Goal: Information Seeking & Learning: Learn about a topic

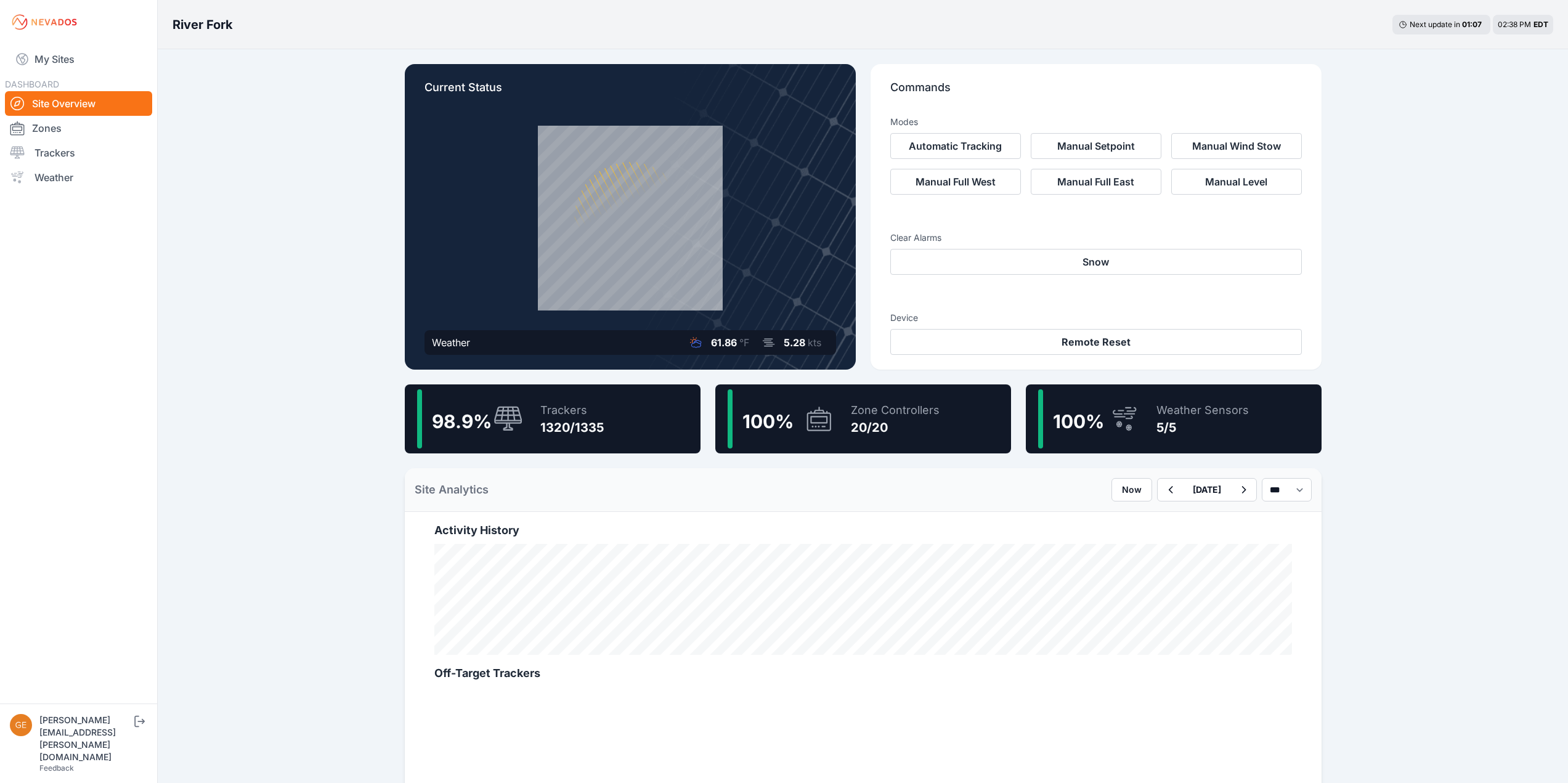
drag, startPoint x: 56, startPoint y: 155, endPoint x: 147, endPoint y: 214, distance: 108.5
click at [56, 155] on link "Trackers" at bounding box center [79, 153] width 147 height 25
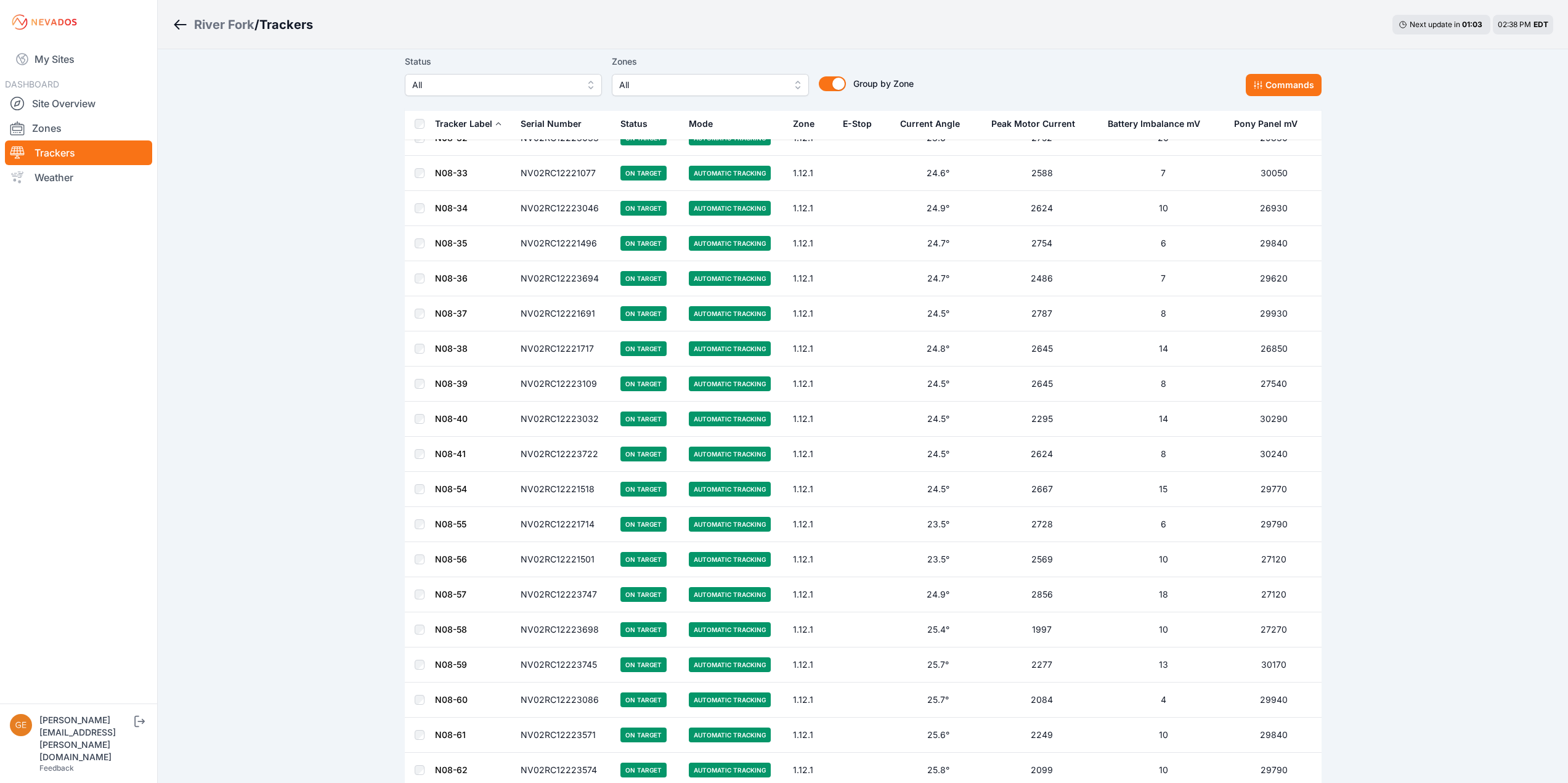
scroll to position [678, 0]
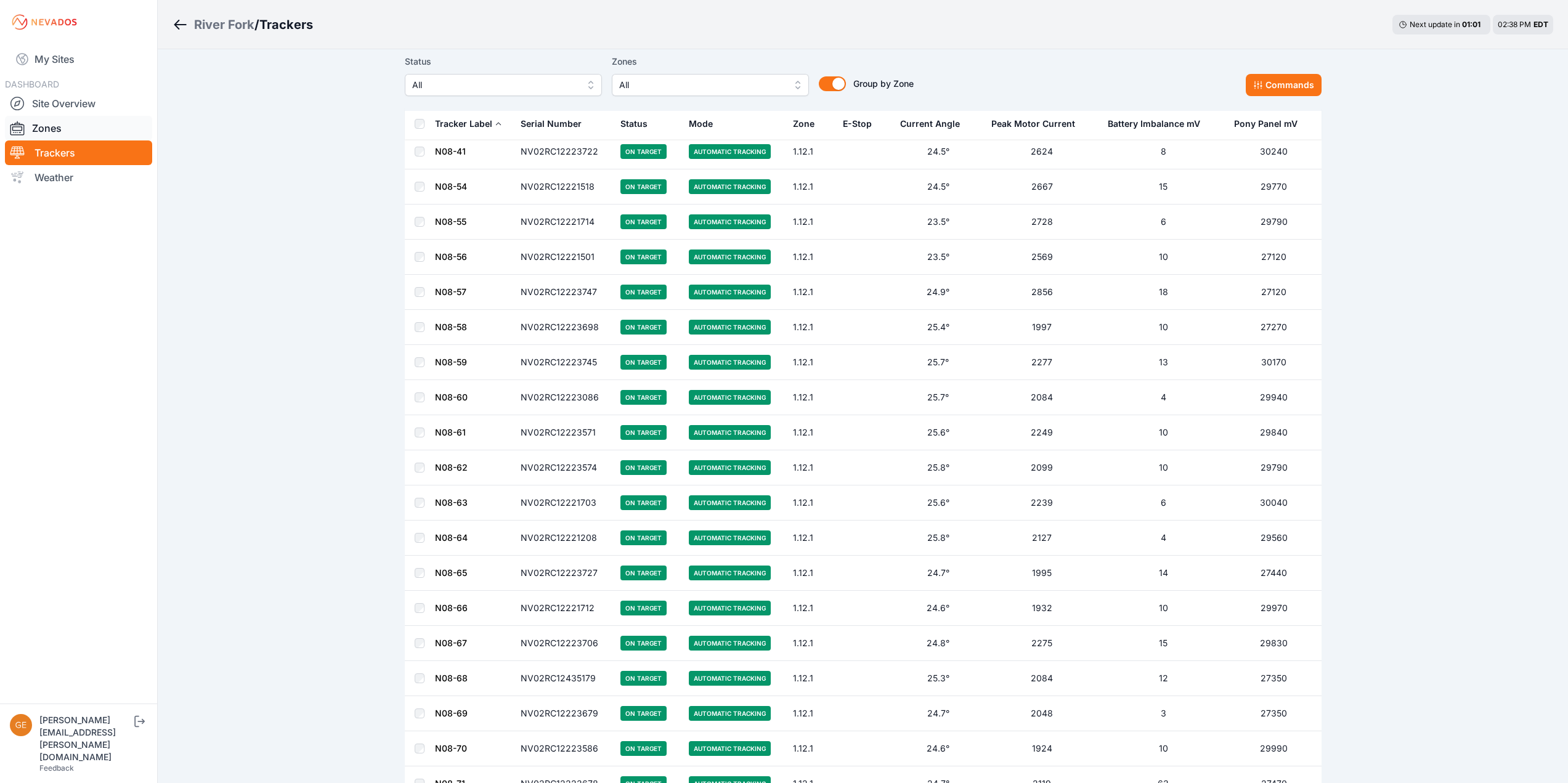
click at [56, 127] on link "Zones" at bounding box center [79, 128] width 147 height 25
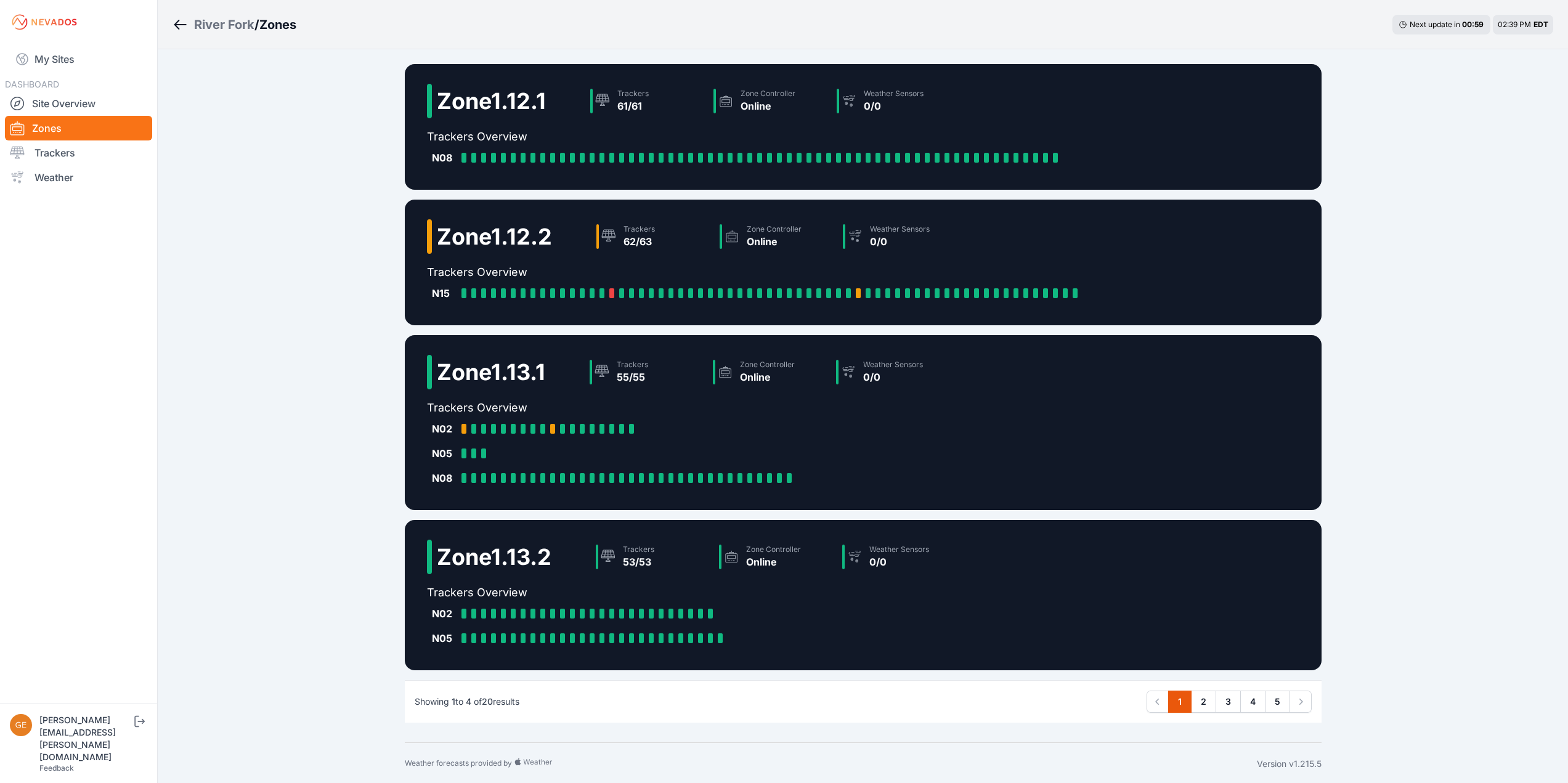
scroll to position [2, 0]
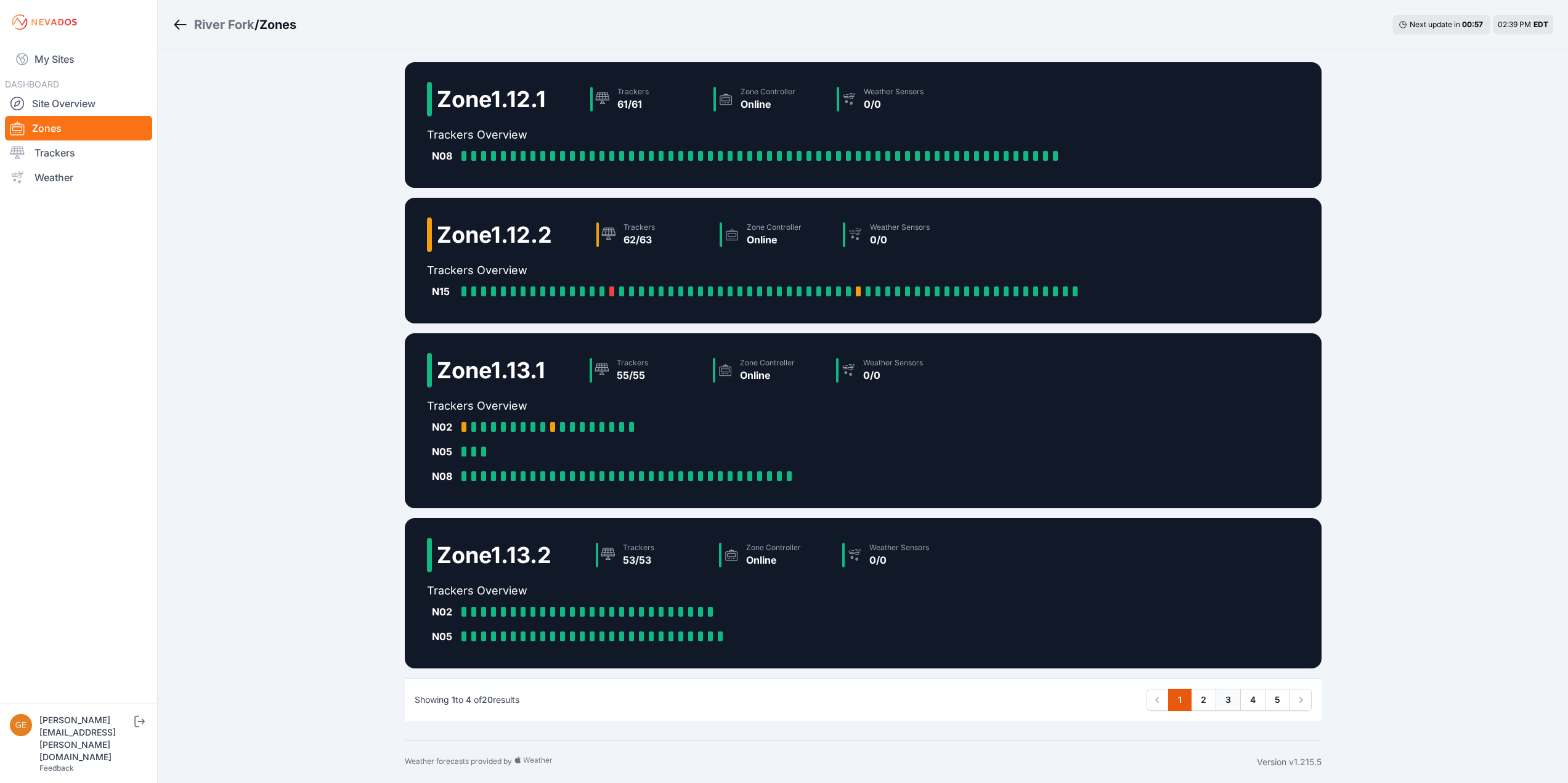
click at [1229, 696] on link "3" at bounding box center [1228, 700] width 25 height 22
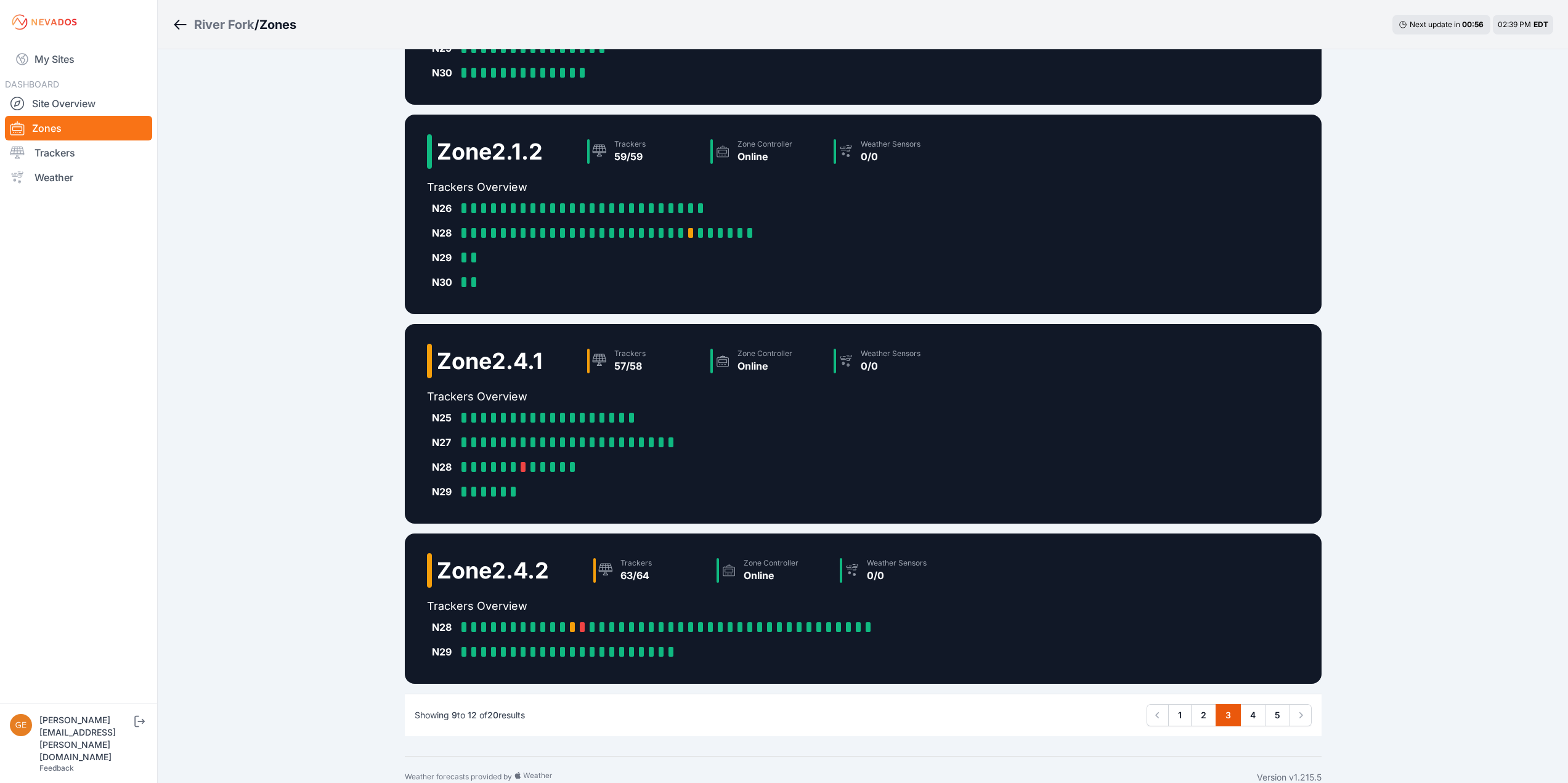
scroll to position [150, 0]
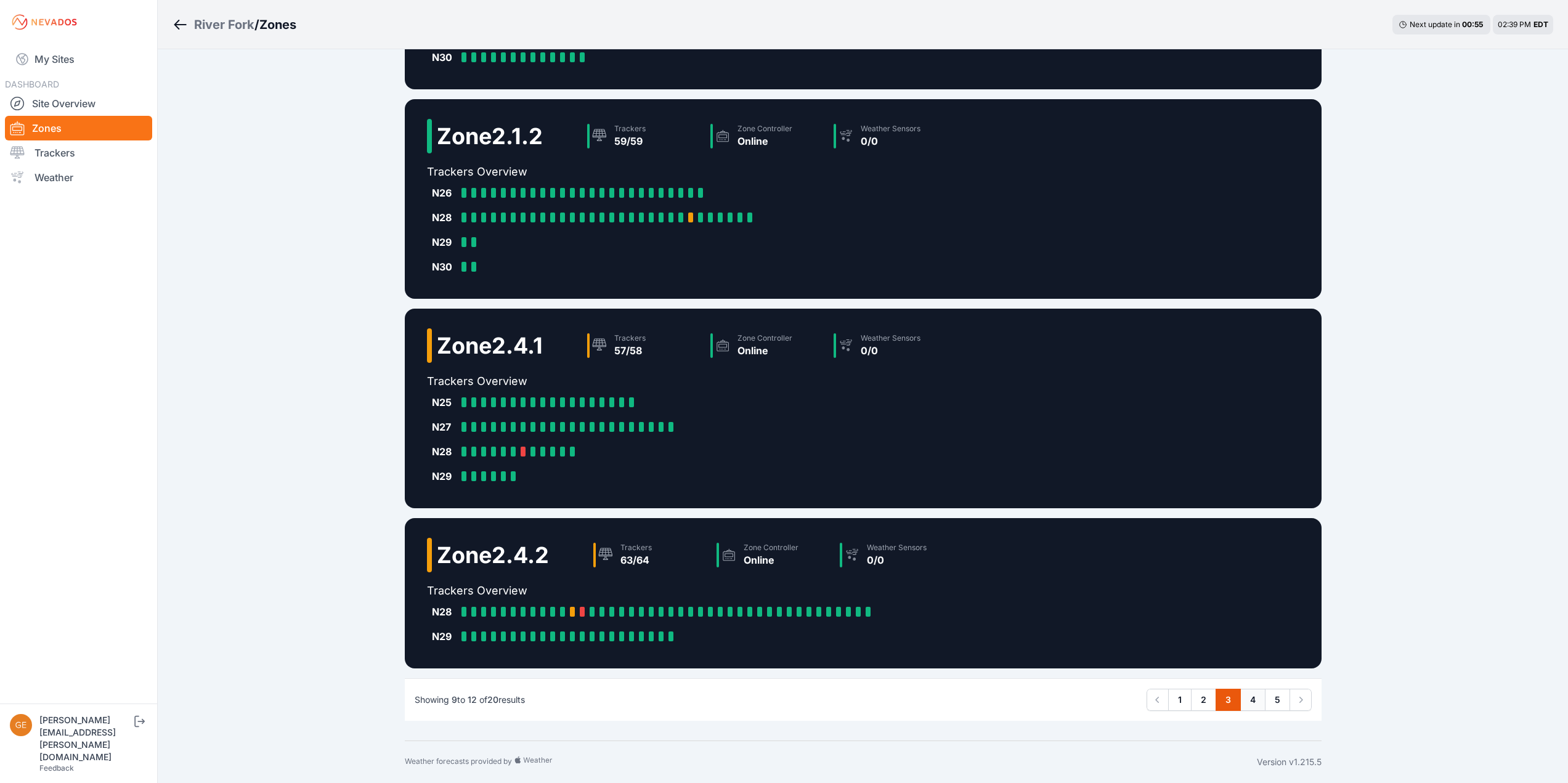
click at [1256, 700] on link "4" at bounding box center [1252, 700] width 25 height 22
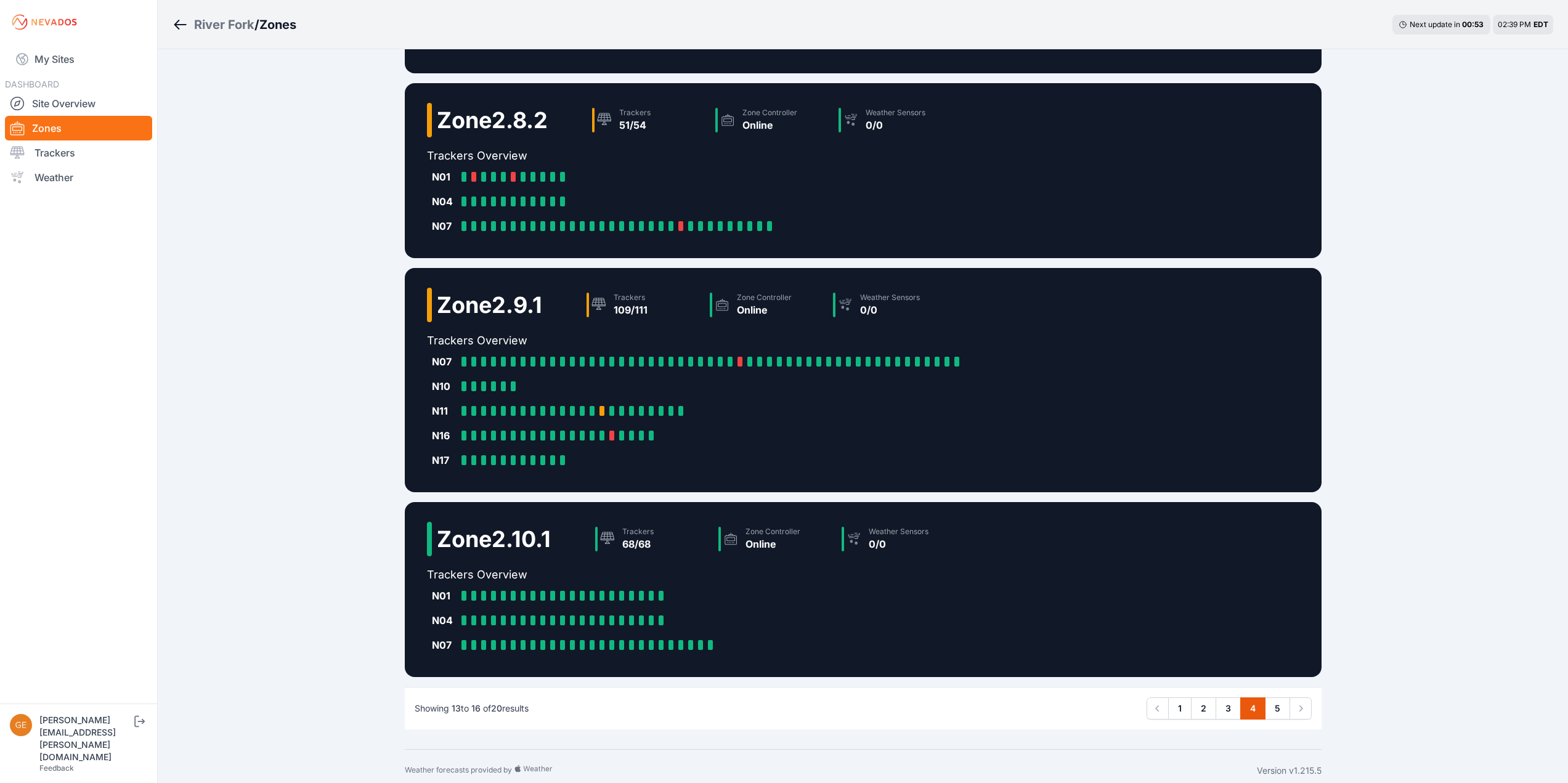
scroll to position [150, 0]
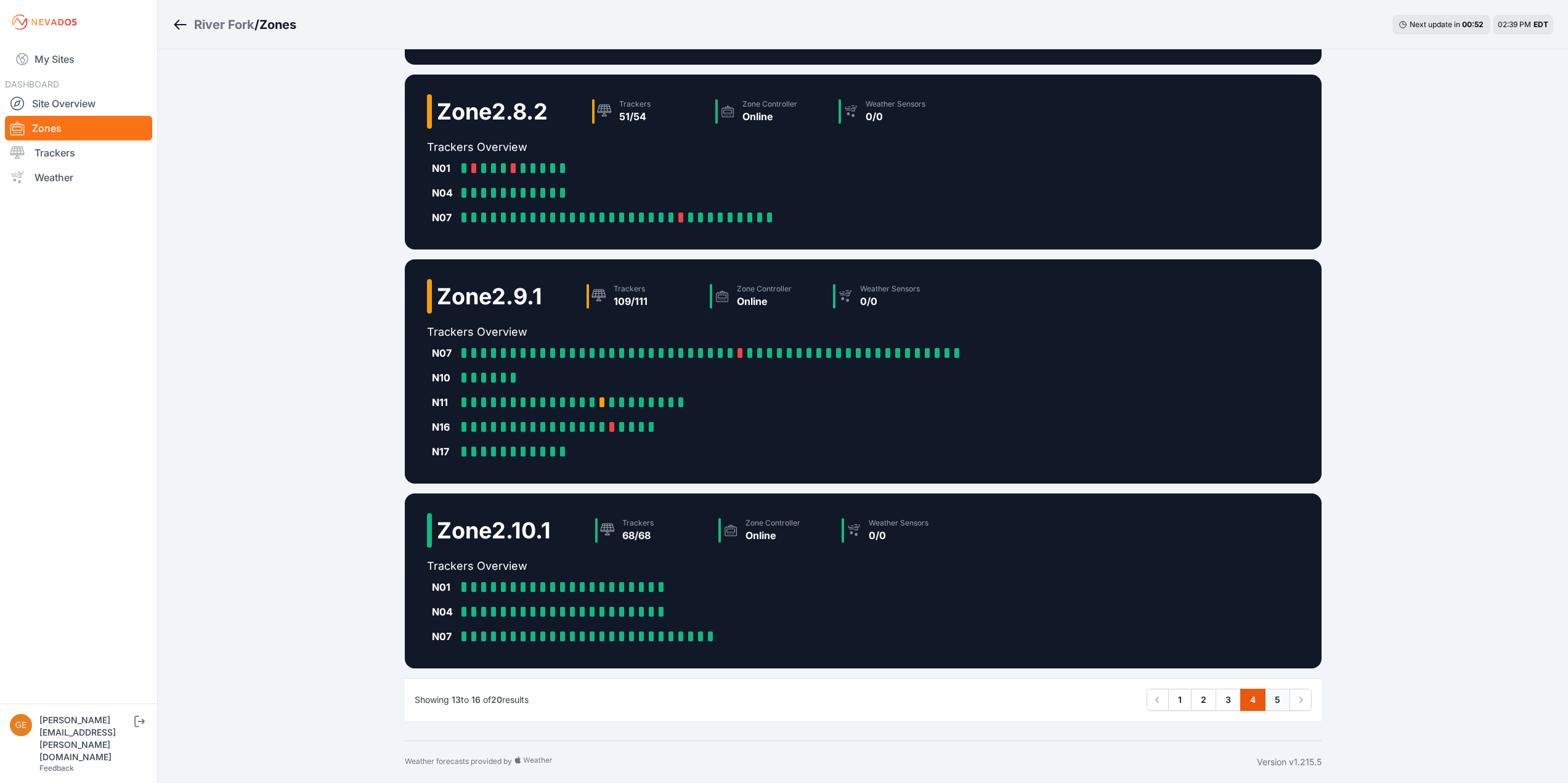
click at [1275, 696] on link "5" at bounding box center [1277, 700] width 25 height 22
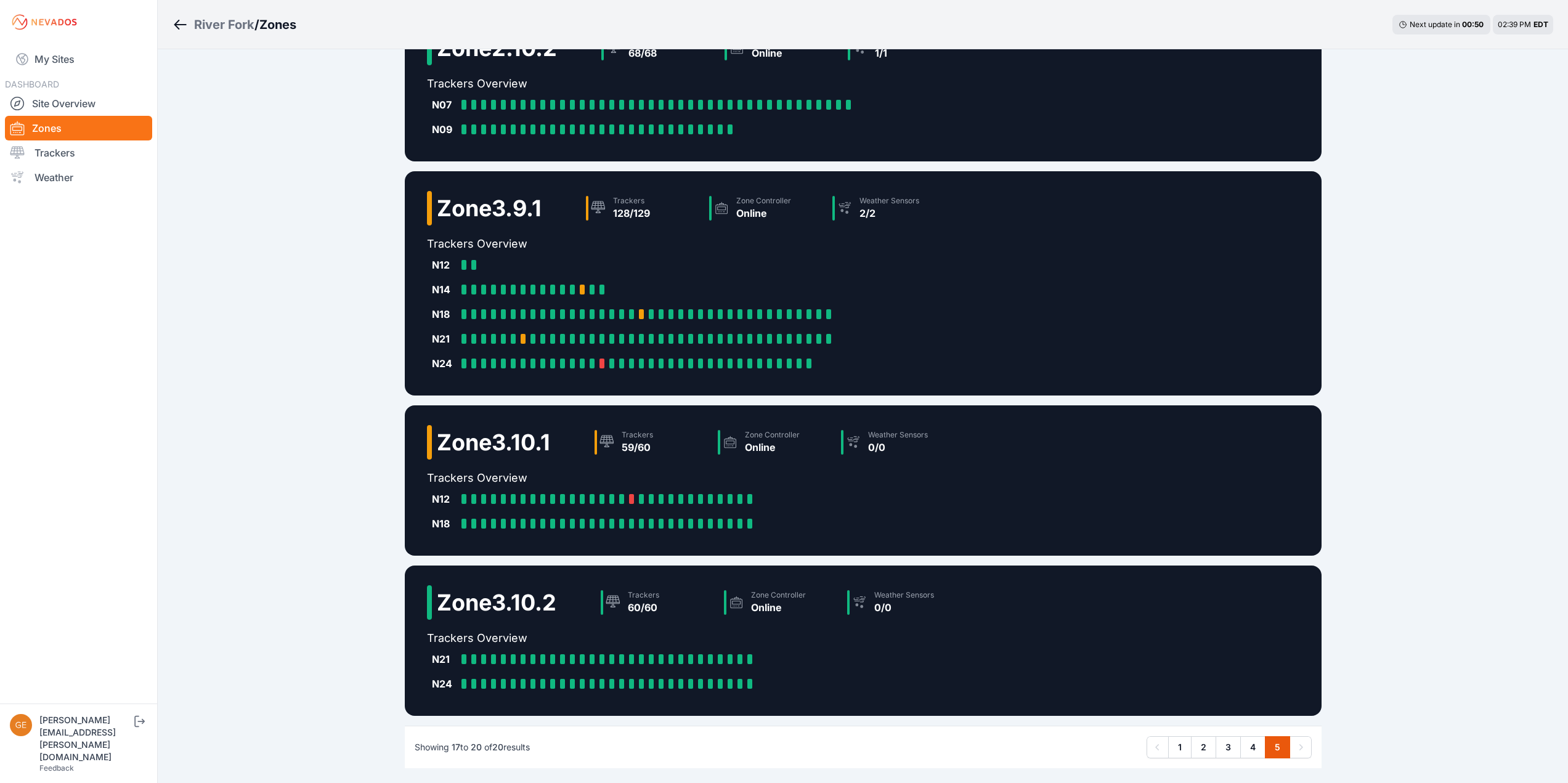
scroll to position [101, 0]
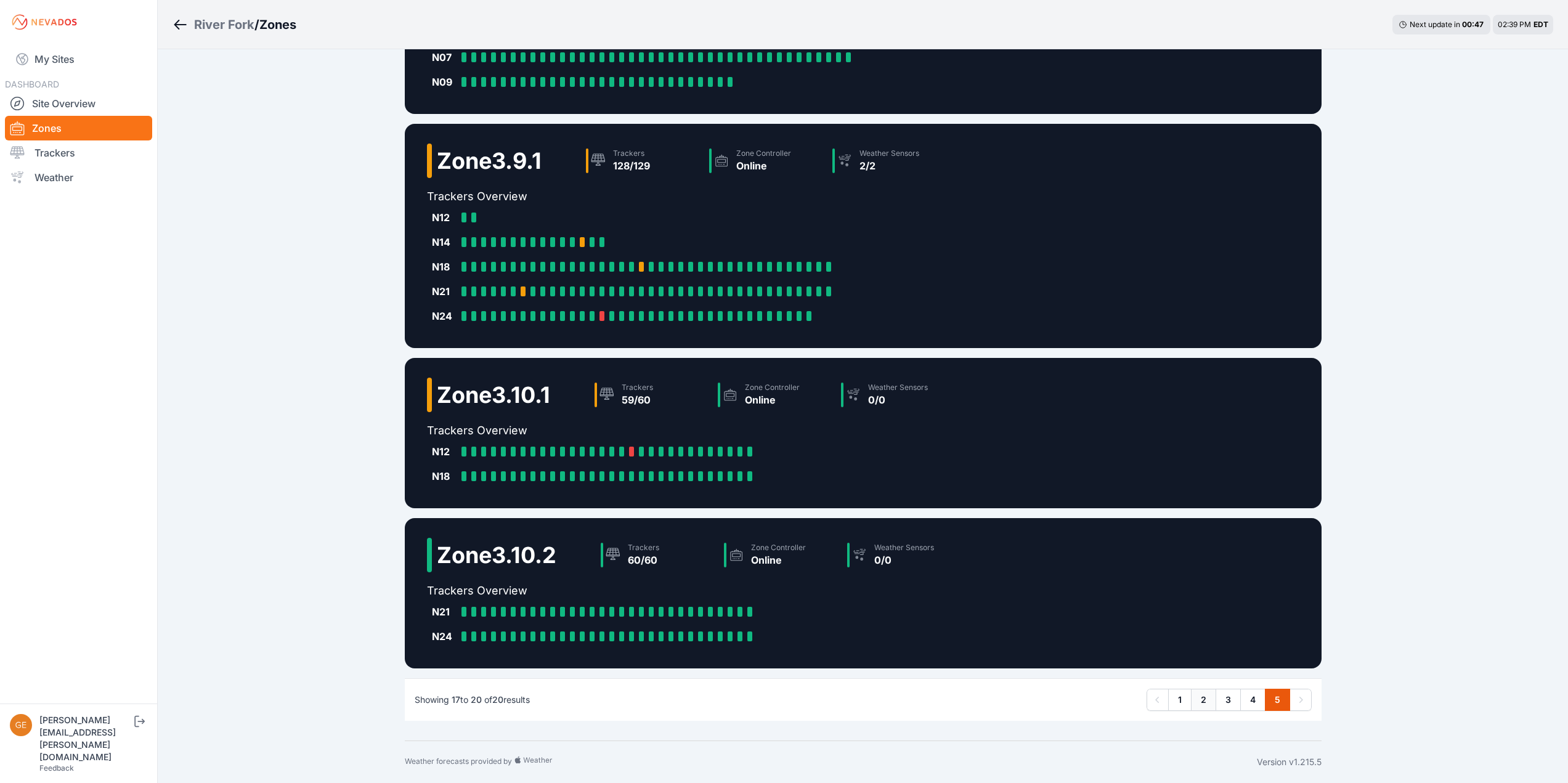
click at [1199, 706] on link "2" at bounding box center [1203, 700] width 25 height 22
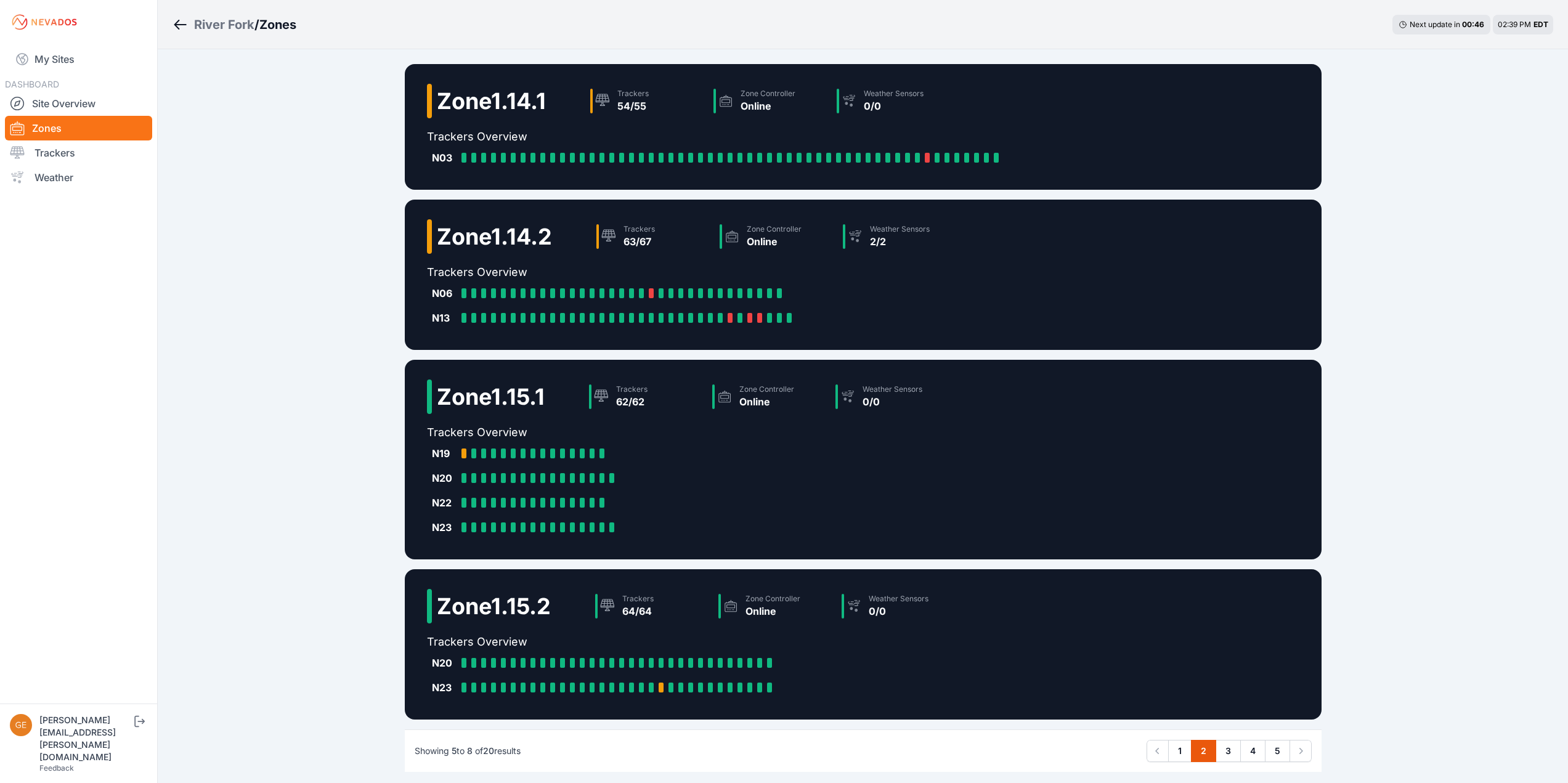
scroll to position [51, 0]
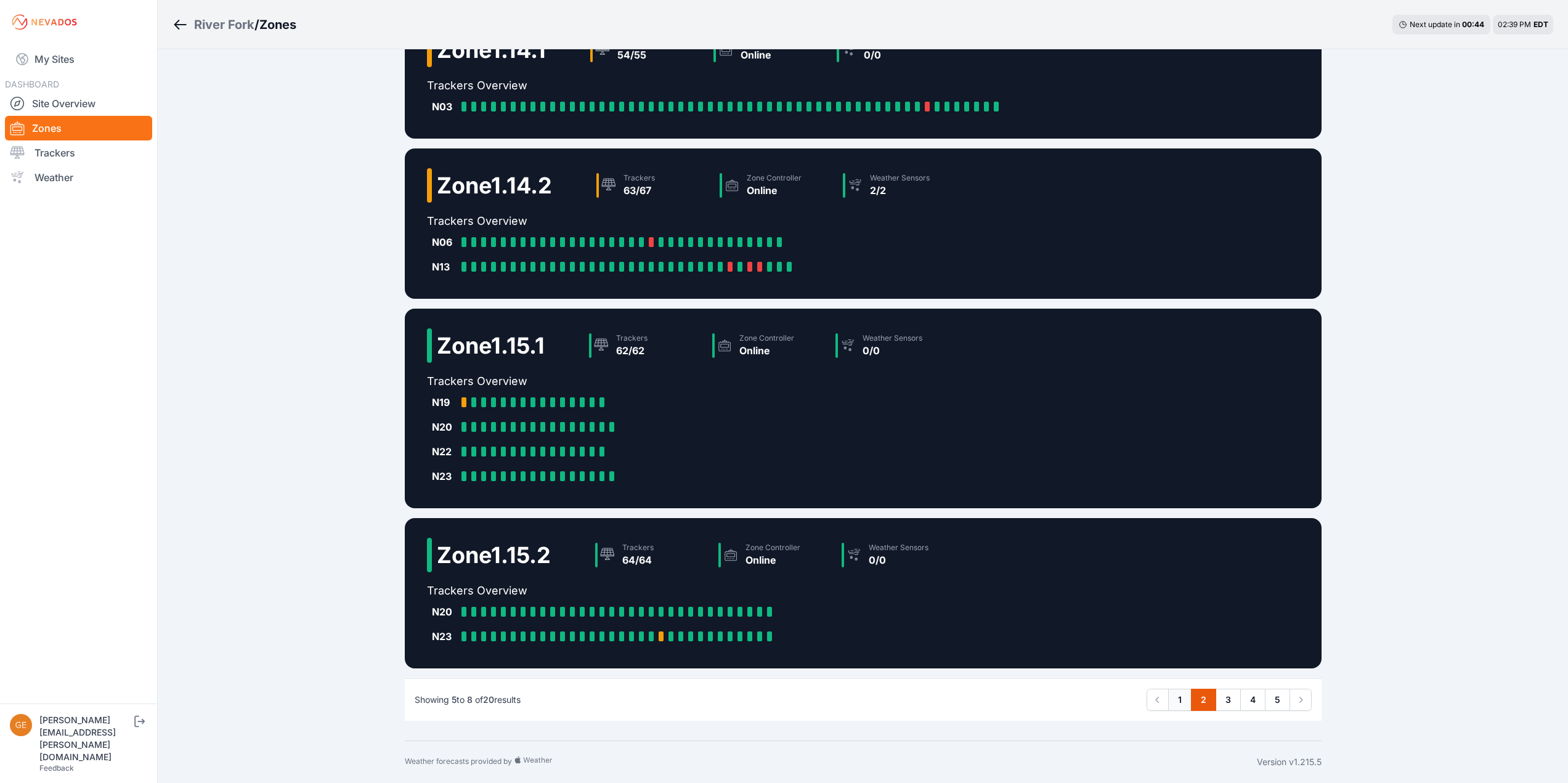
click at [1176, 705] on link "1" at bounding box center [1180, 700] width 24 height 22
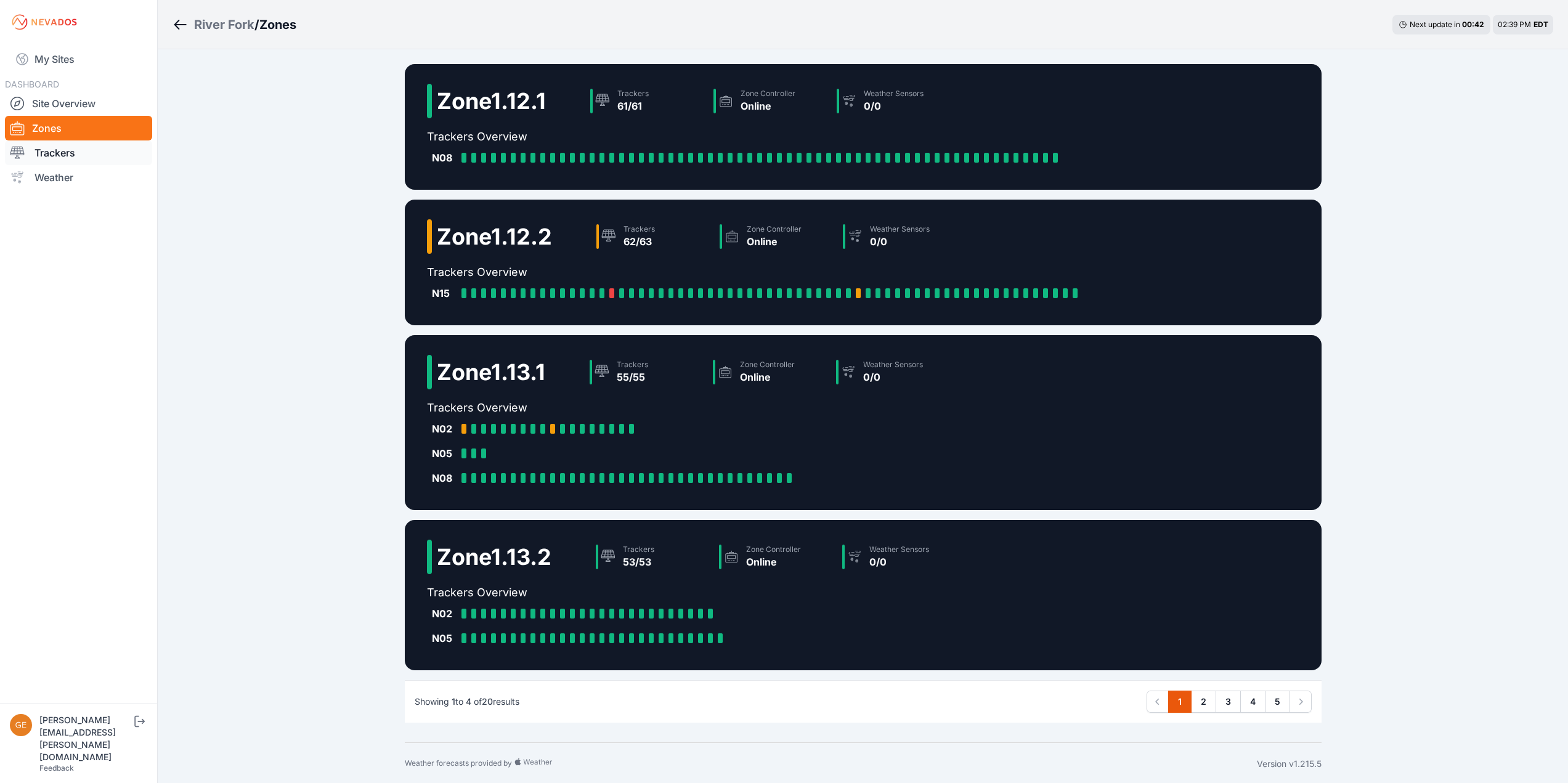
click at [50, 159] on link "Trackers" at bounding box center [79, 153] width 147 height 25
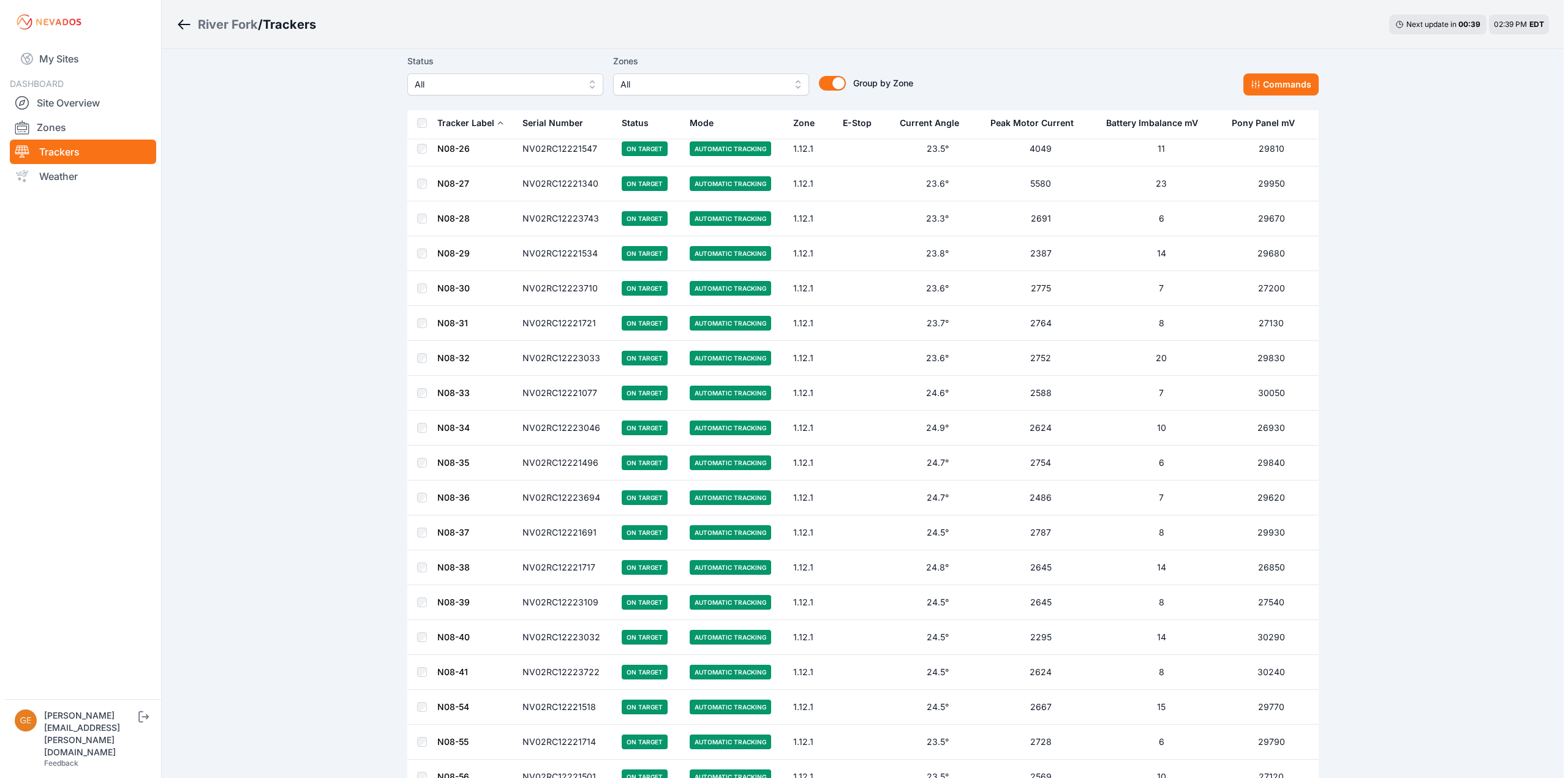
scroll to position [123, 0]
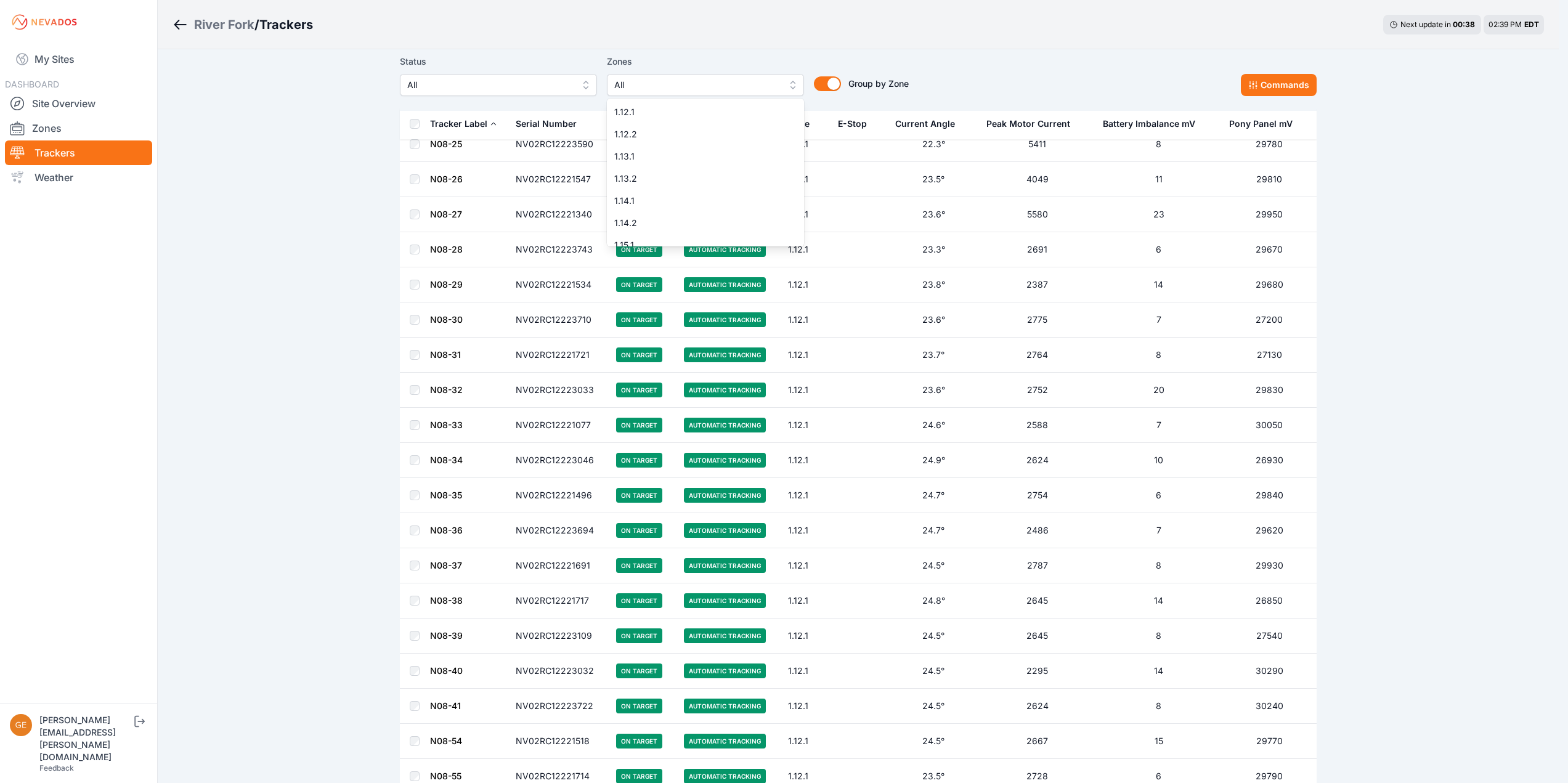
click at [638, 87] on span "All" at bounding box center [696, 85] width 165 height 15
click at [654, 204] on span "3.10.1" at bounding box center [703, 210] width 167 height 12
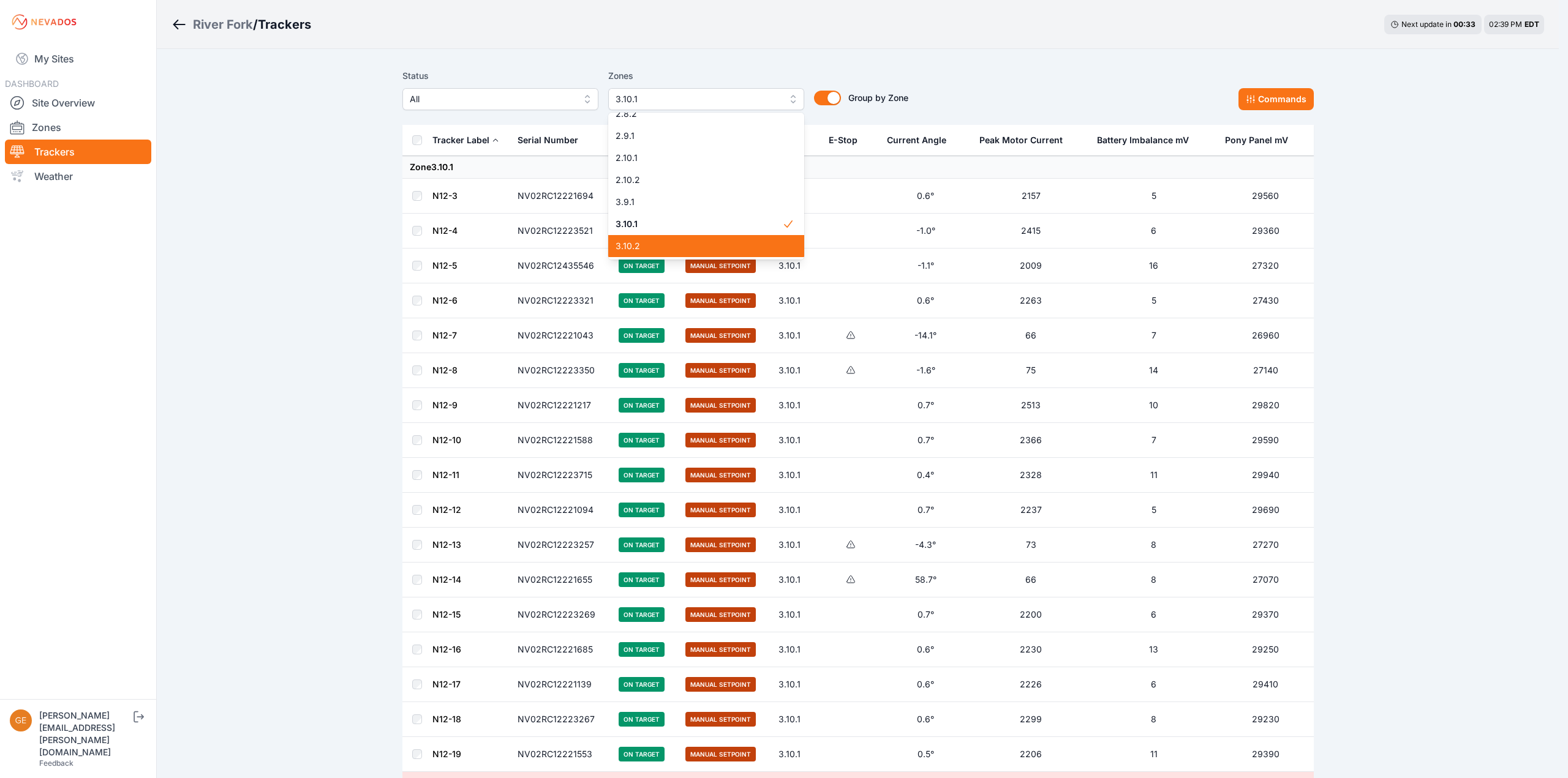
click at [644, 243] on span "3.10.2" at bounding box center [698, 246] width 166 height 12
click at [644, 223] on span "3.10.1" at bounding box center [698, 224] width 166 height 12
click at [649, 242] on span "3.10.2" at bounding box center [698, 246] width 166 height 12
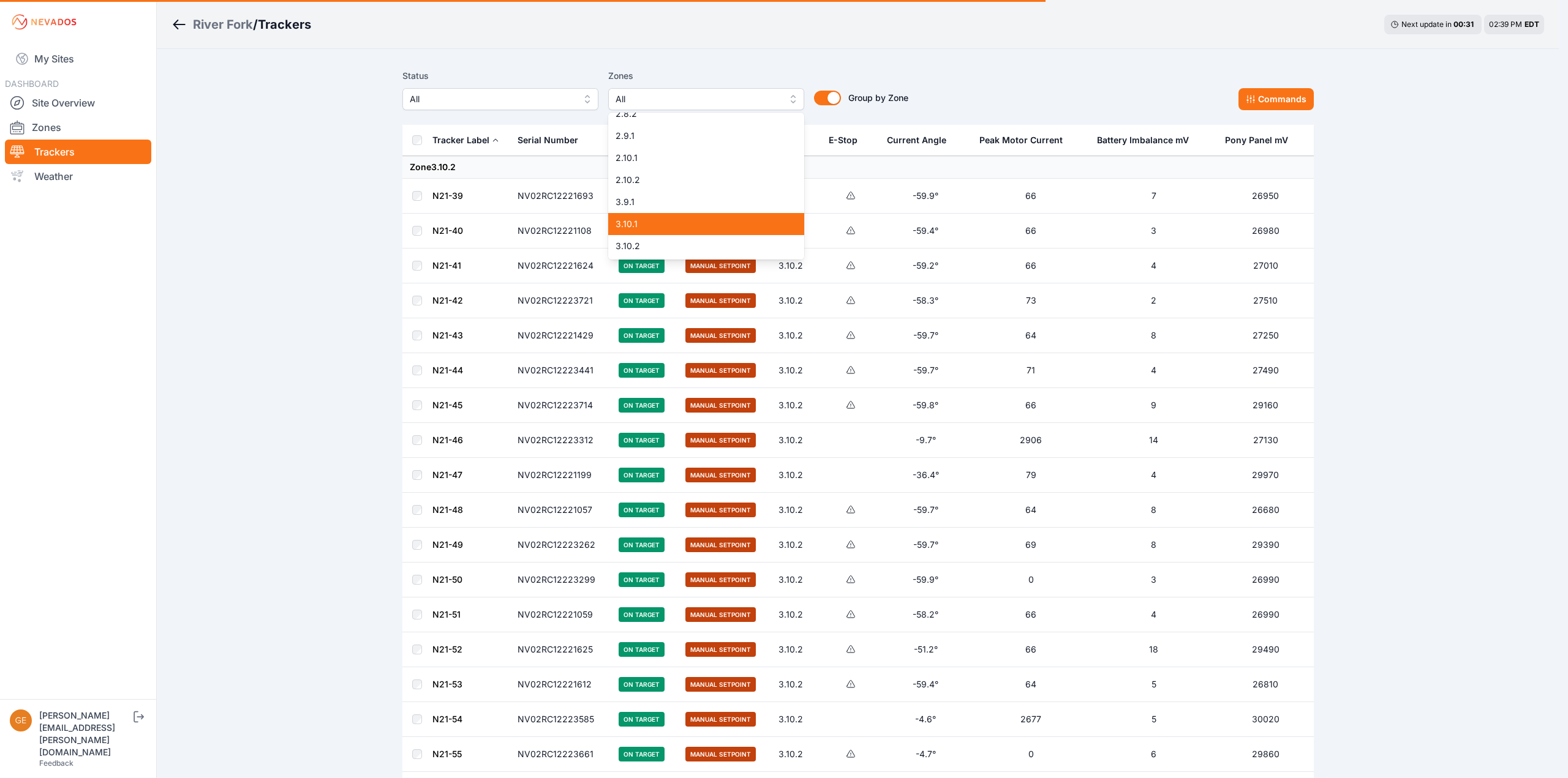
click at [649, 199] on span "3.9.1" at bounding box center [698, 202] width 166 height 12
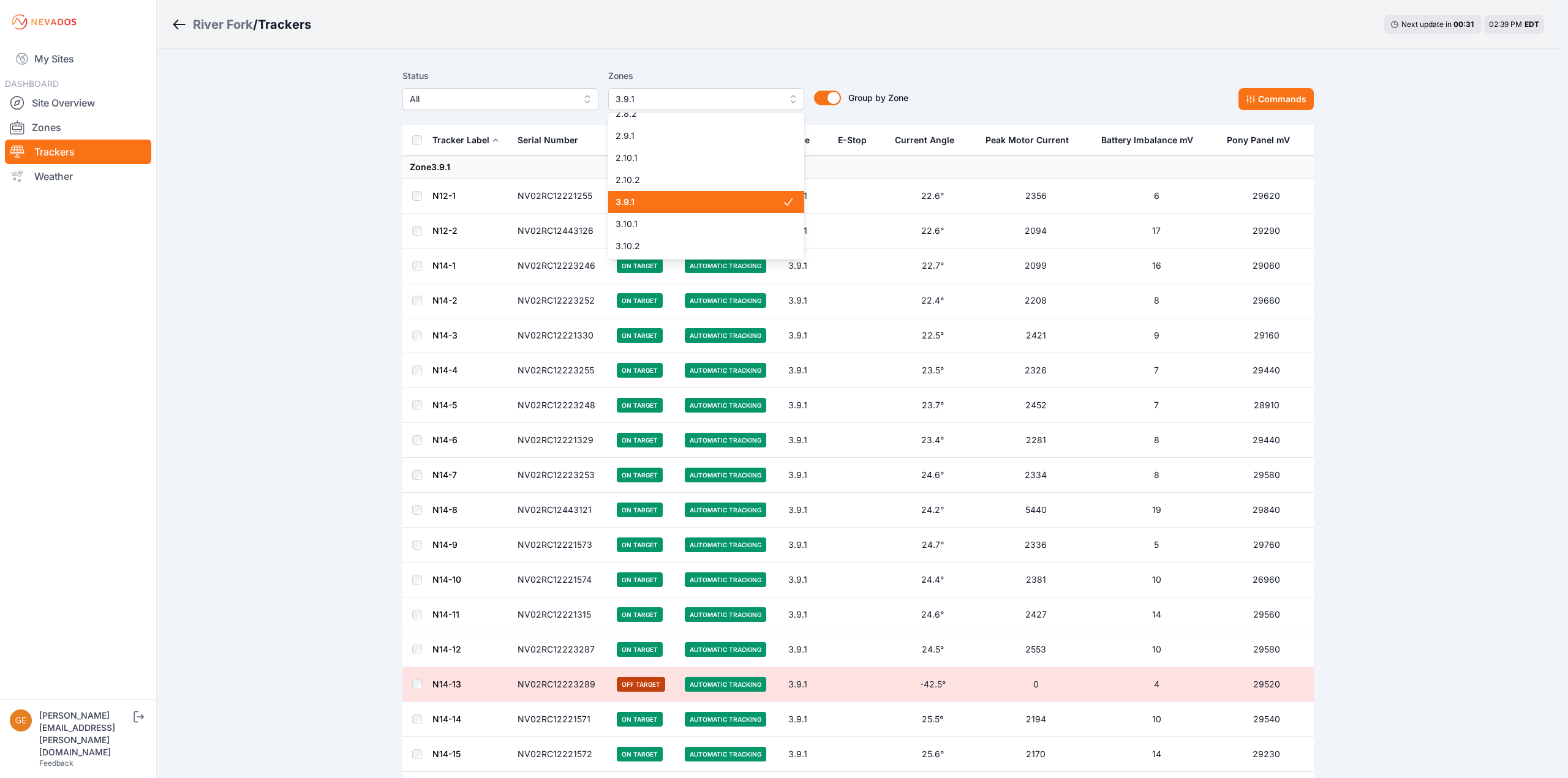
click at [650, 203] on span "3.9.1" at bounding box center [698, 202] width 166 height 12
click at [655, 184] on span "2.10.2" at bounding box center [698, 179] width 166 height 12
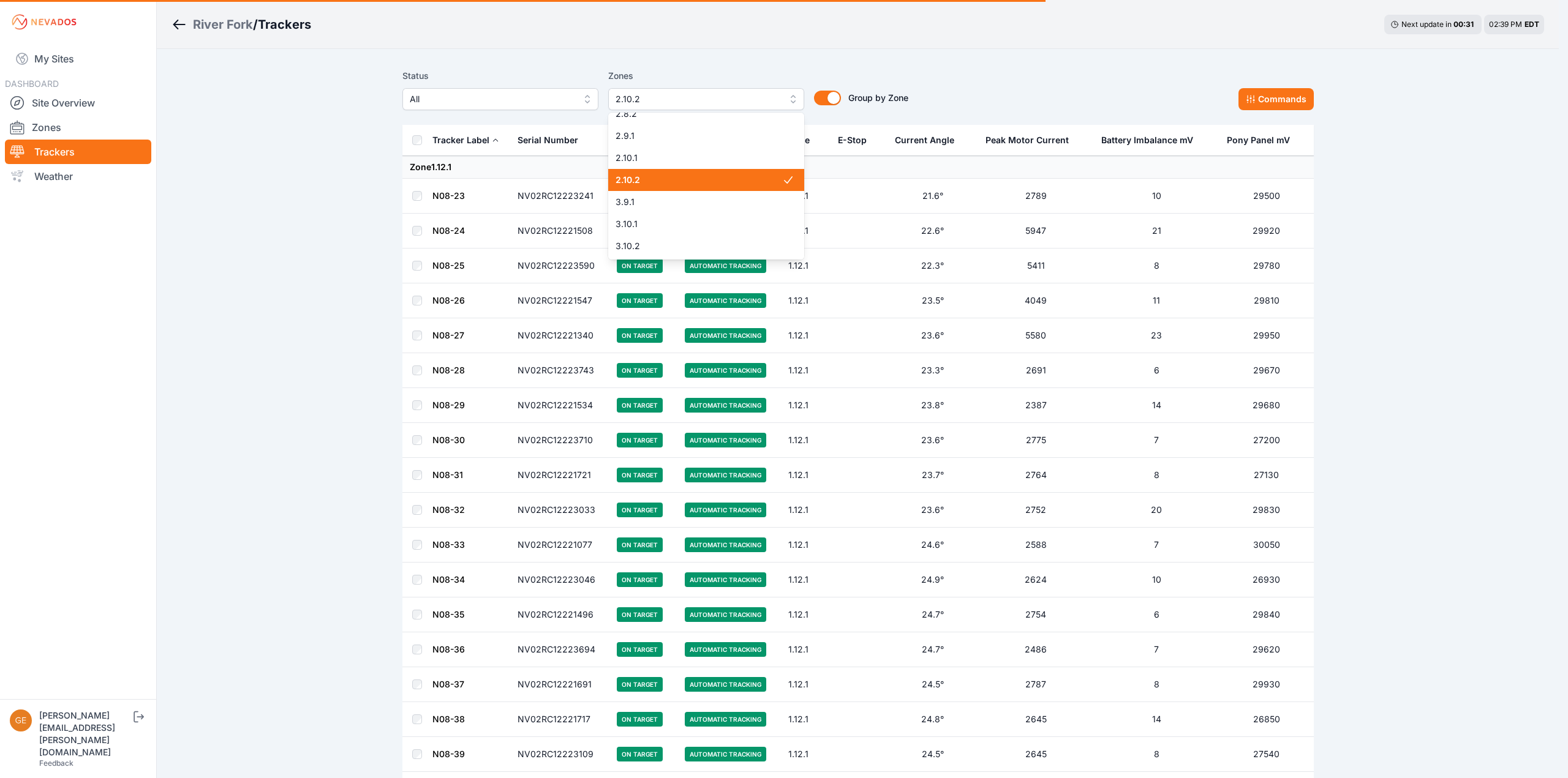
click at [655, 184] on span "2.10.2" at bounding box center [698, 179] width 166 height 12
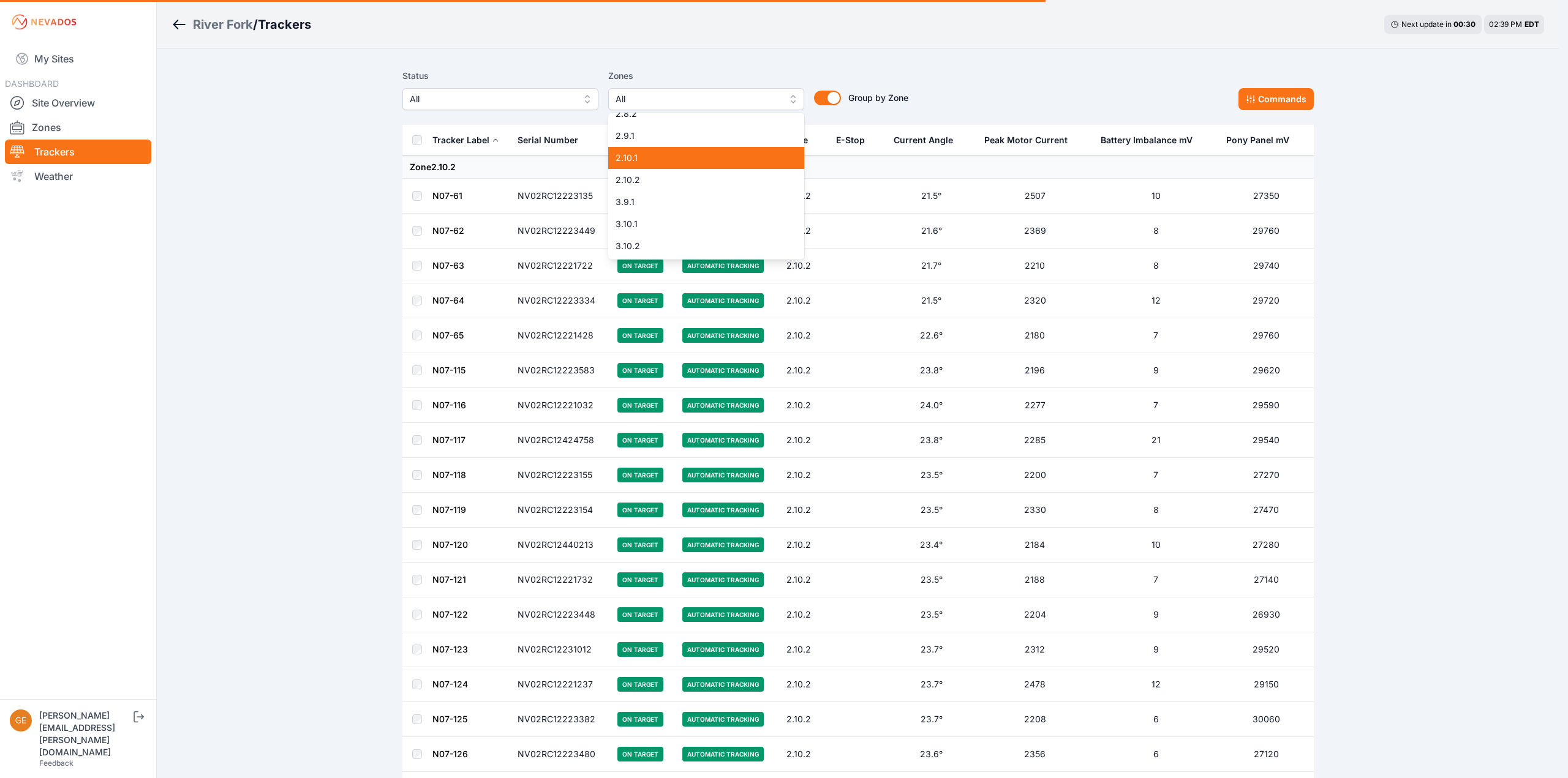
click at [660, 163] on span "2.10.1" at bounding box center [698, 158] width 166 height 12
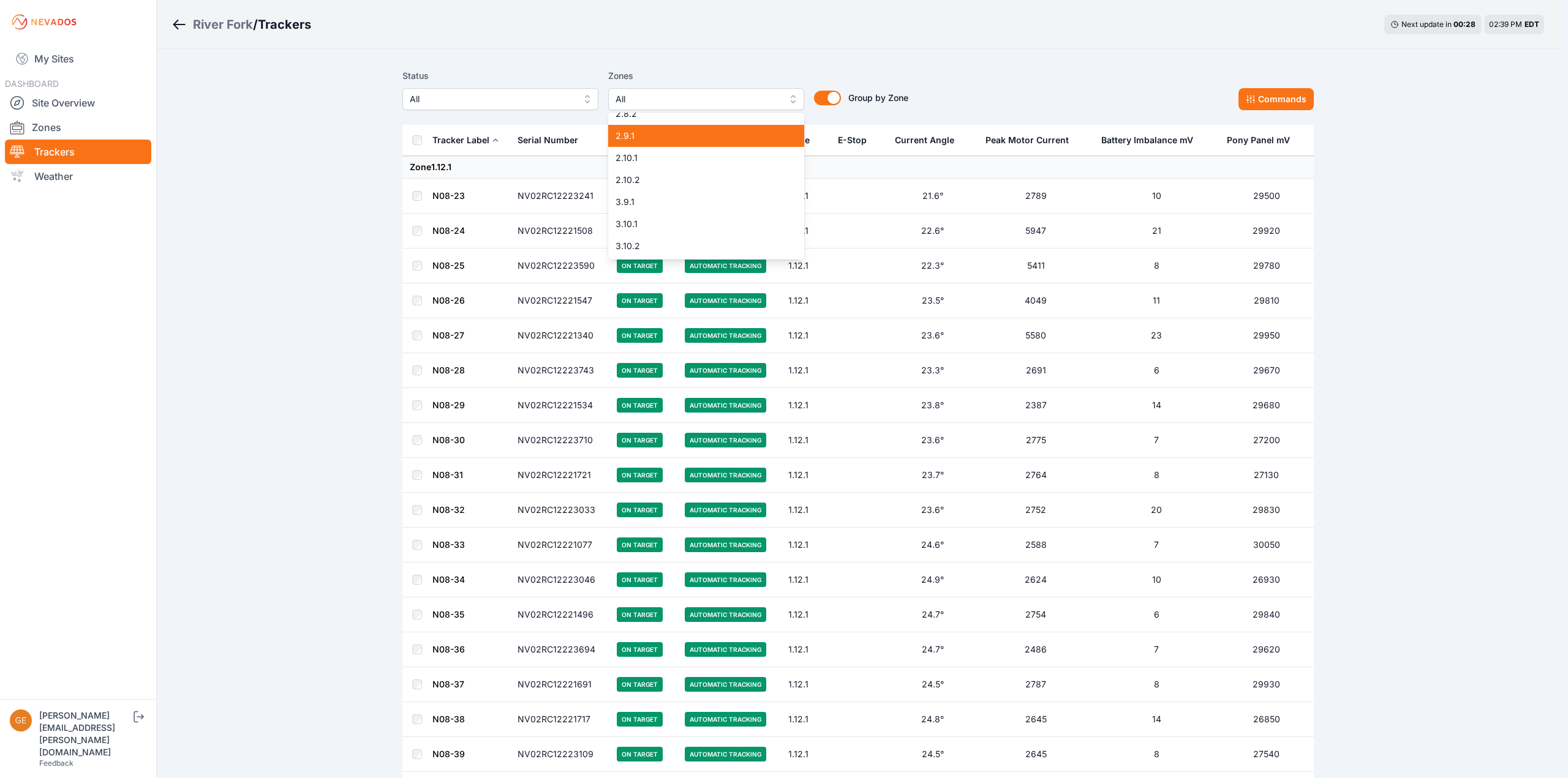
click at [665, 144] on div "2.9.1" at bounding box center [706, 136] width 196 height 22
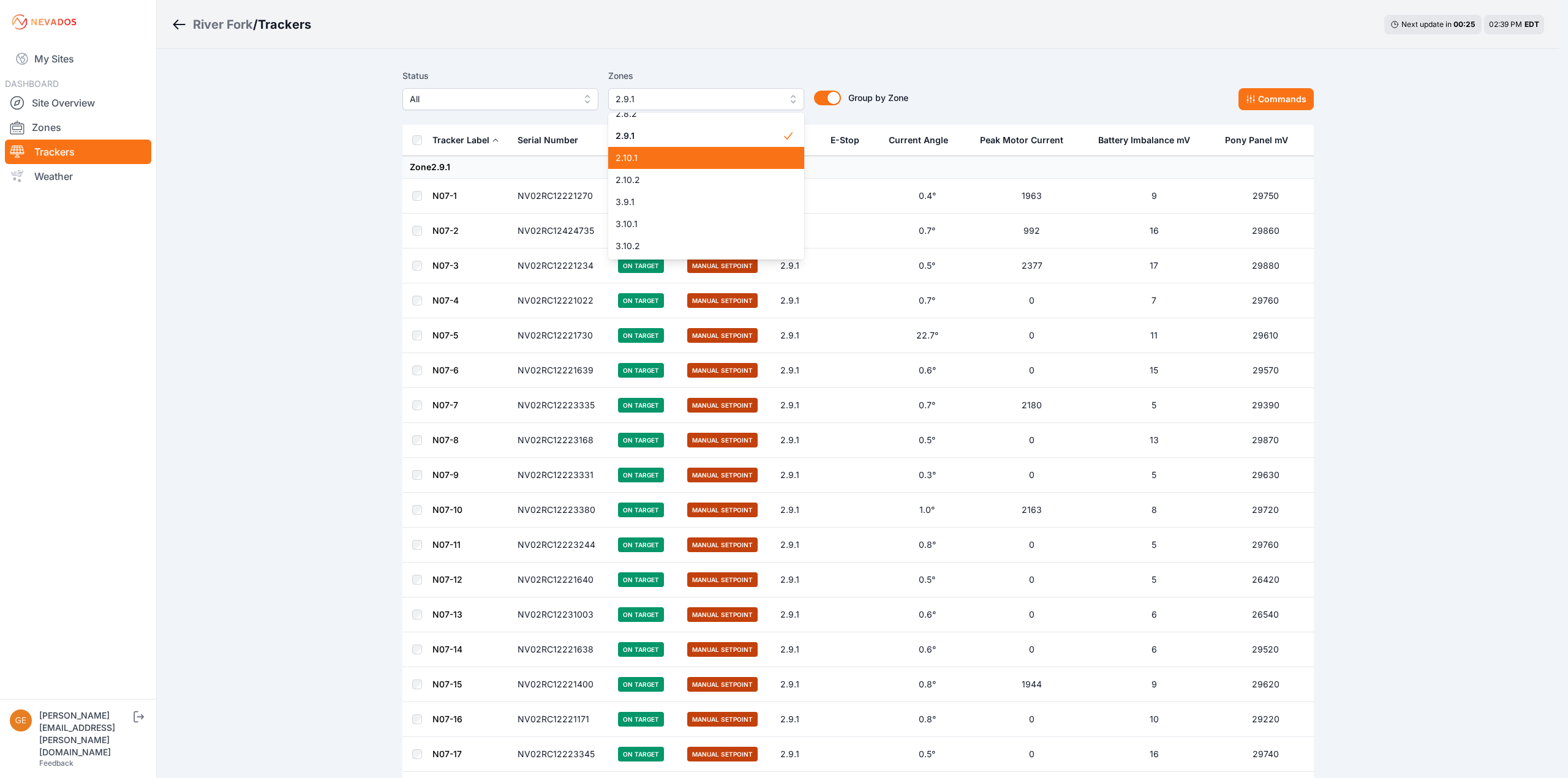
scroll to position [238, 0]
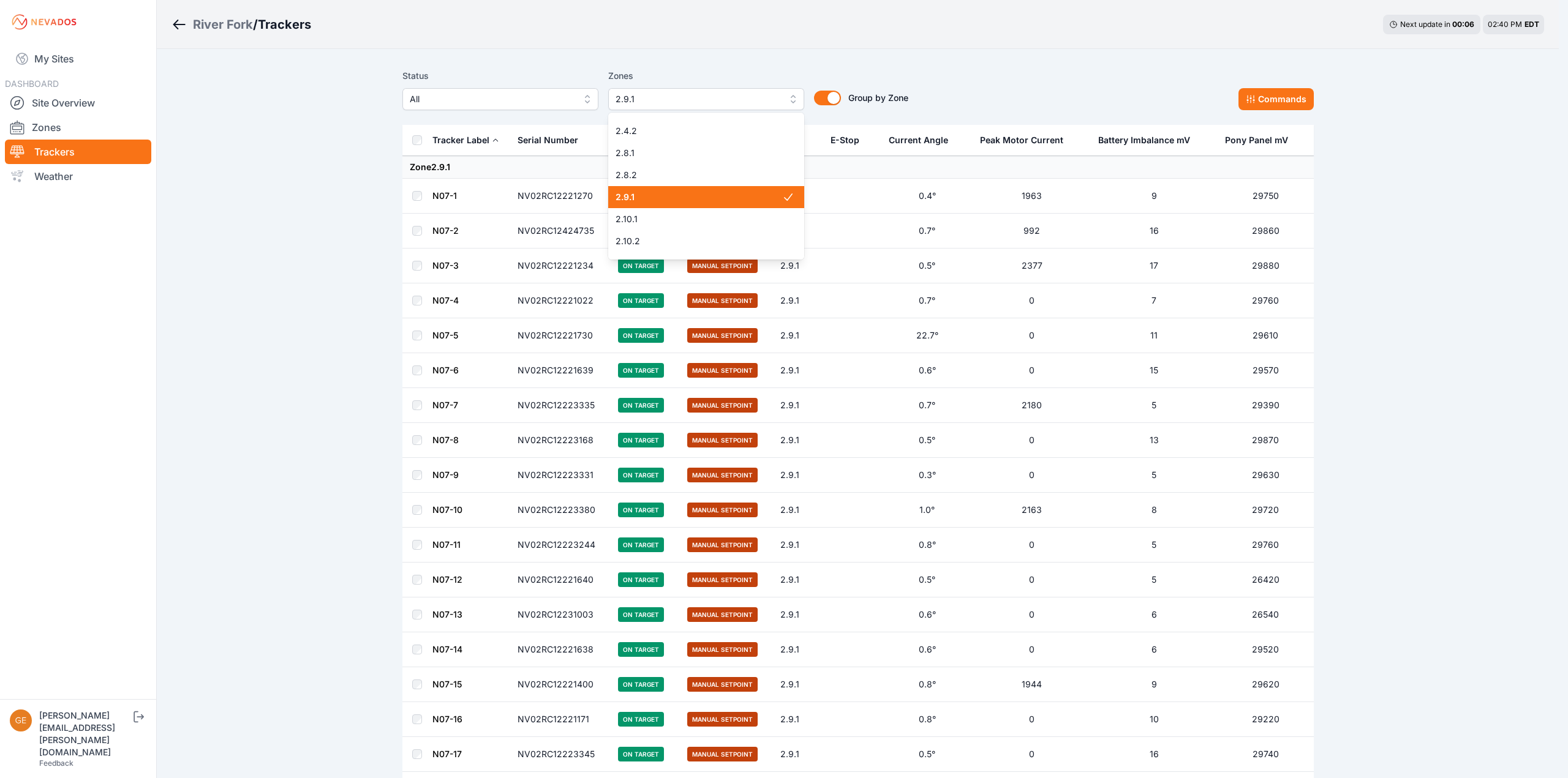
click at [666, 197] on span "2.9.1" at bounding box center [698, 197] width 166 height 12
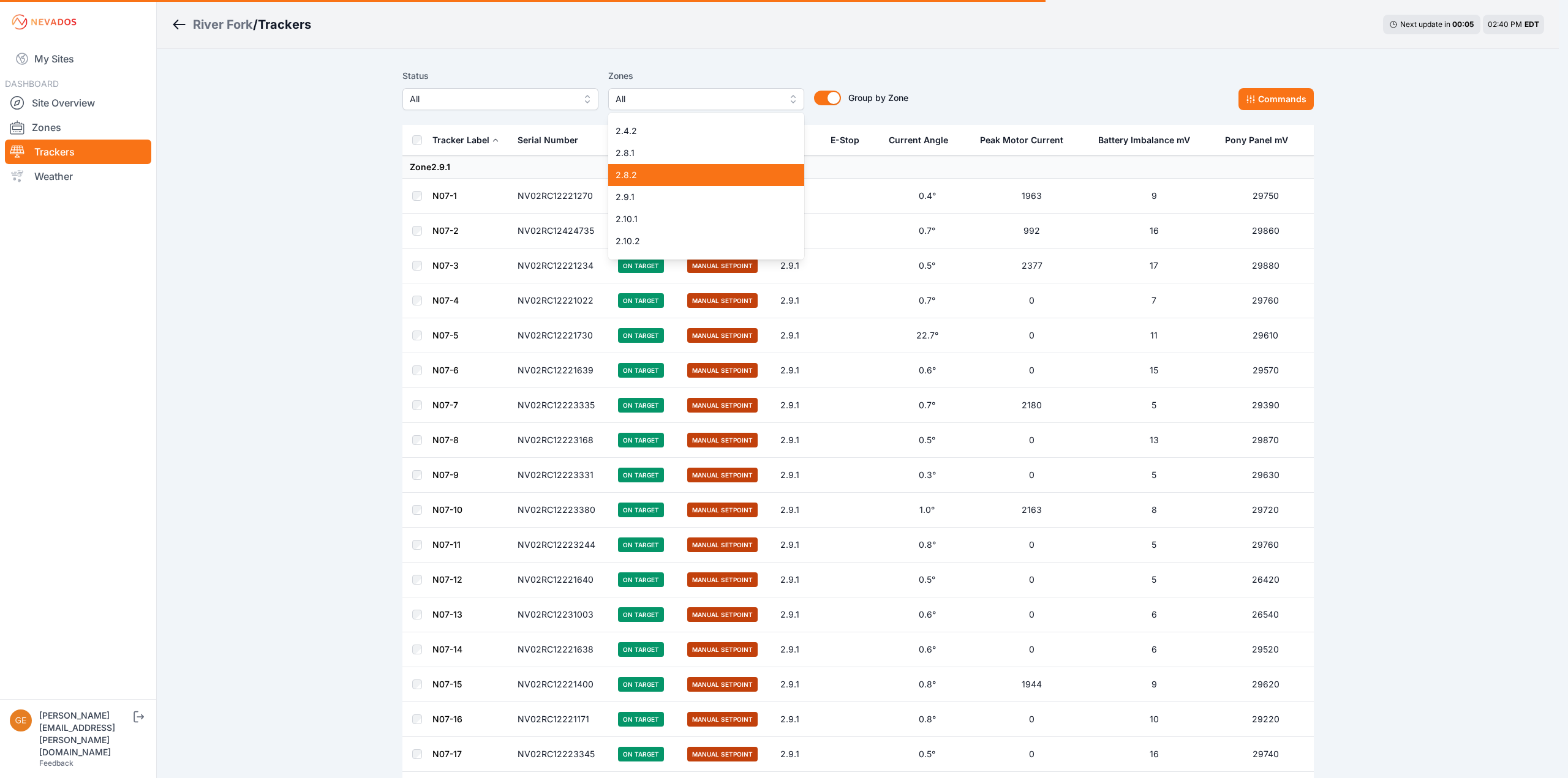
click at [665, 181] on span "2.8.2" at bounding box center [698, 175] width 166 height 12
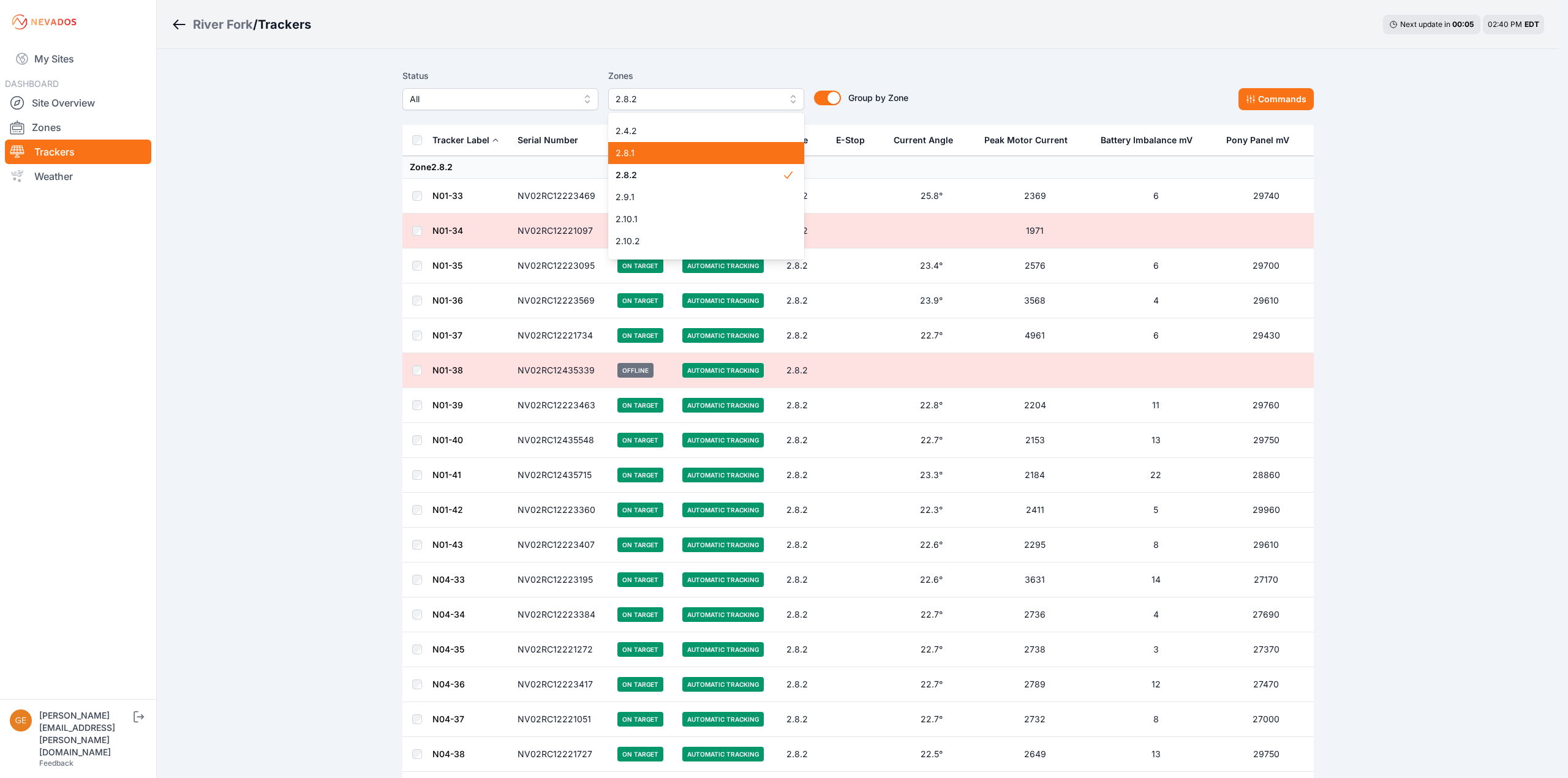
click at [674, 159] on span "2.8.1" at bounding box center [698, 153] width 166 height 12
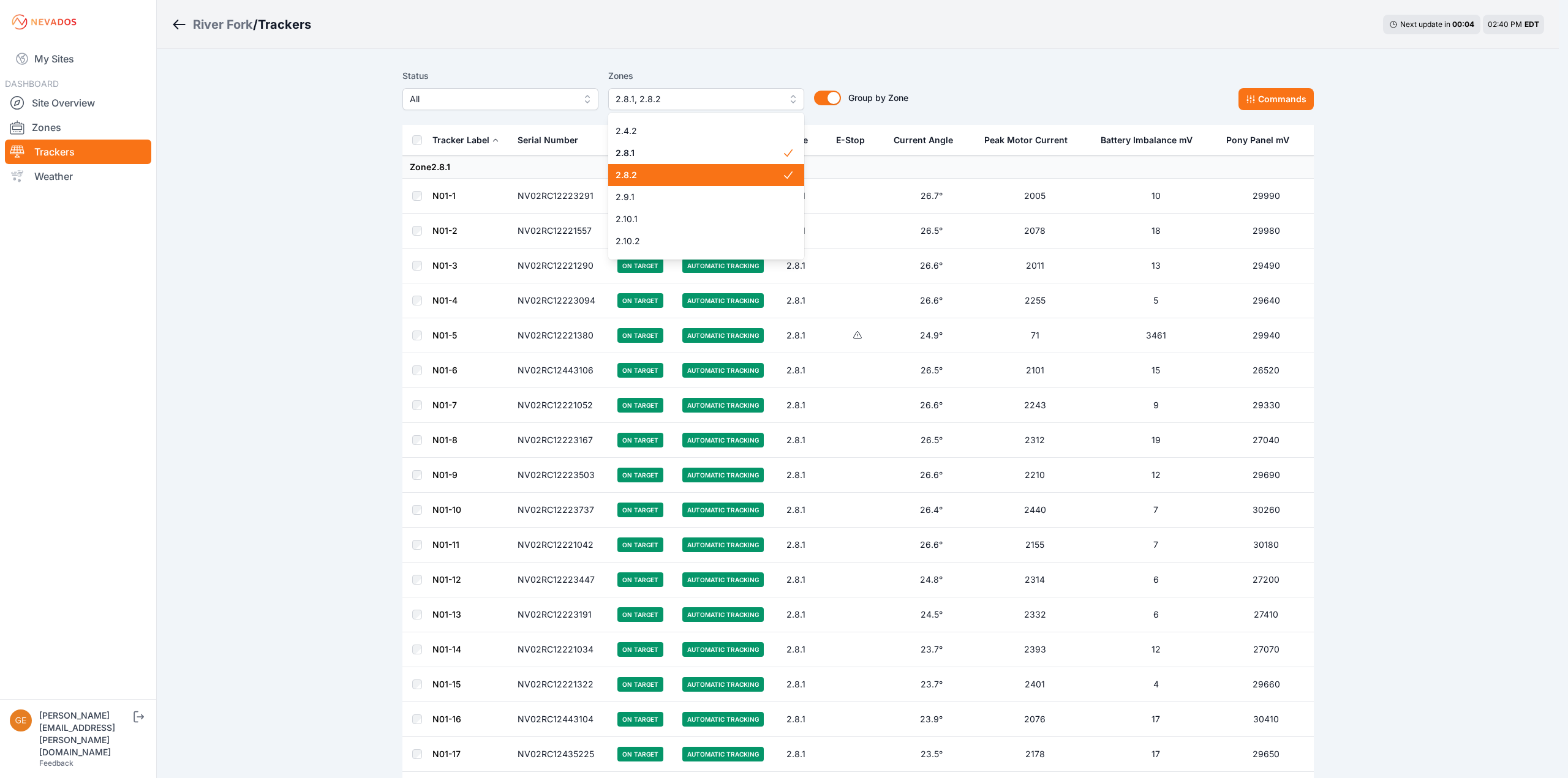
click at [685, 176] on span "2.8.2" at bounding box center [698, 175] width 166 height 12
click at [691, 157] on span "2.8.1" at bounding box center [698, 153] width 166 height 12
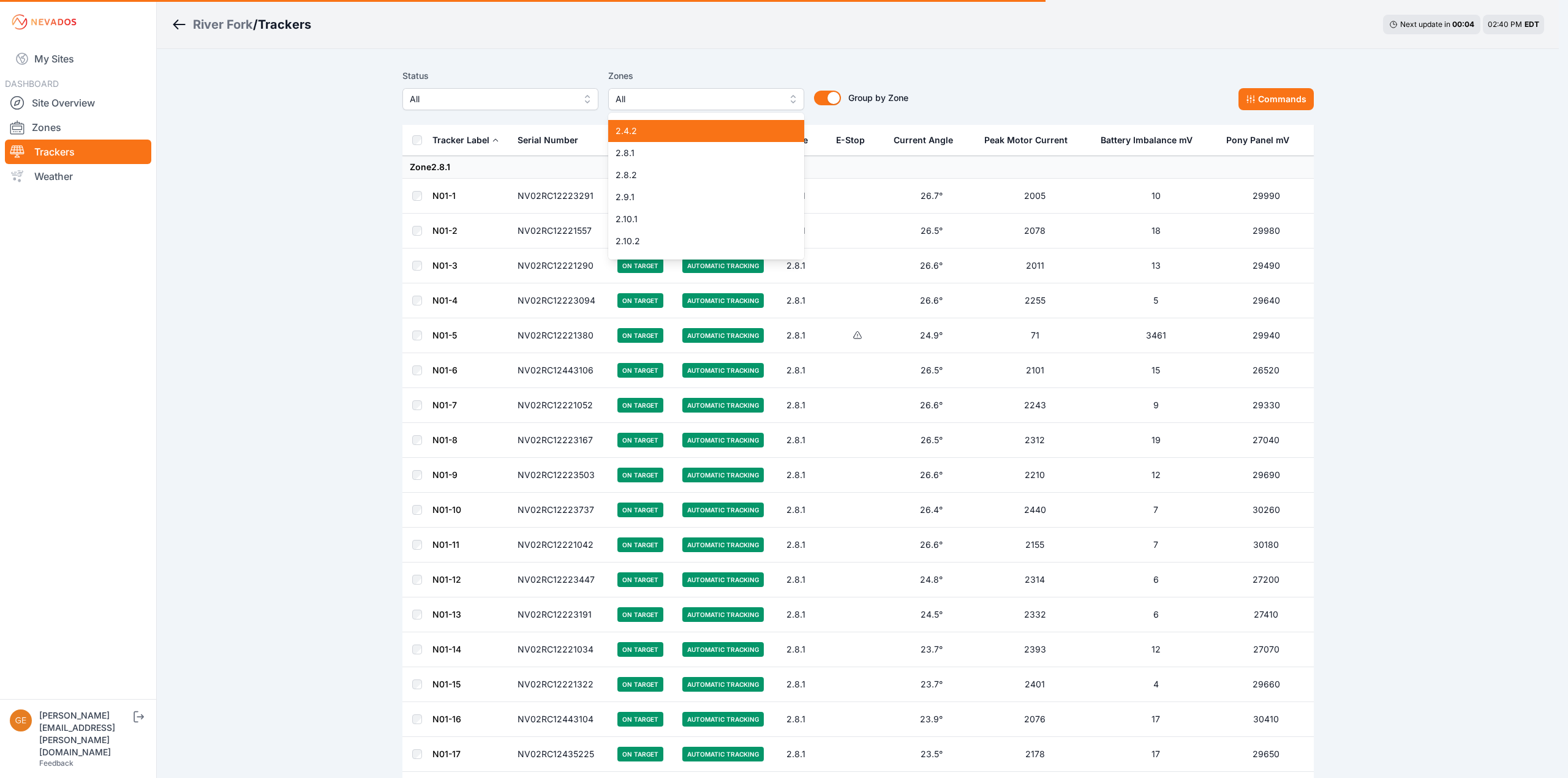
click at [699, 134] on span "2.4.2" at bounding box center [698, 131] width 166 height 12
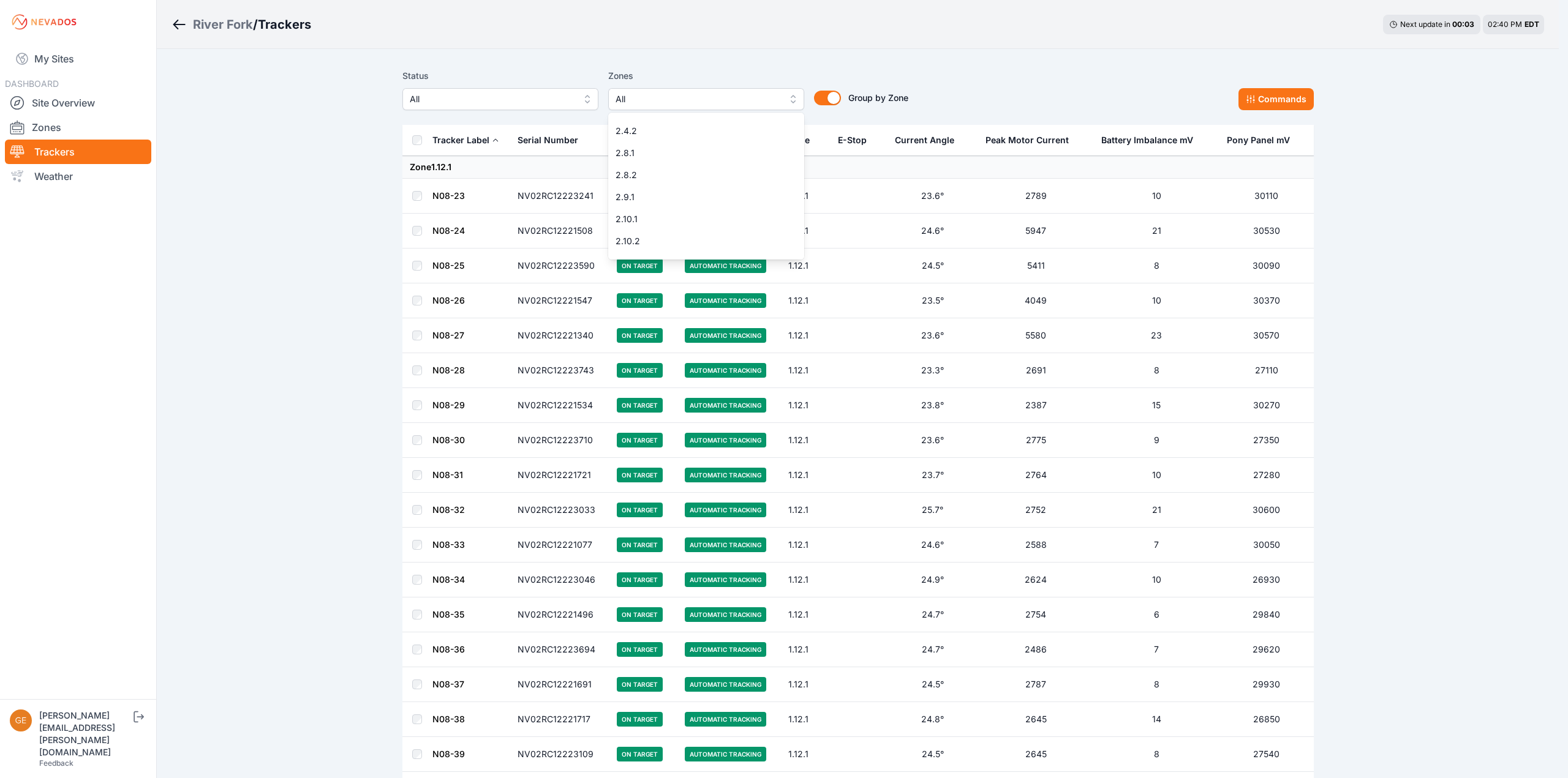
scroll to position [82, 0]
click at [565, 93] on div "Status All Zones All 1.12.1 1.12.2 1.13.1 1.13.2 1.14.1 1.14.2 1.15.1 1.15.2 2.…" at bounding box center [655, 89] width 506 height 42
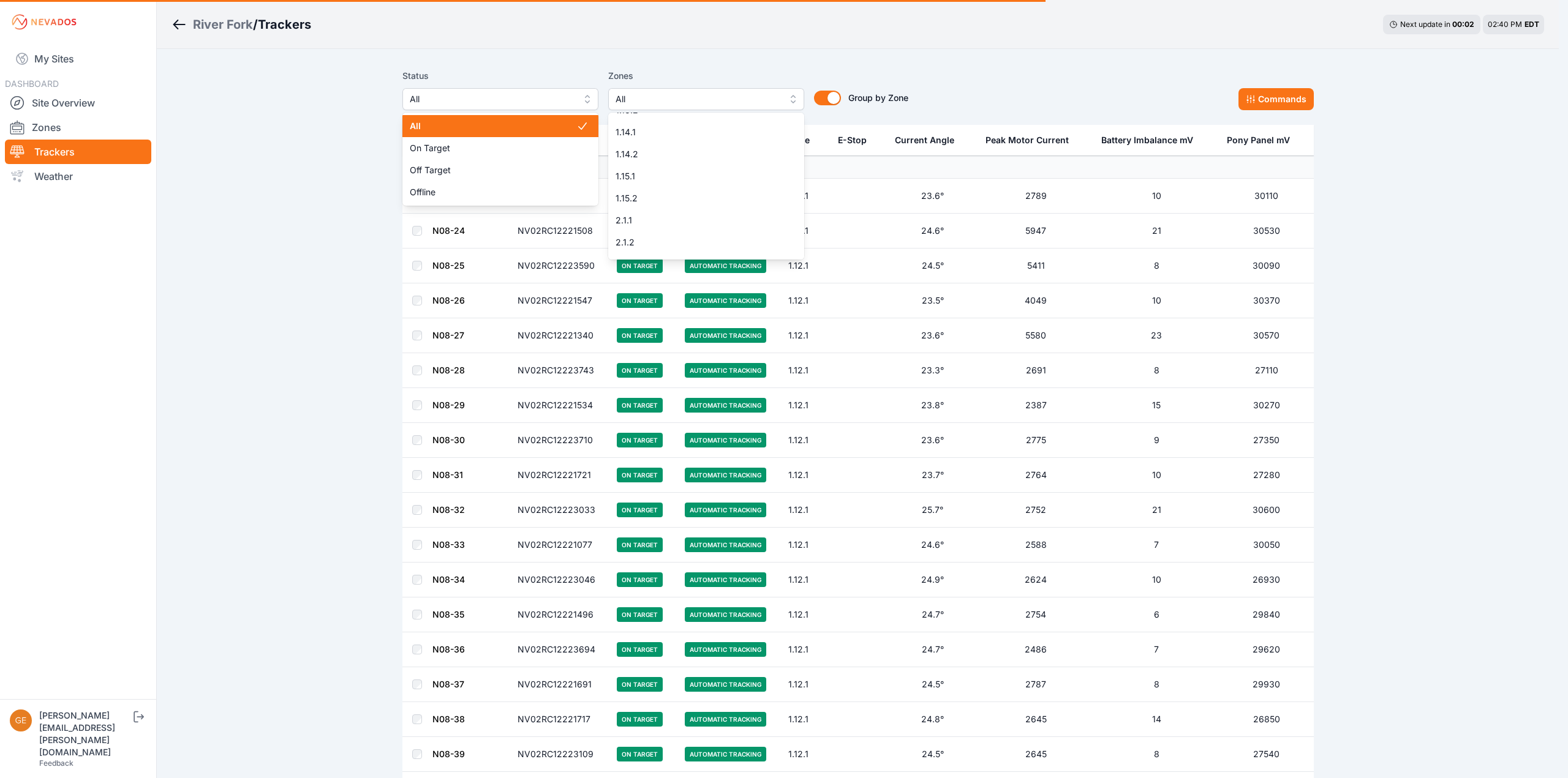
click at [554, 98] on span "All" at bounding box center [492, 99] width 164 height 15
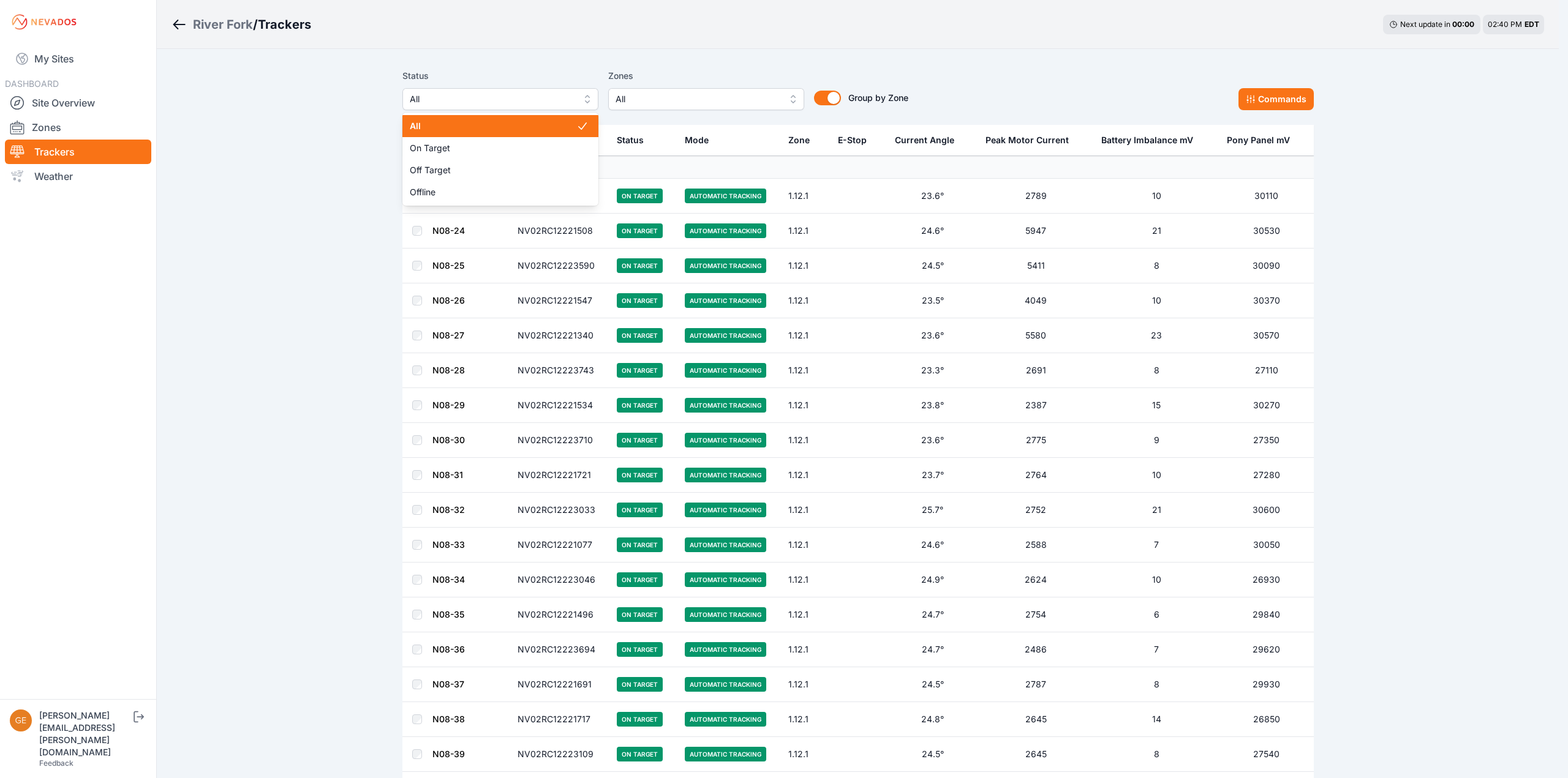
click at [668, 92] on div "Status All All On Target Off Target Offline Zones All Group by Zone Group by Zo…" at bounding box center [655, 89] width 506 height 42
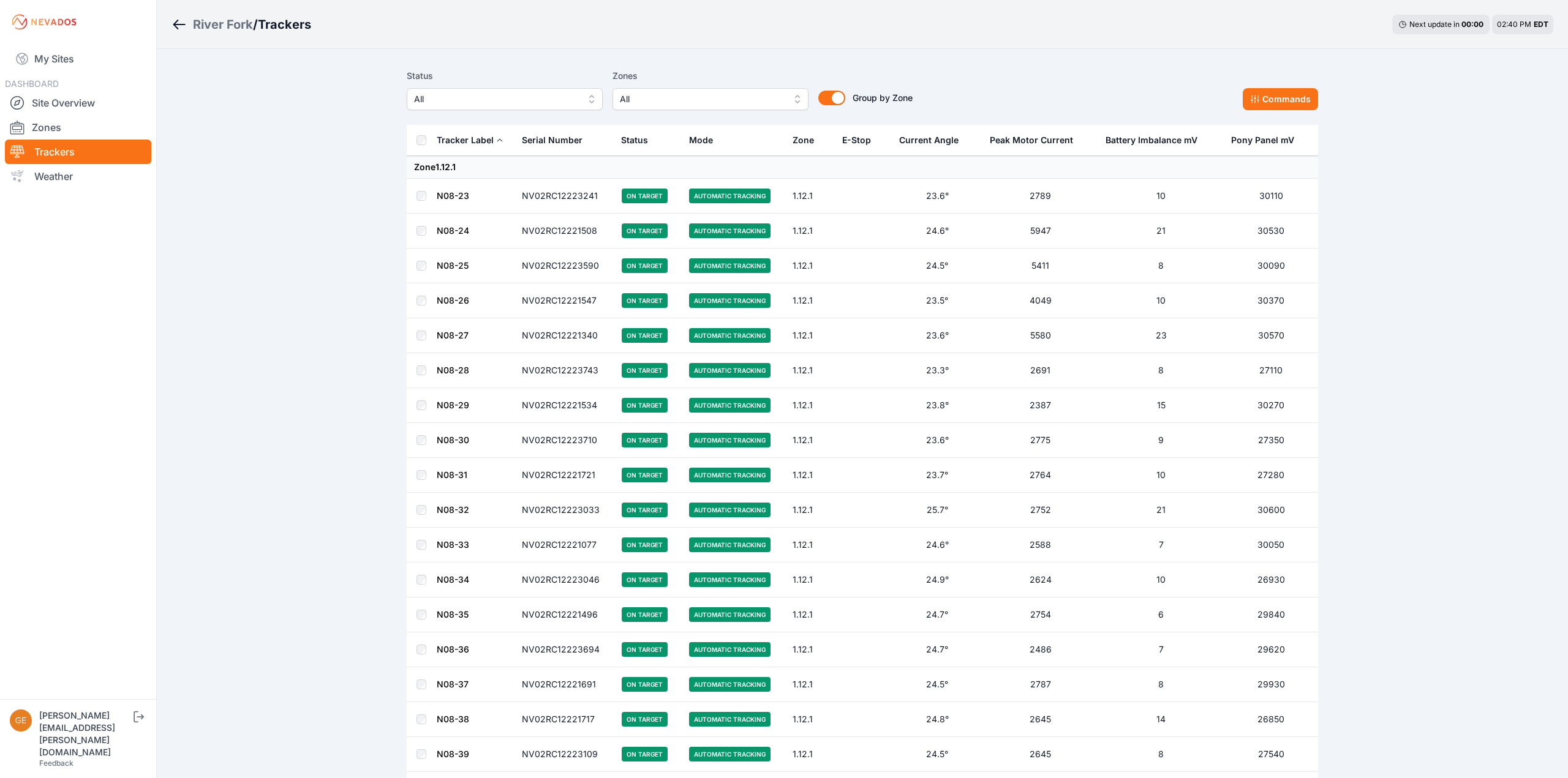
click at [676, 97] on span "All" at bounding box center [701, 99] width 164 height 15
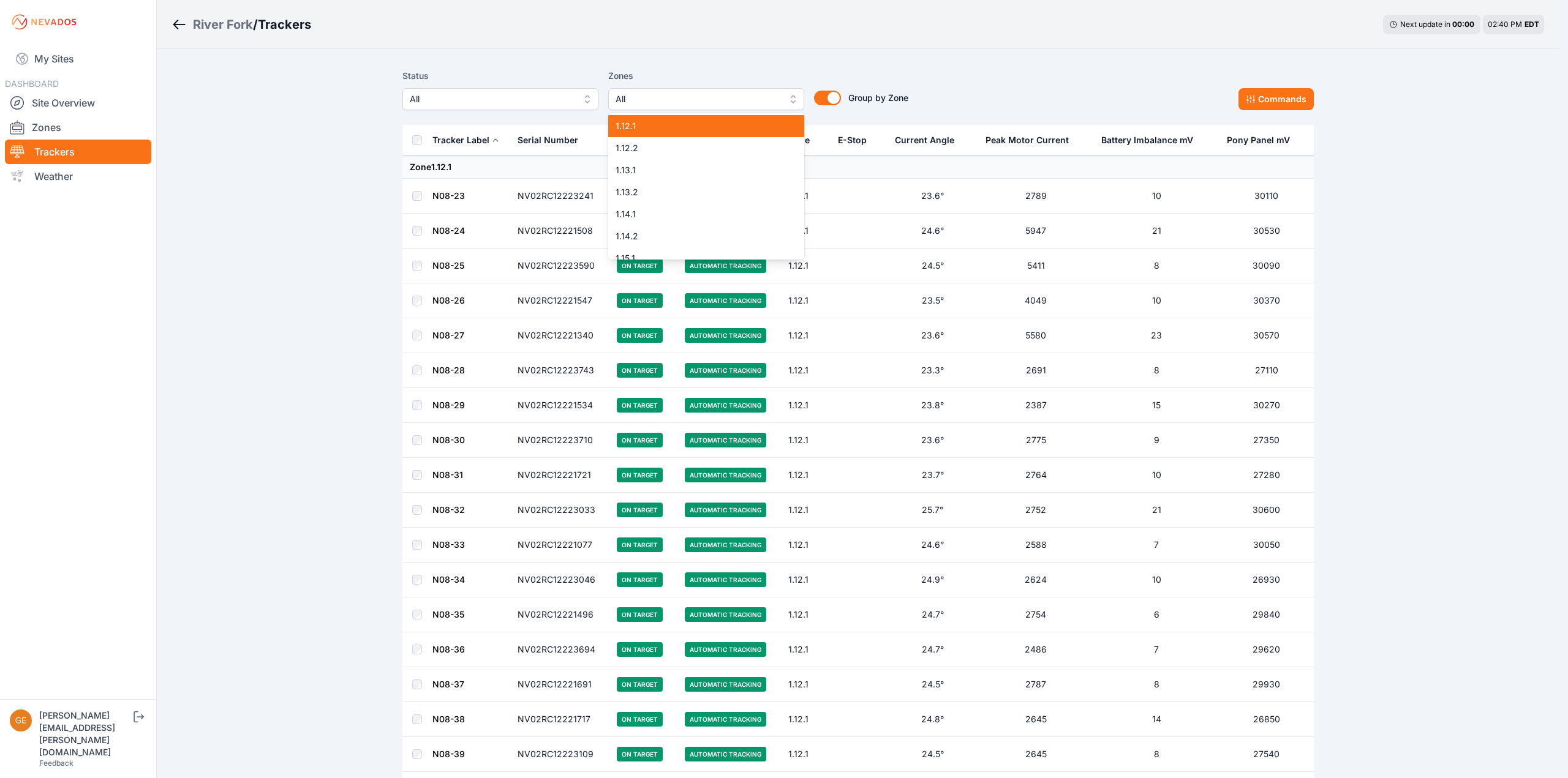
click at [684, 121] on span "1.12.1" at bounding box center [698, 126] width 166 height 12
click at [683, 129] on span "1.12.1" at bounding box center [698, 126] width 166 height 12
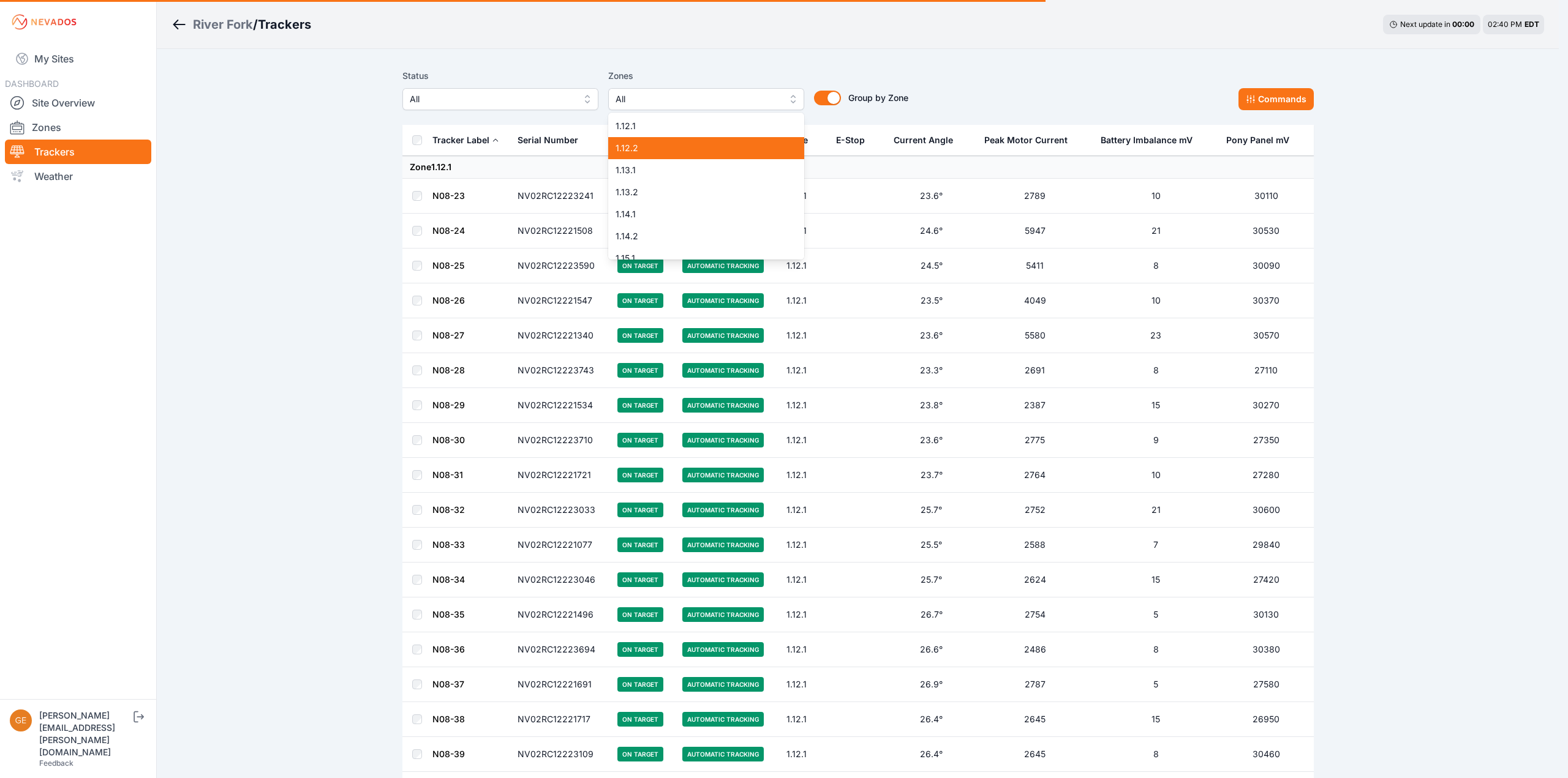
click at [683, 144] on span "1.12.2" at bounding box center [698, 148] width 166 height 12
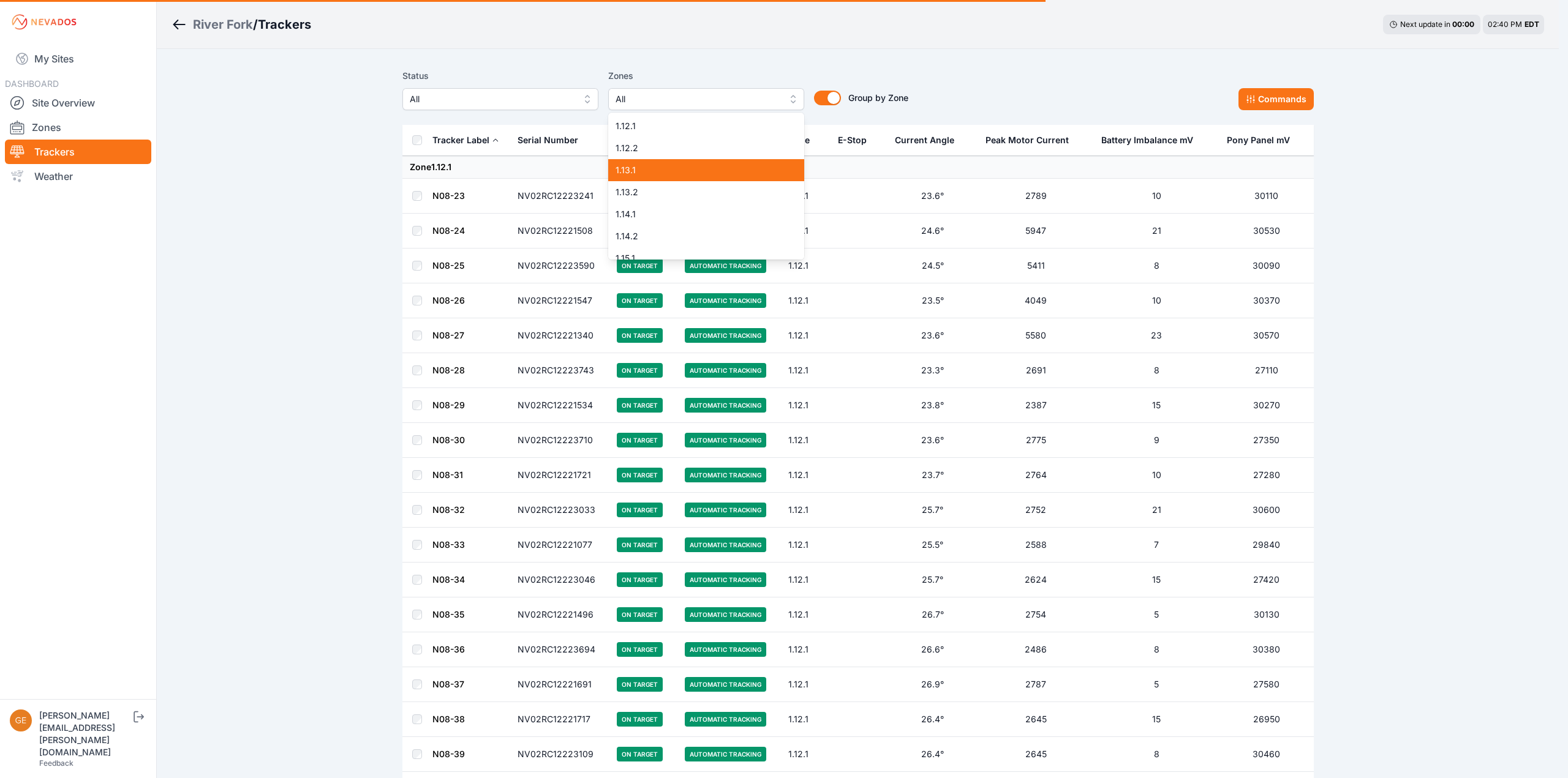
click at [679, 164] on span "1.13.1" at bounding box center [698, 170] width 166 height 12
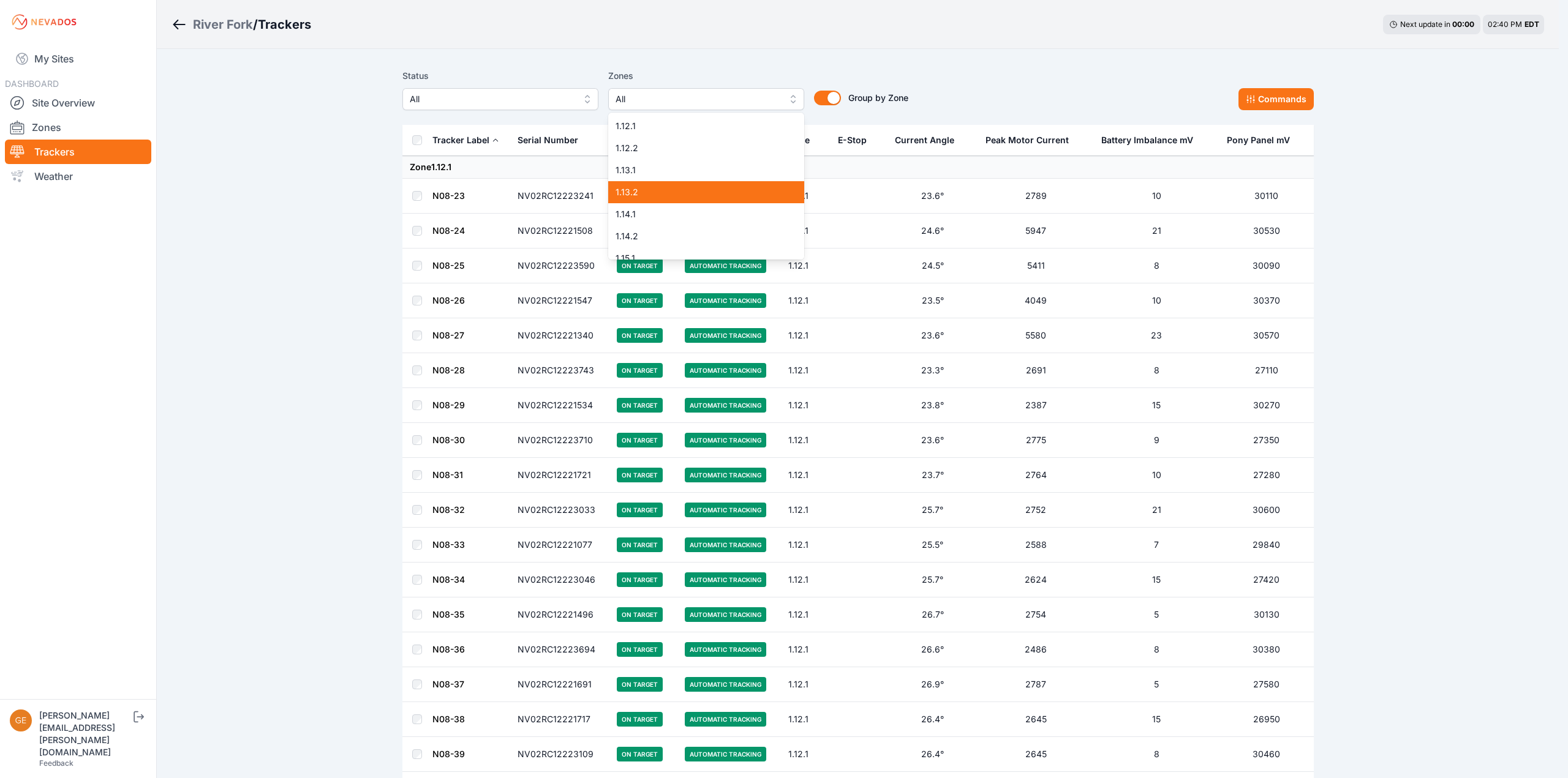
click at [679, 187] on span "1.13.2" at bounding box center [698, 192] width 166 height 12
click at [685, 208] on div "1.14.1" at bounding box center [706, 214] width 196 height 22
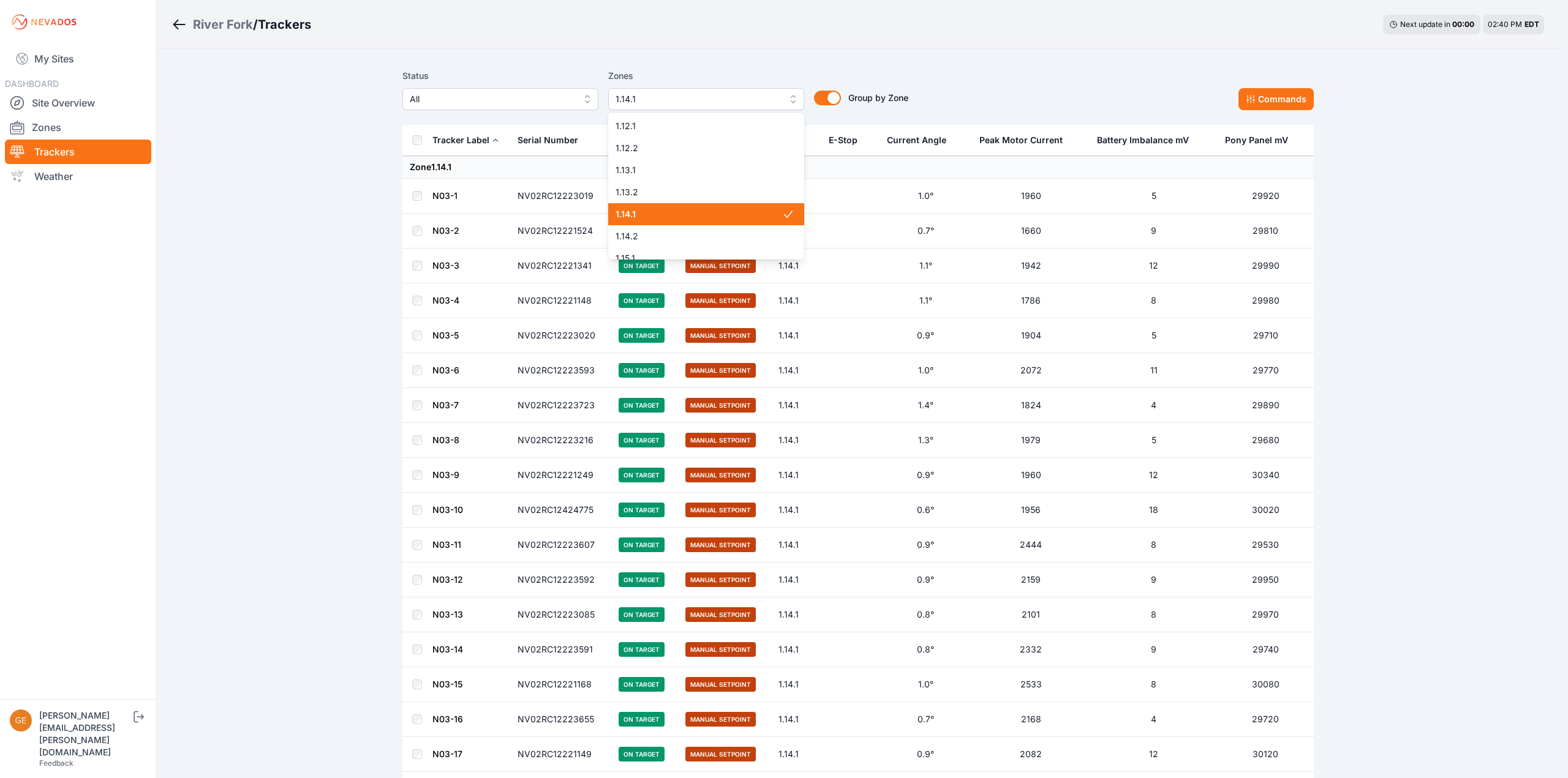
click at [685, 208] on div "1.14.1" at bounding box center [706, 214] width 196 height 22
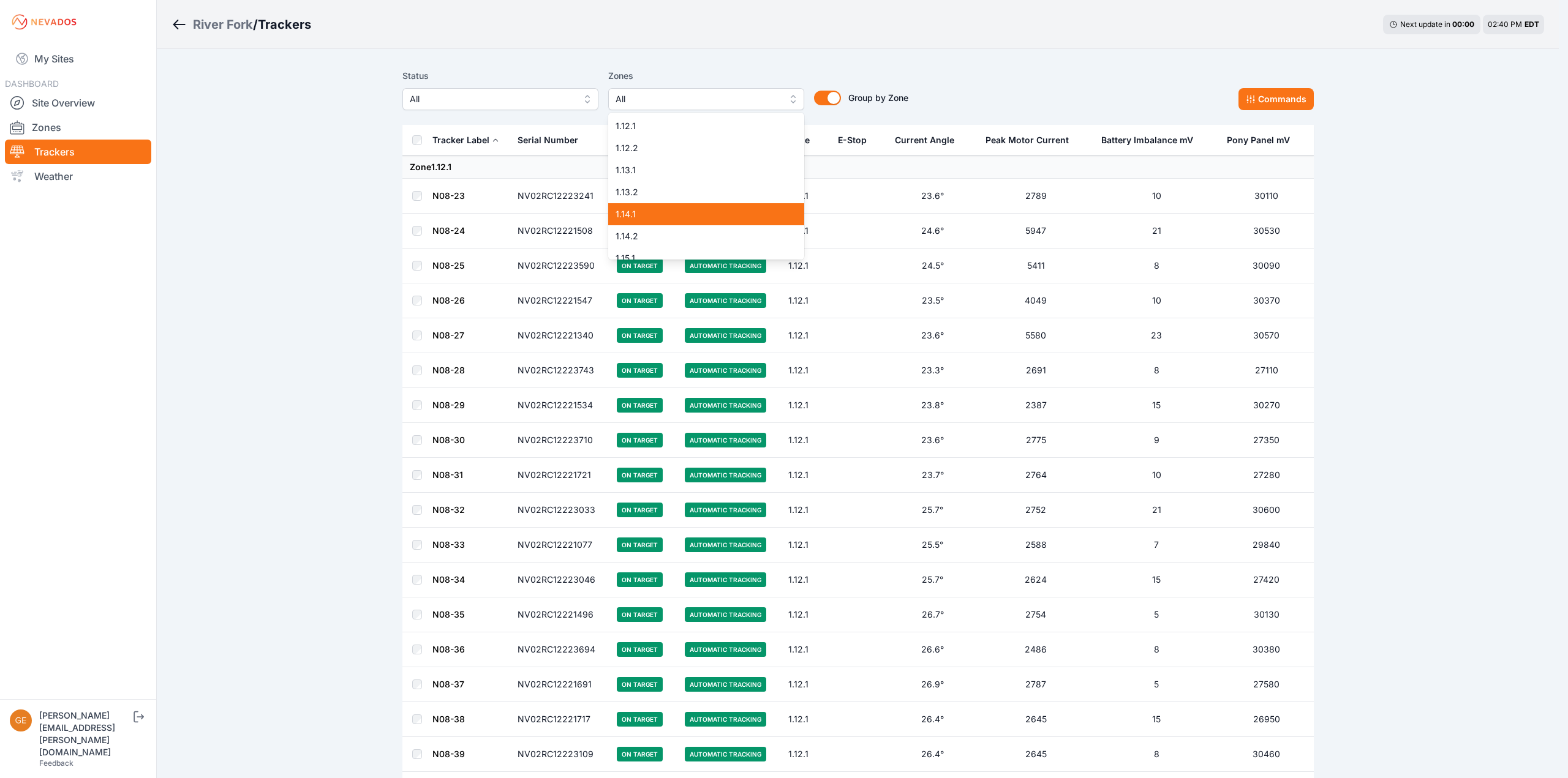
click at [689, 208] on div "1.14.1" at bounding box center [706, 214] width 196 height 22
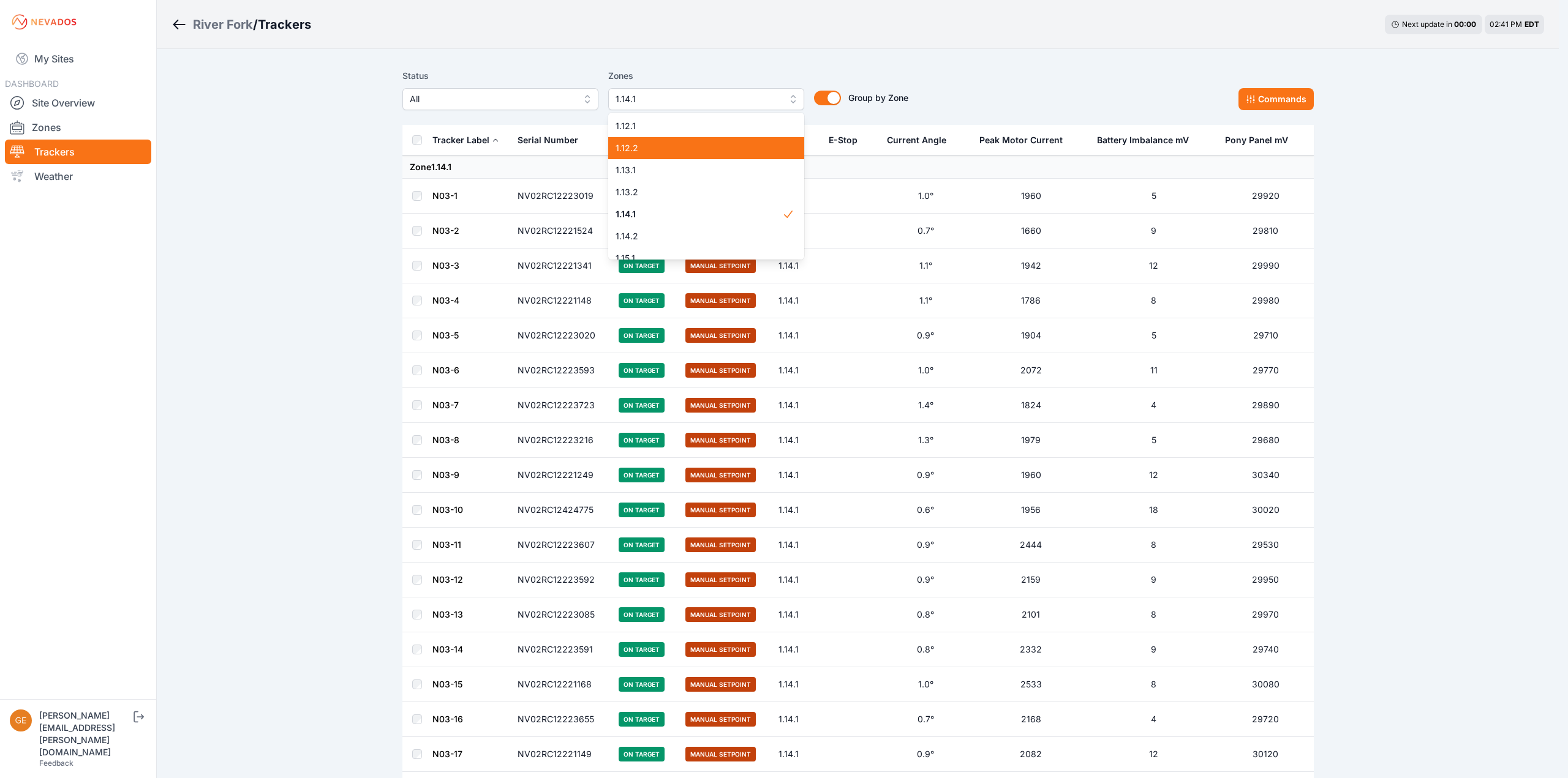
scroll to position [61, 0]
click at [691, 151] on span "1.14.1" at bounding box center [698, 153] width 166 height 12
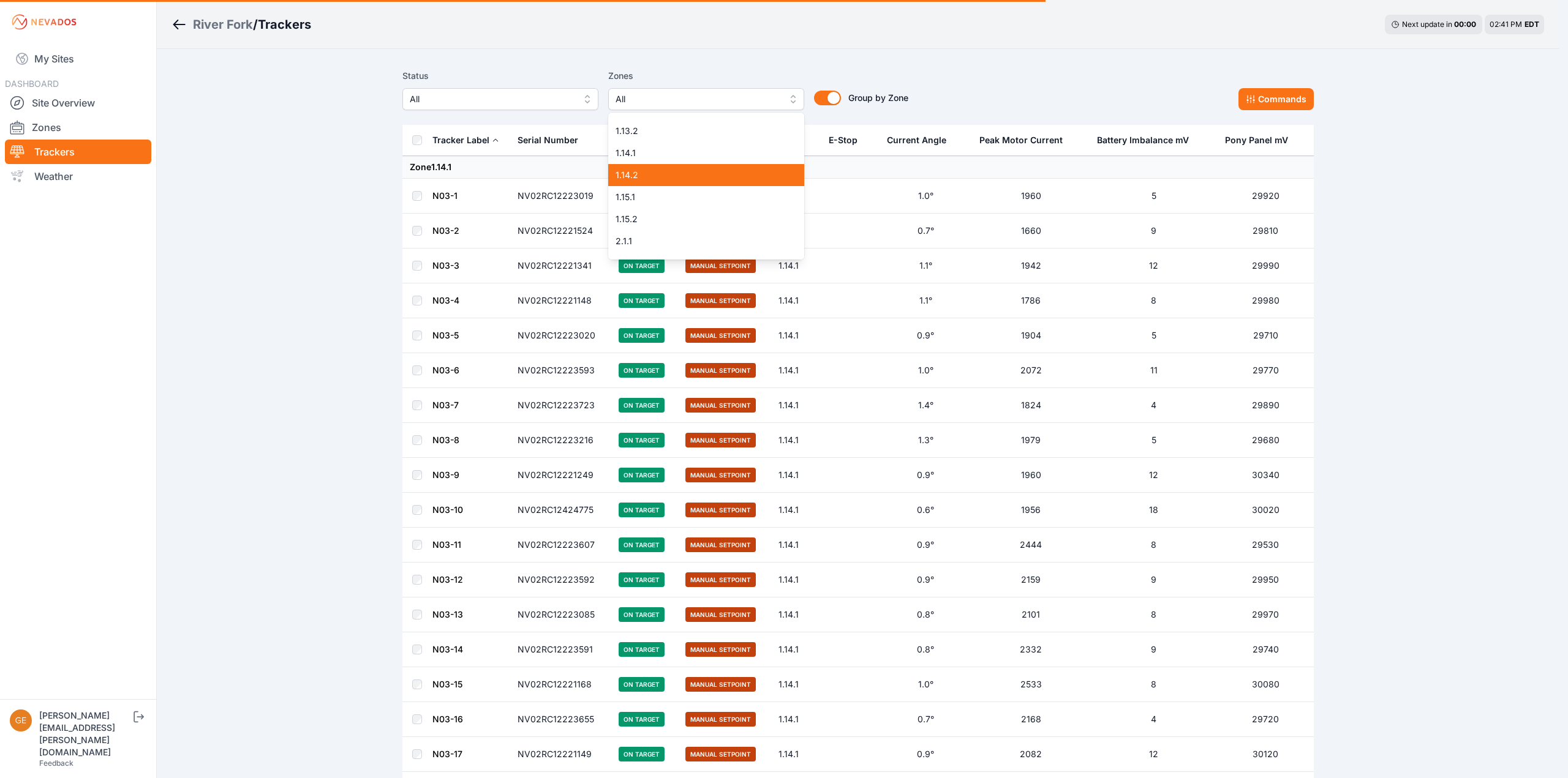
click at [689, 179] on span "1.14.2" at bounding box center [698, 175] width 166 height 12
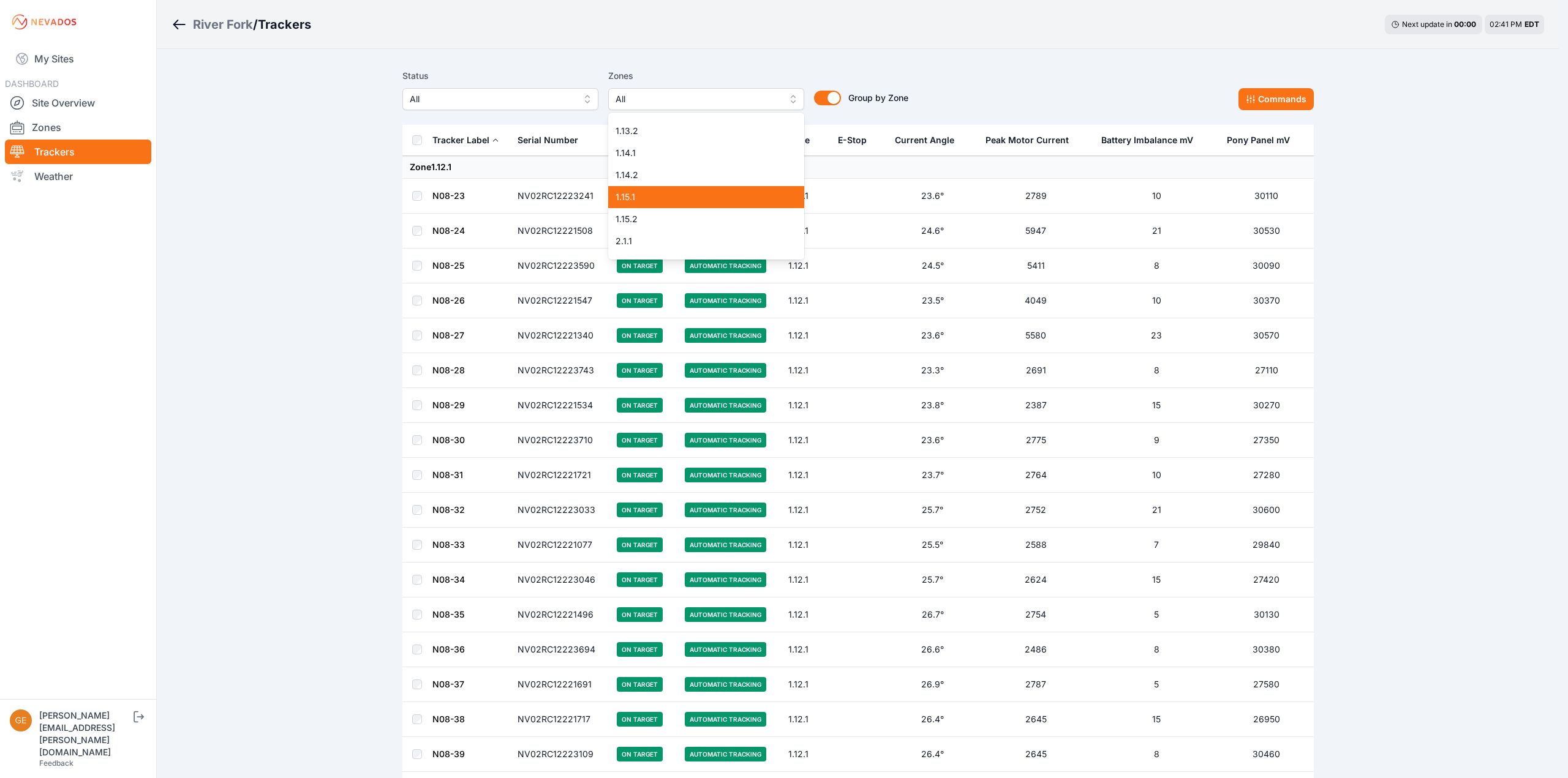
click at [680, 189] on div "1.15.1" at bounding box center [706, 197] width 196 height 22
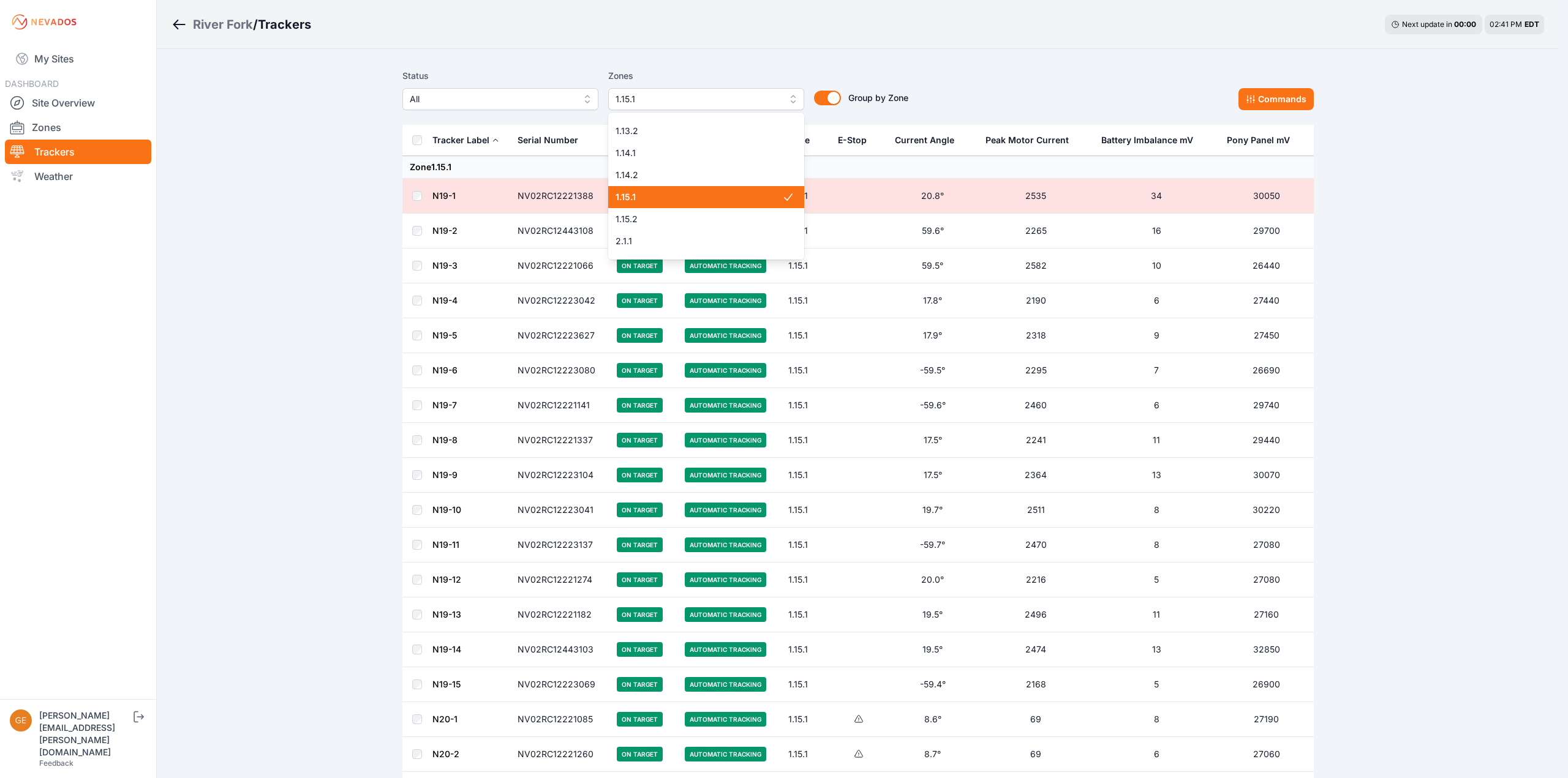
click at [680, 189] on div "1.15.1" at bounding box center [706, 197] width 196 height 22
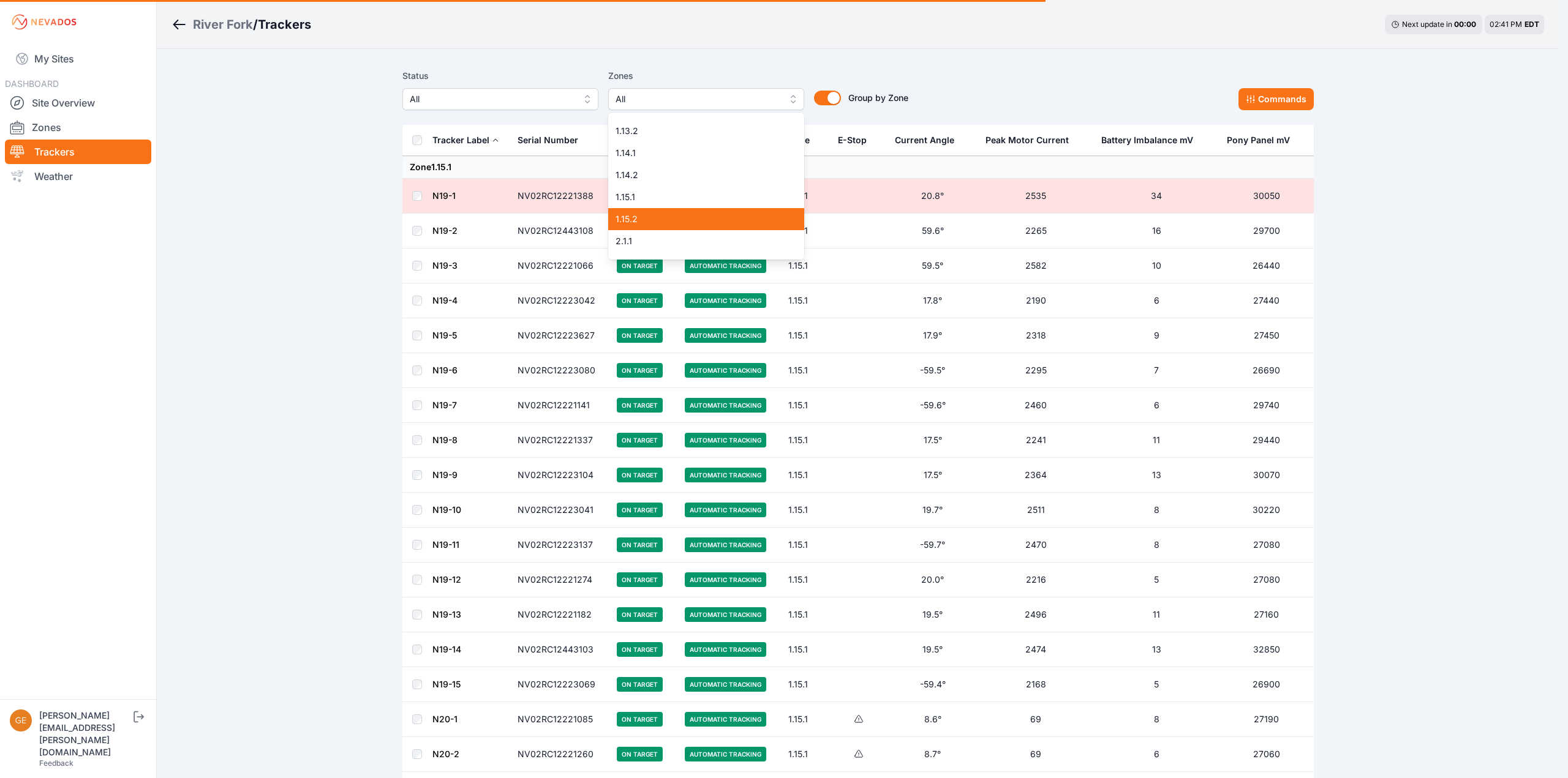
click at [674, 213] on span "1.15.2" at bounding box center [698, 219] width 166 height 12
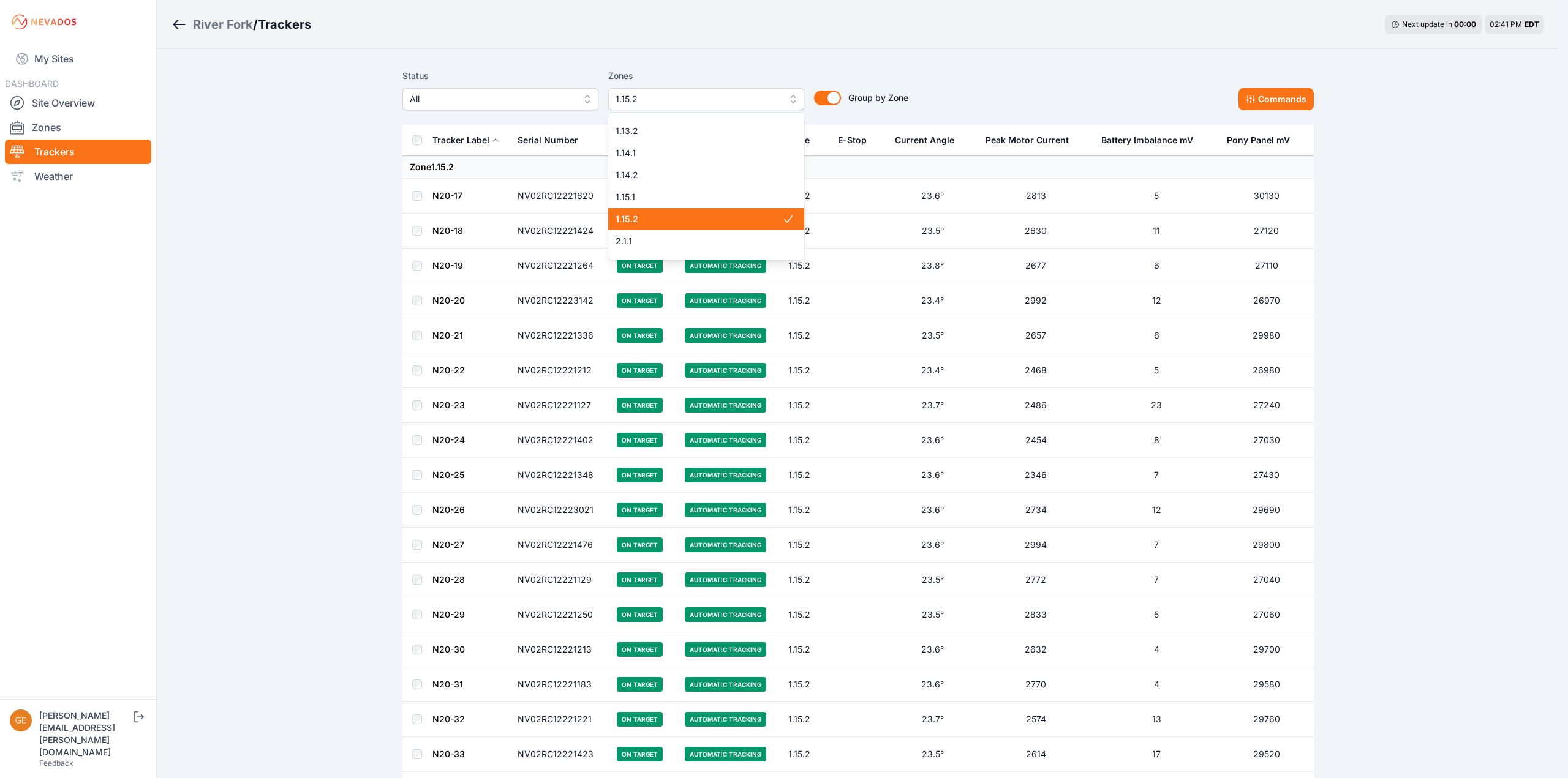
click at [674, 213] on span "1.15.2" at bounding box center [698, 219] width 166 height 12
click at [704, 239] on span "2.1.1" at bounding box center [698, 241] width 166 height 12
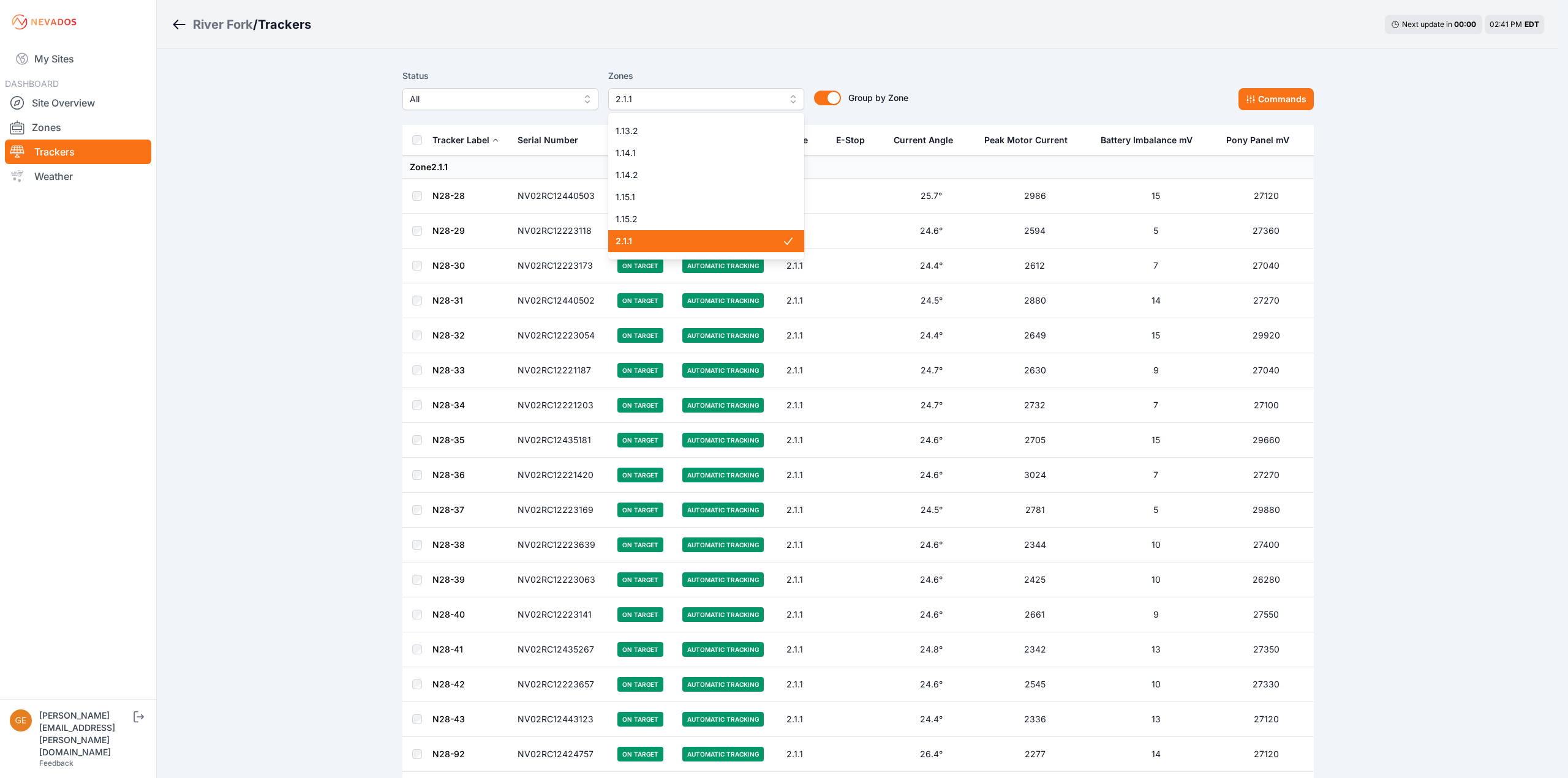
click at [704, 239] on span "2.1.1" at bounding box center [698, 241] width 166 height 12
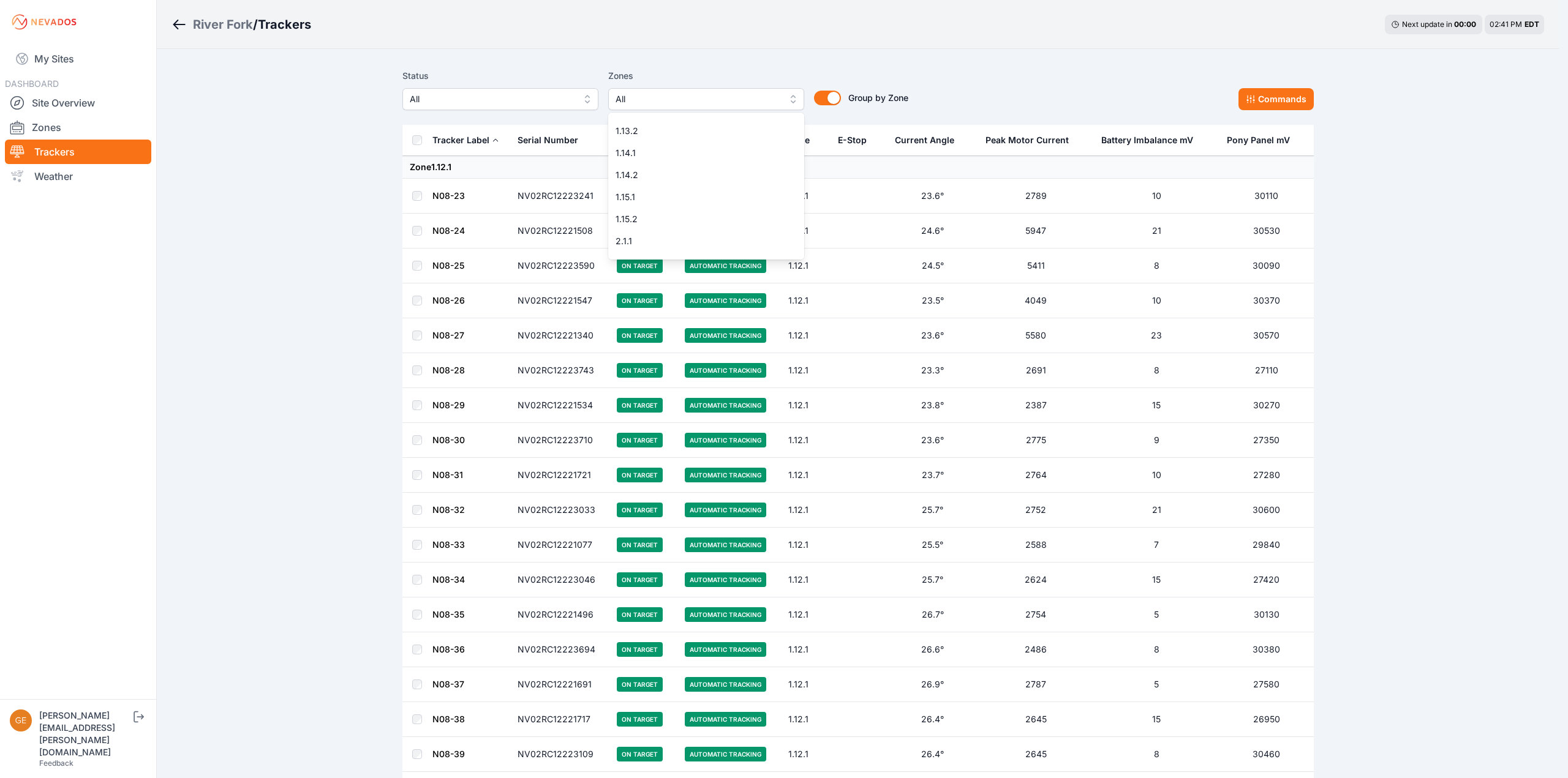
scroll to position [123, 0]
click at [700, 203] on span "2.1.2" at bounding box center [698, 202] width 166 height 12
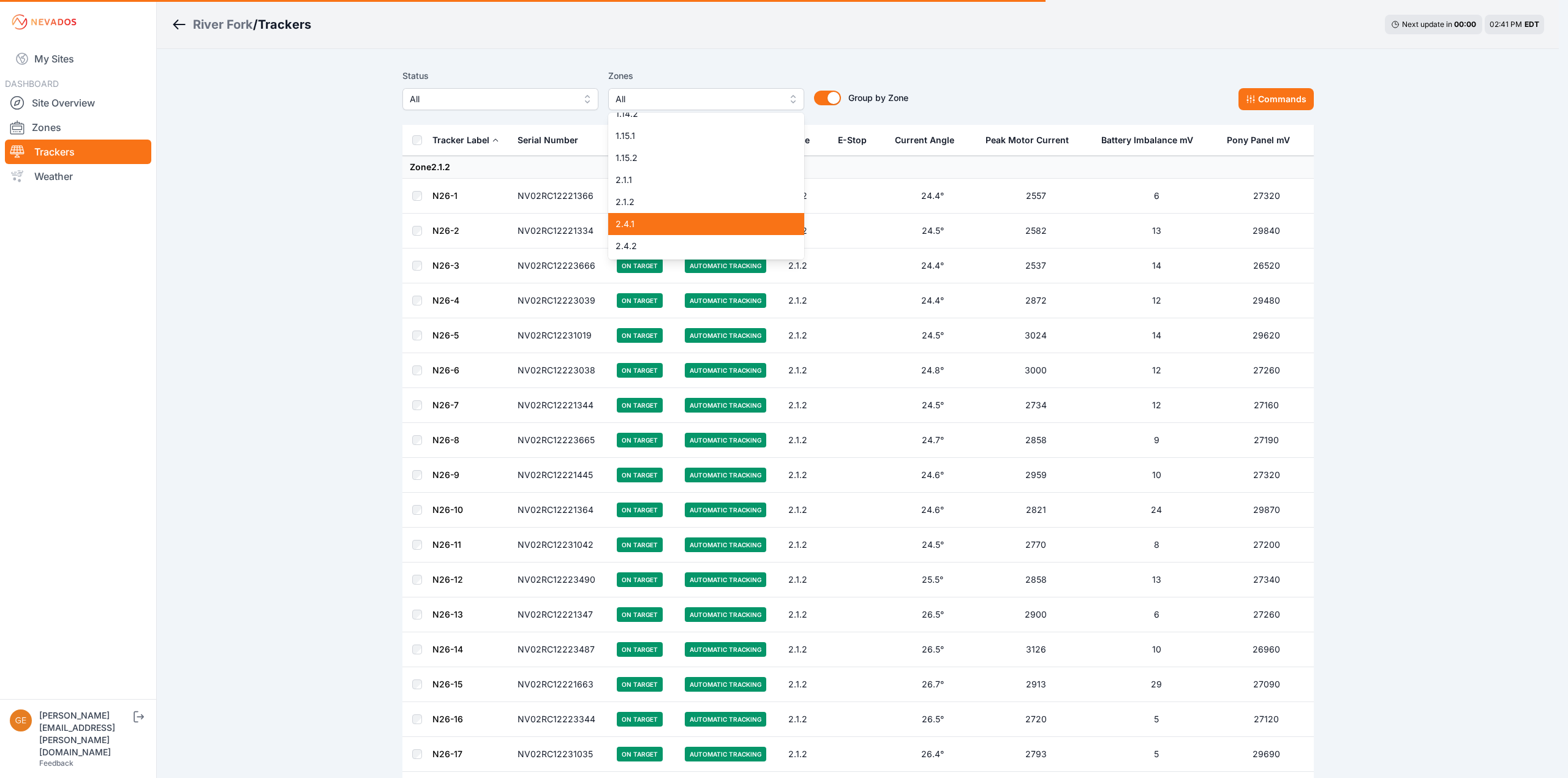
click at [698, 225] on span "2.4.1" at bounding box center [698, 224] width 166 height 12
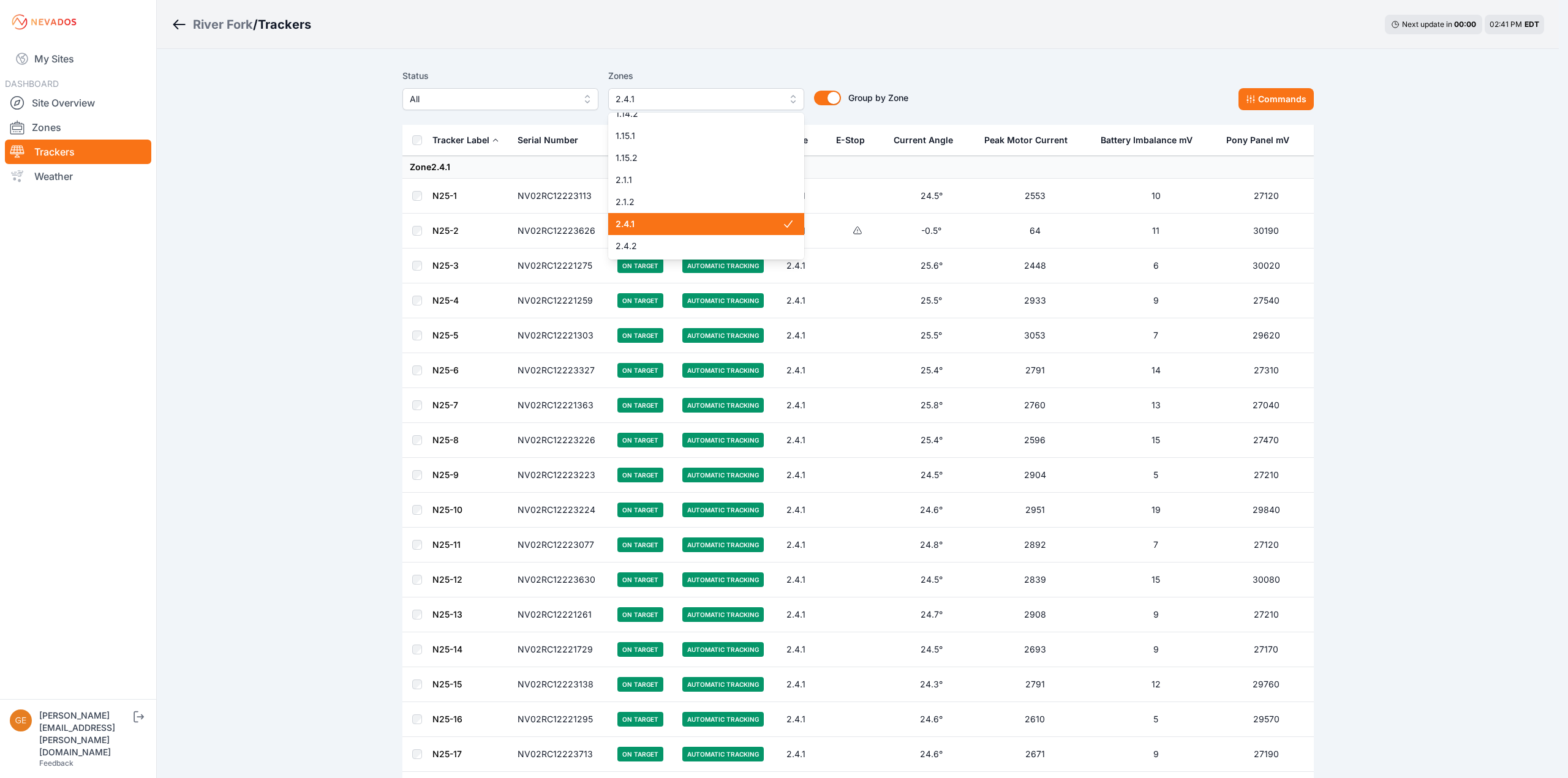
click at [698, 225] on span "2.4.1" at bounding box center [698, 224] width 166 height 12
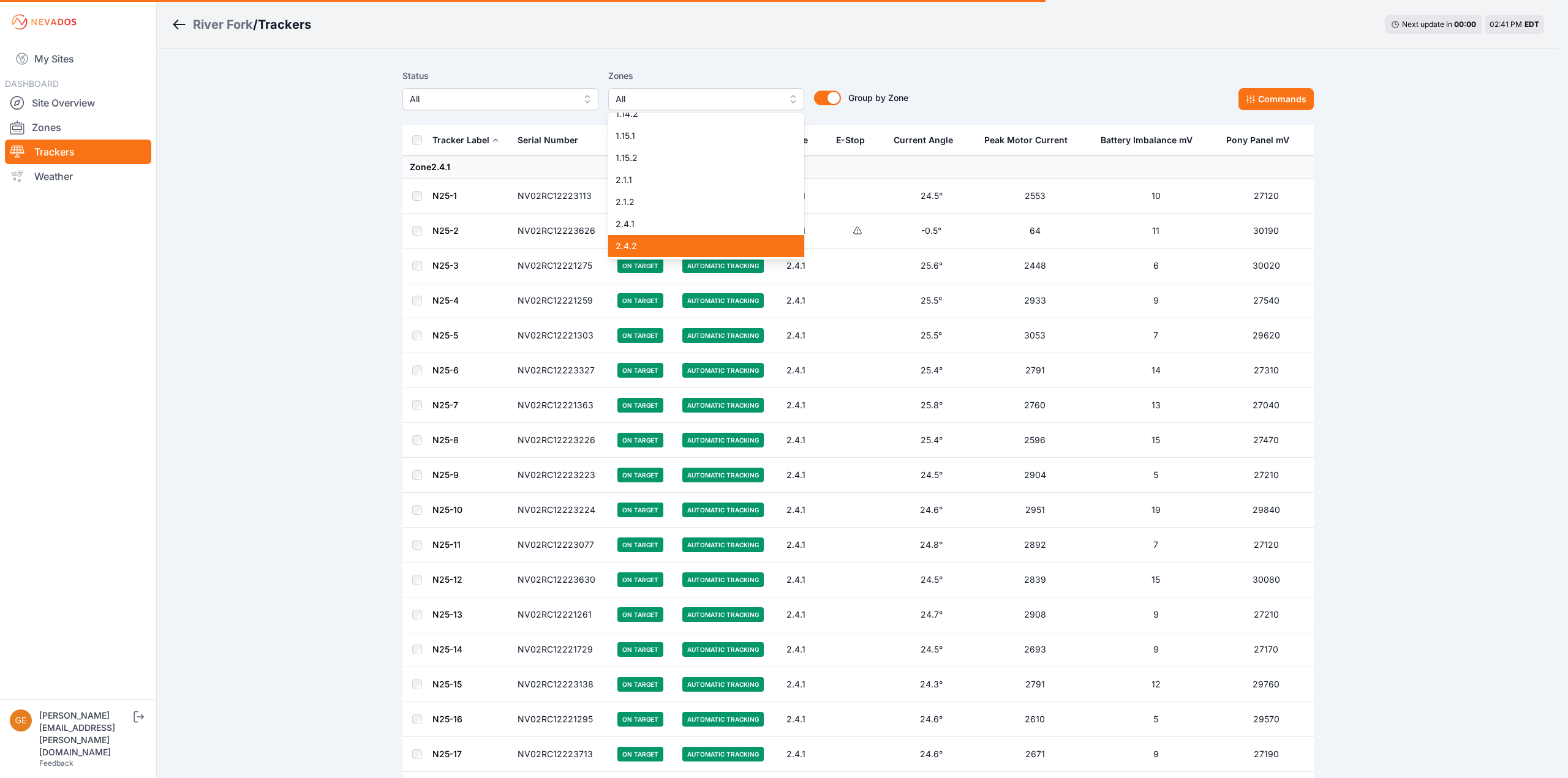
click at [698, 244] on span "2.4.2" at bounding box center [698, 246] width 166 height 12
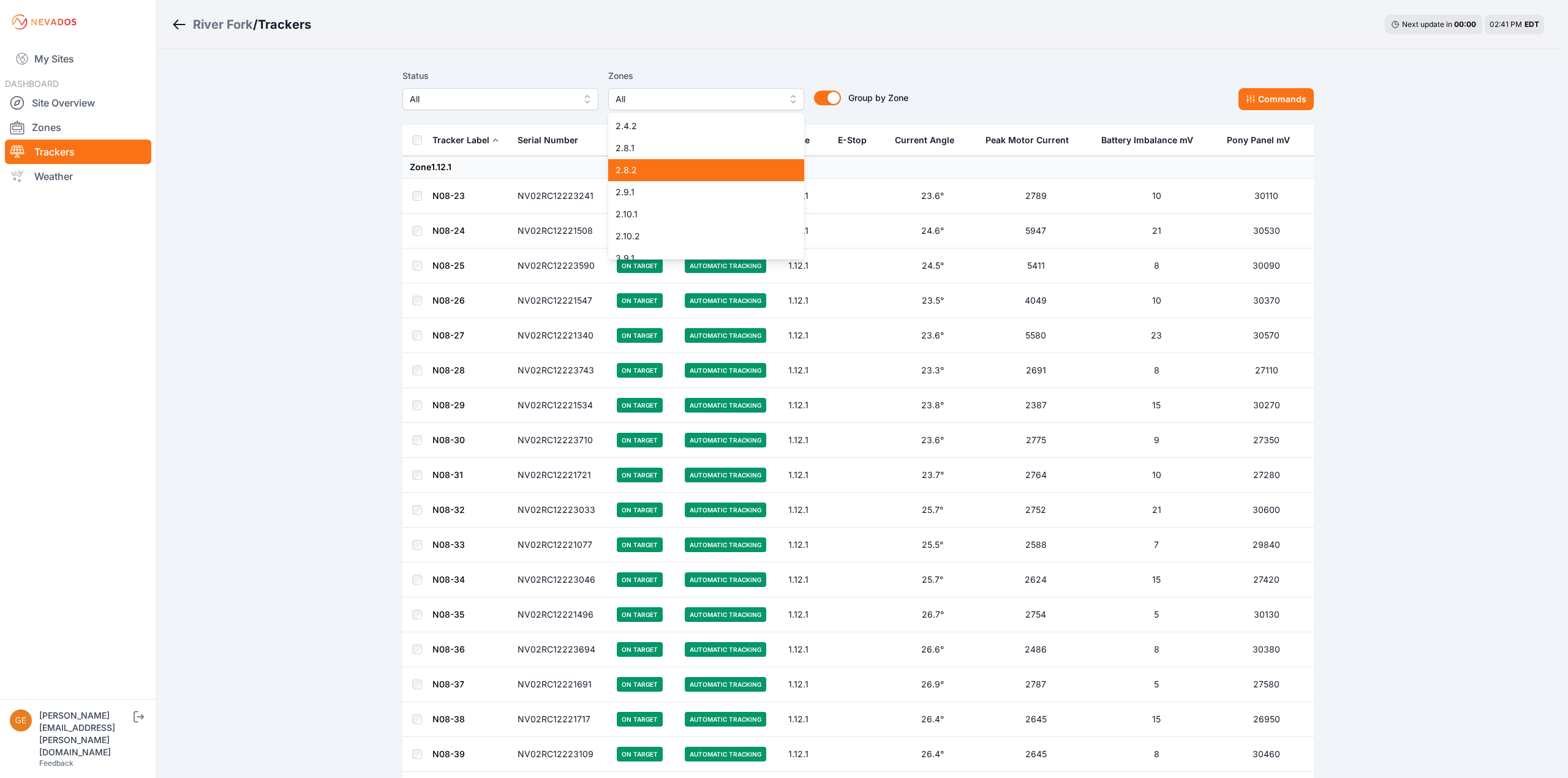
scroll to position [245, 0]
click at [698, 200] on div "2.9.1" at bounding box center [706, 190] width 196 height 22
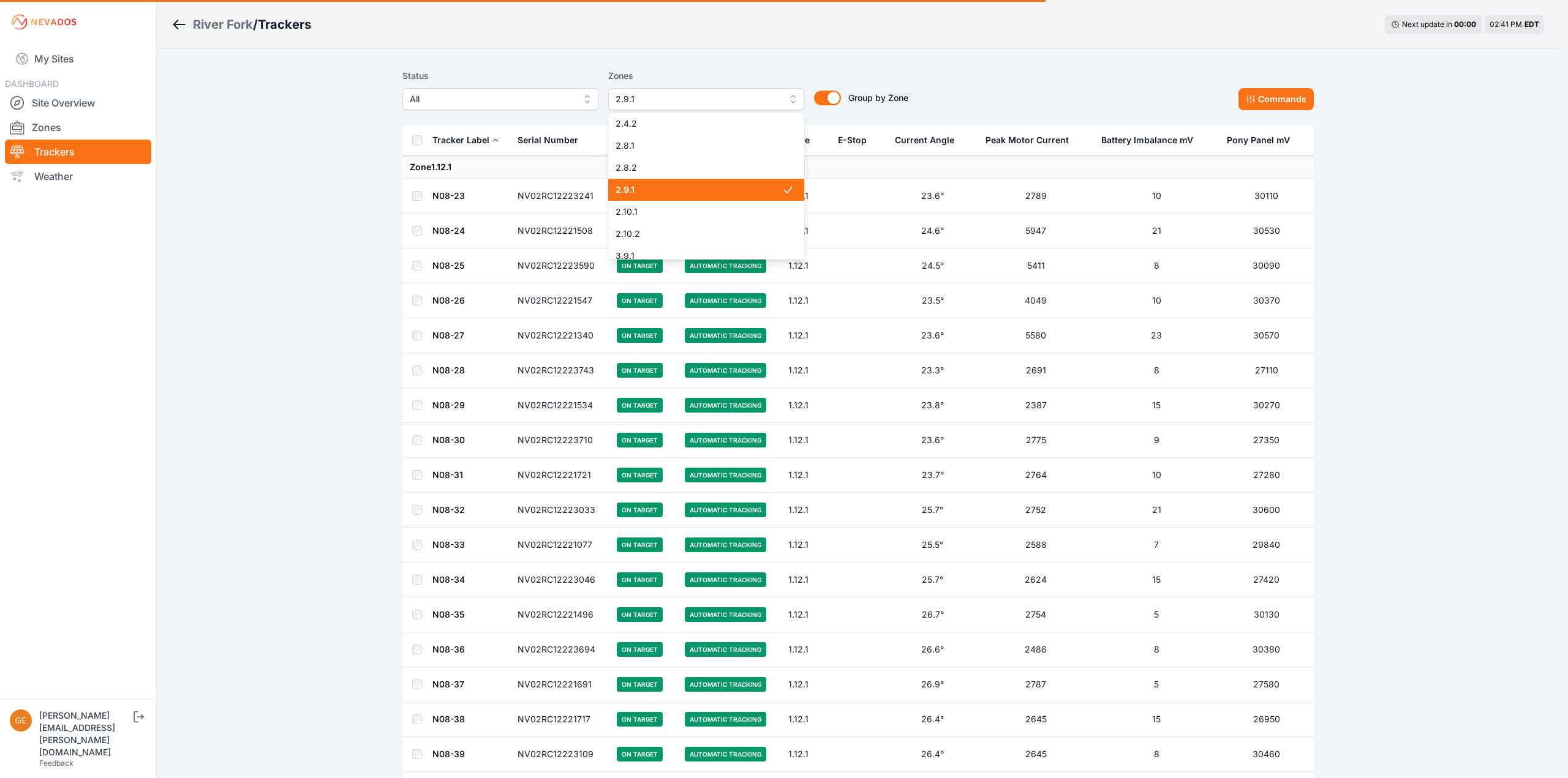
click at [698, 200] on div "2.9.1" at bounding box center [706, 190] width 196 height 22
click at [668, 196] on div "2.9.1" at bounding box center [706, 190] width 196 height 22
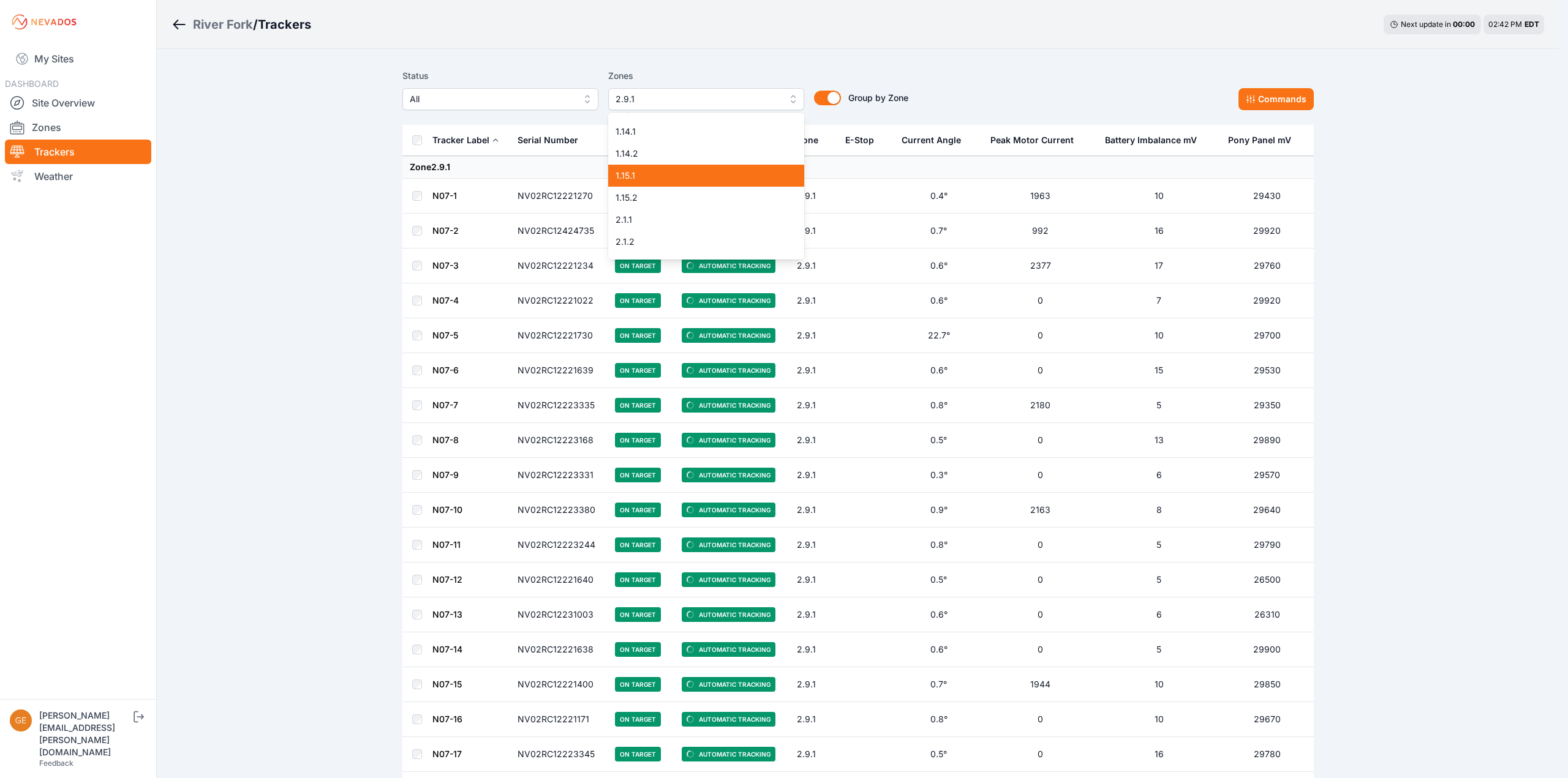
scroll to position [61, 0]
click at [665, 176] on span "1.14.2" at bounding box center [698, 175] width 166 height 12
click at [665, 157] on span "1.14.1" at bounding box center [698, 153] width 166 height 12
click at [685, 142] on div "1.13.2" at bounding box center [706, 131] width 196 height 22
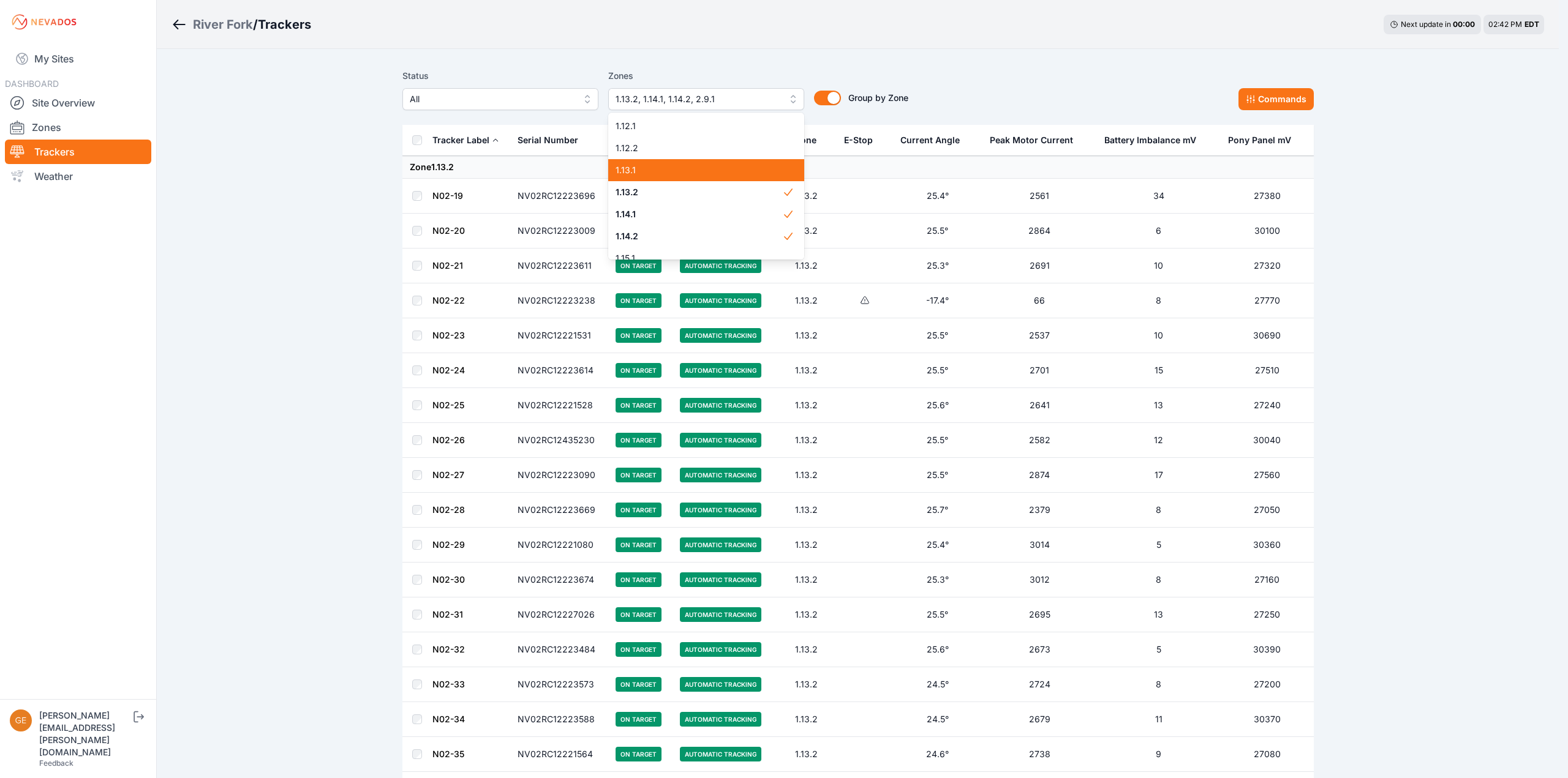
click at [669, 166] on span "1.13.1" at bounding box center [698, 170] width 166 height 12
click at [668, 153] on span "1.12.2" at bounding box center [698, 148] width 166 height 12
click at [661, 168] on span "1.13.1" at bounding box center [698, 170] width 166 height 12
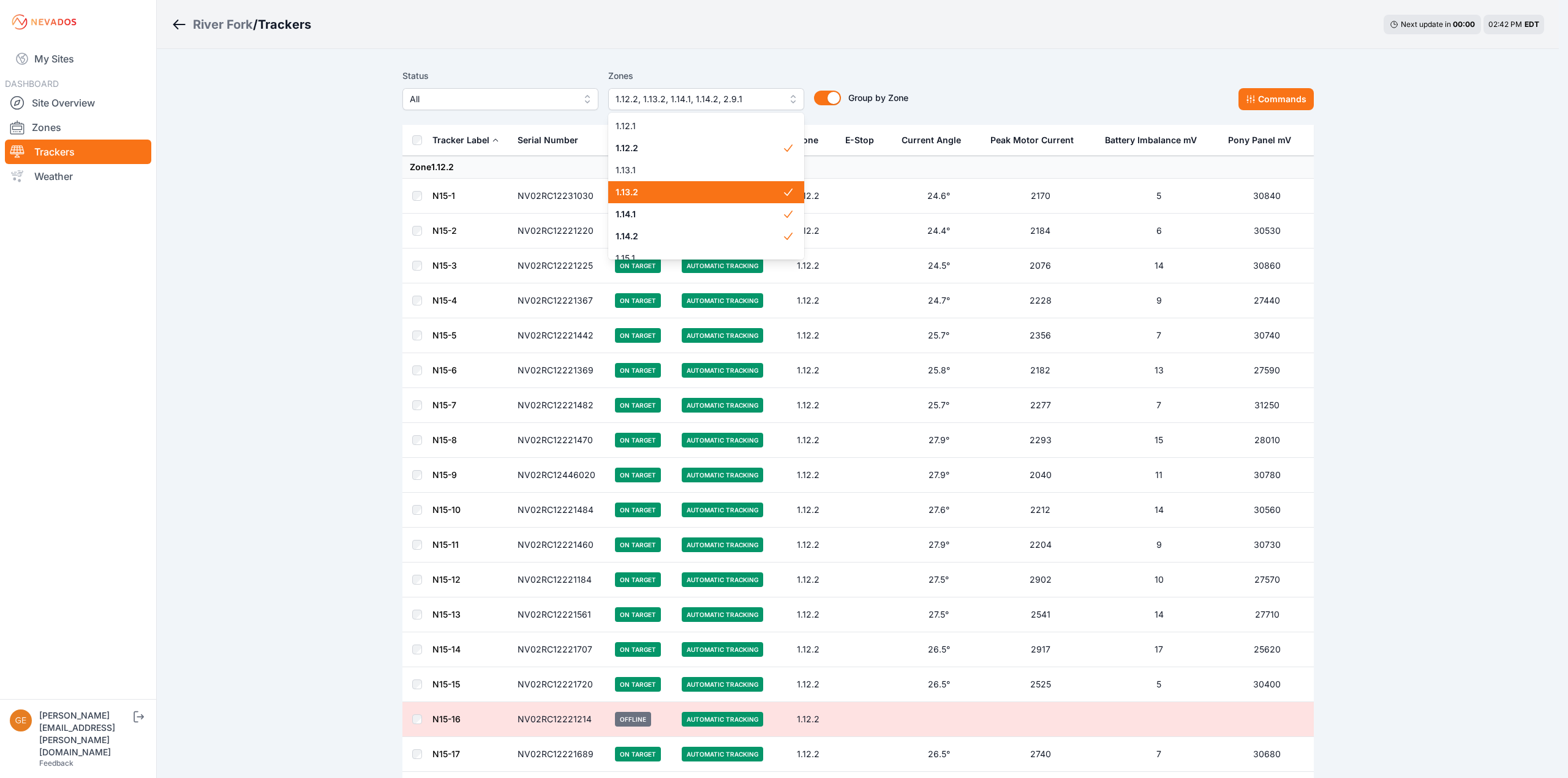
click at [659, 189] on span "1.13.2" at bounding box center [698, 192] width 166 height 12
click at [687, 214] on span "1.14.1" at bounding box center [698, 214] width 166 height 12
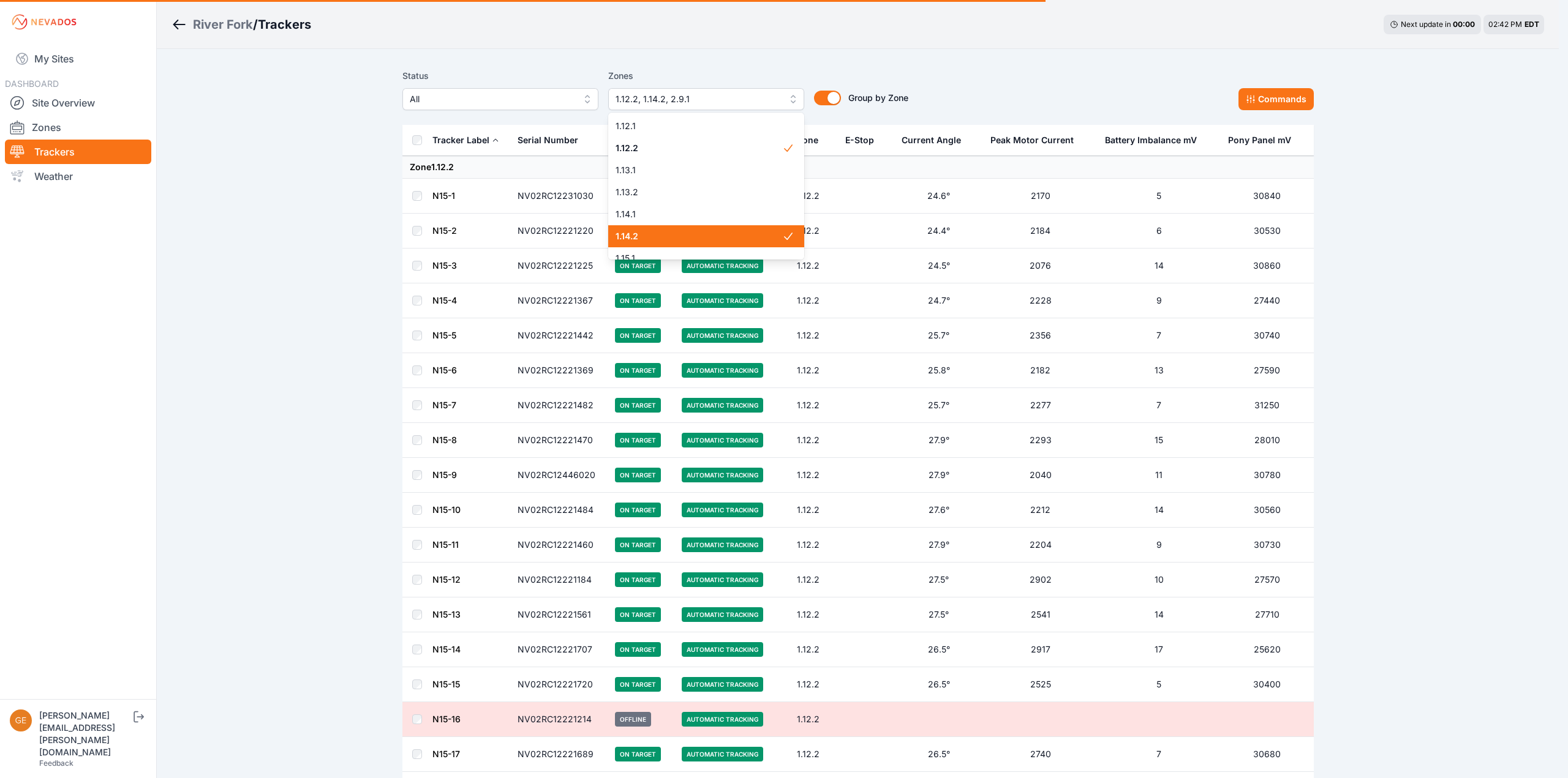
click at [706, 243] on div "1.14.2" at bounding box center [706, 236] width 196 height 22
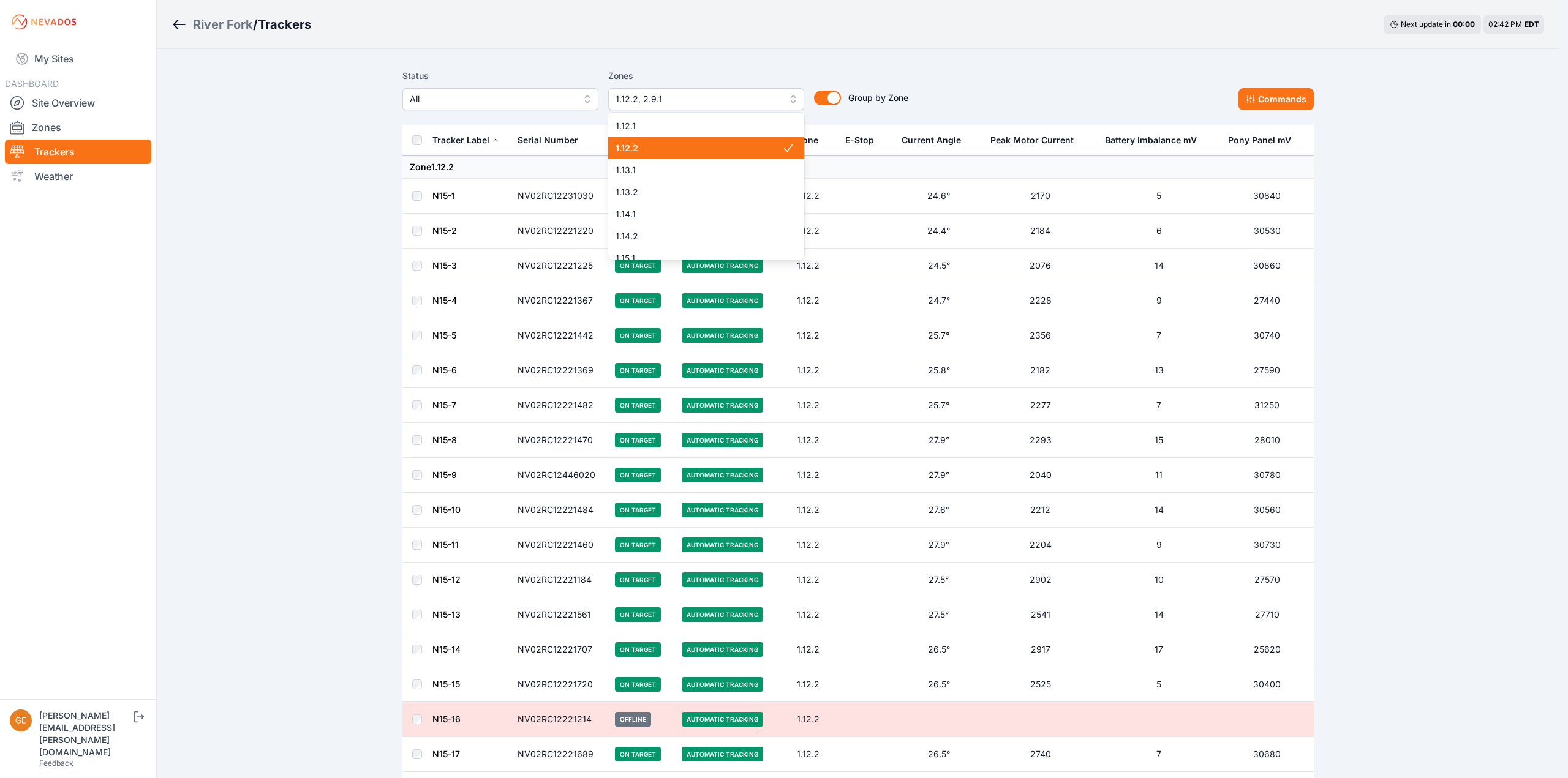
click at [728, 152] on span "1.12.2" at bounding box center [698, 148] width 166 height 12
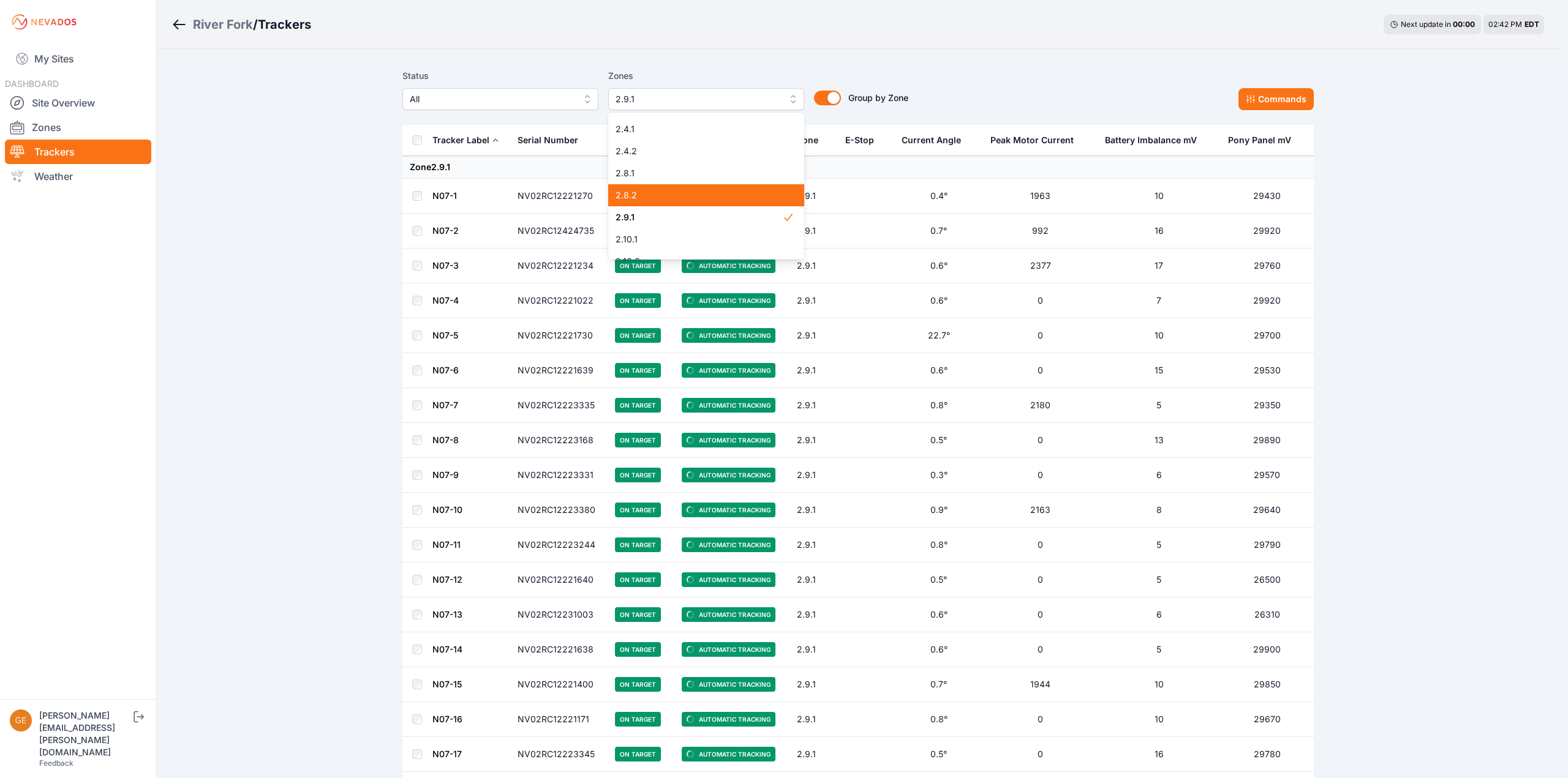
scroll to position [245, 0]
click at [719, 181] on div "2.9.1" at bounding box center [706, 190] width 196 height 22
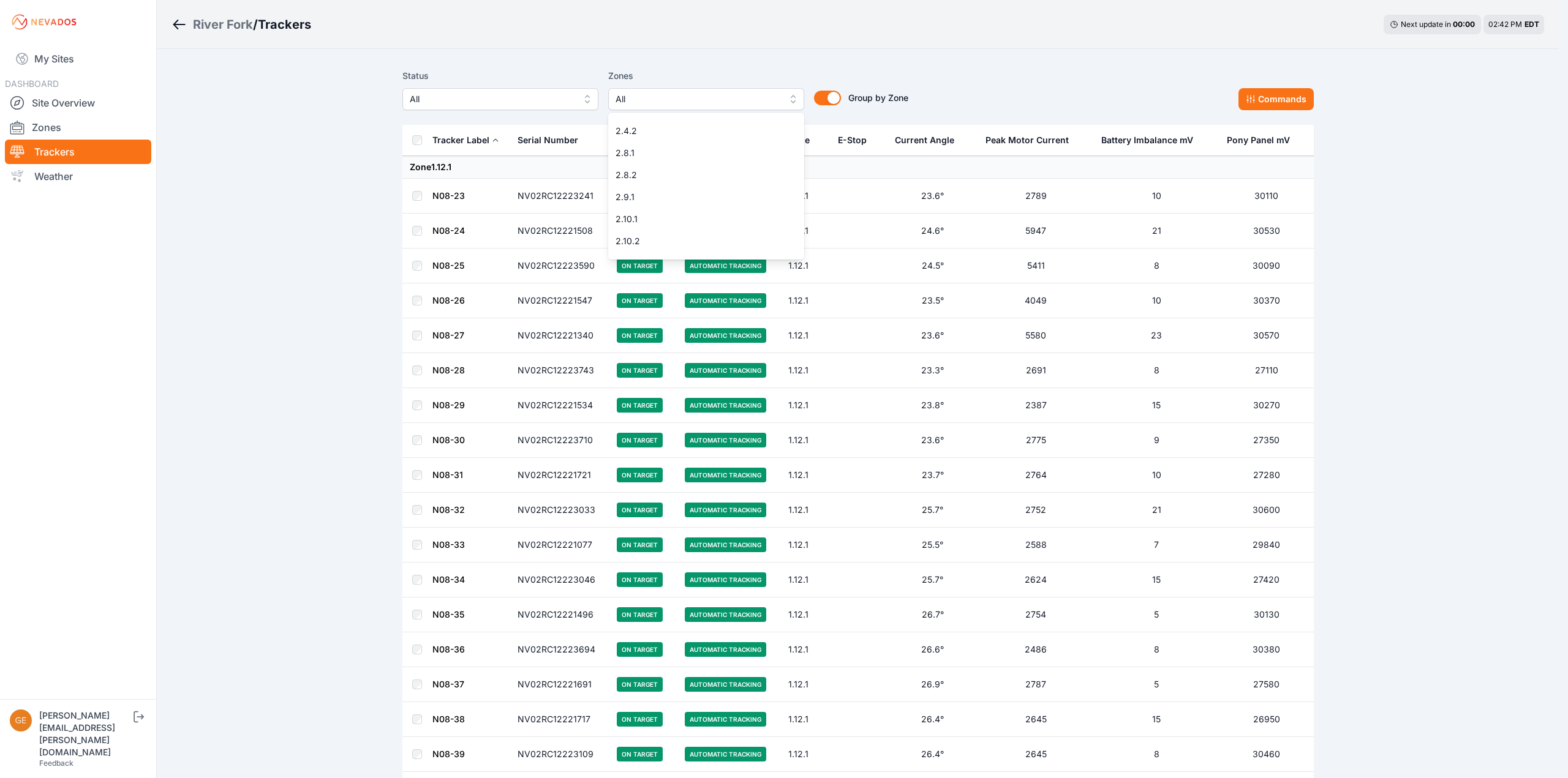
scroll to position [299, 0]
click at [718, 244] on span "3.10.2" at bounding box center [698, 246] width 166 height 12
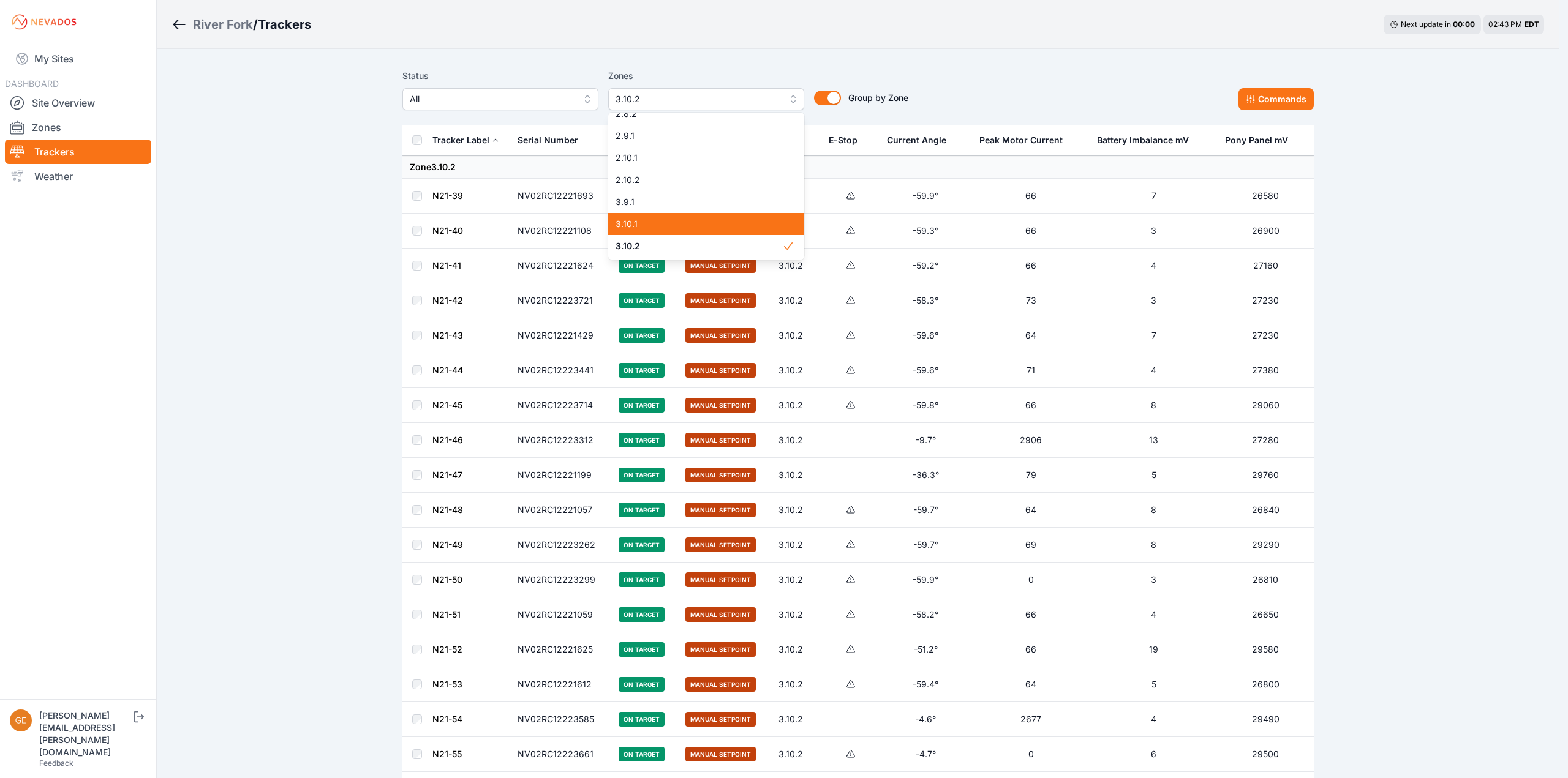
click at [706, 229] on span "3.10.1" at bounding box center [698, 224] width 166 height 12
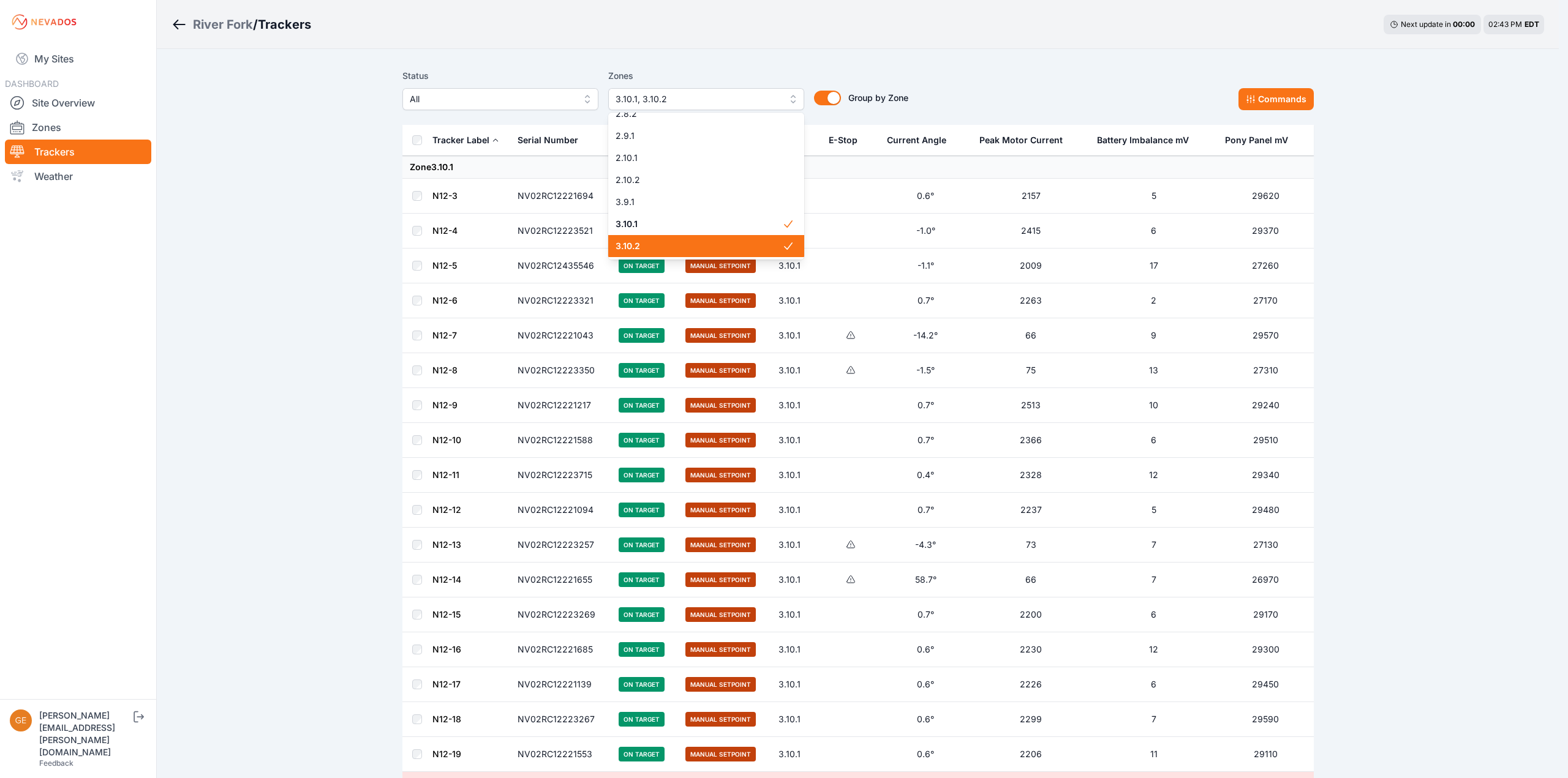
click at [698, 240] on div "3.10.2" at bounding box center [706, 246] width 196 height 22
click at [703, 225] on span "3.10.1" at bounding box center [698, 224] width 166 height 12
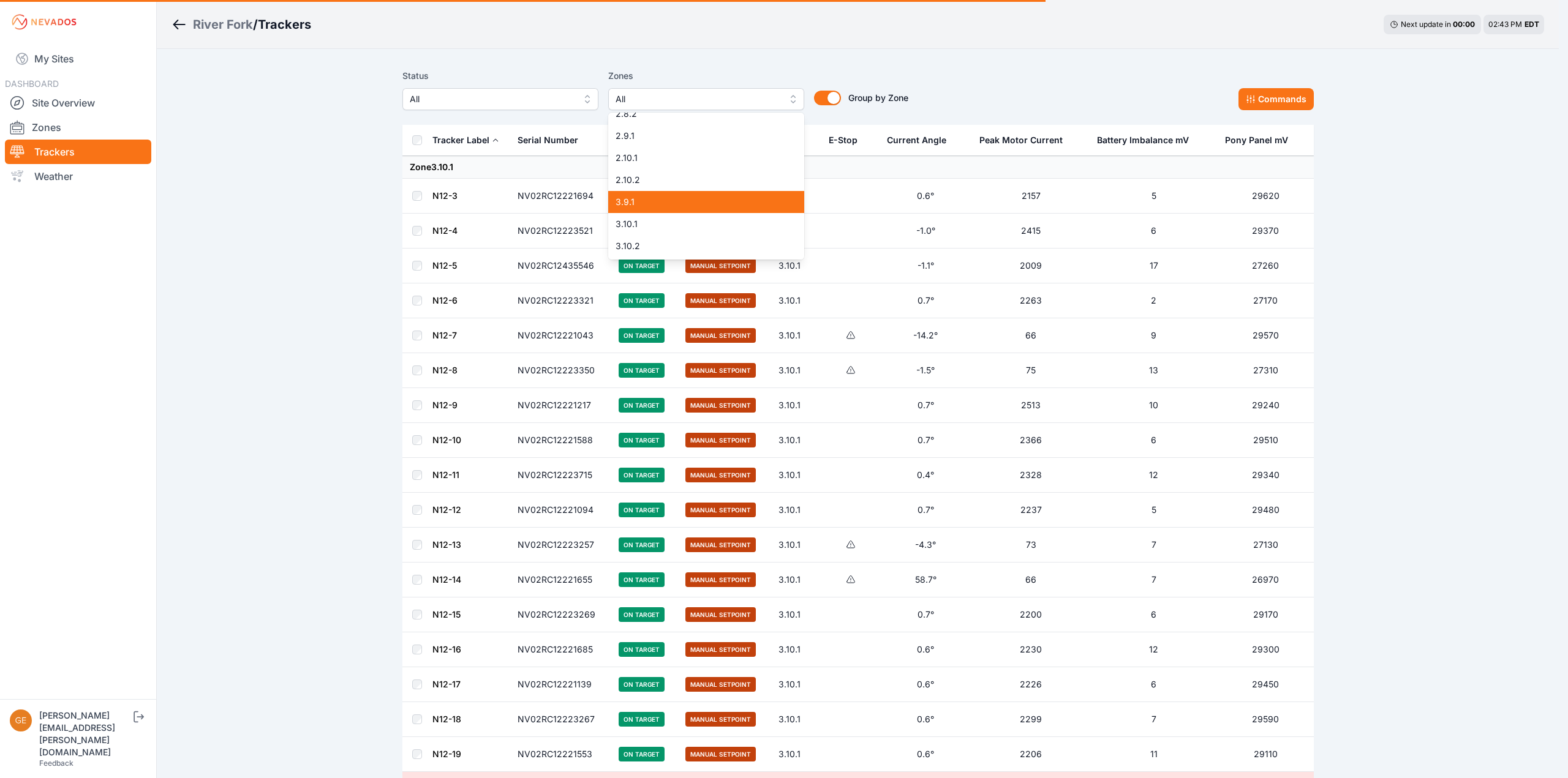
click at [698, 206] on span "3.9.1" at bounding box center [698, 202] width 166 height 12
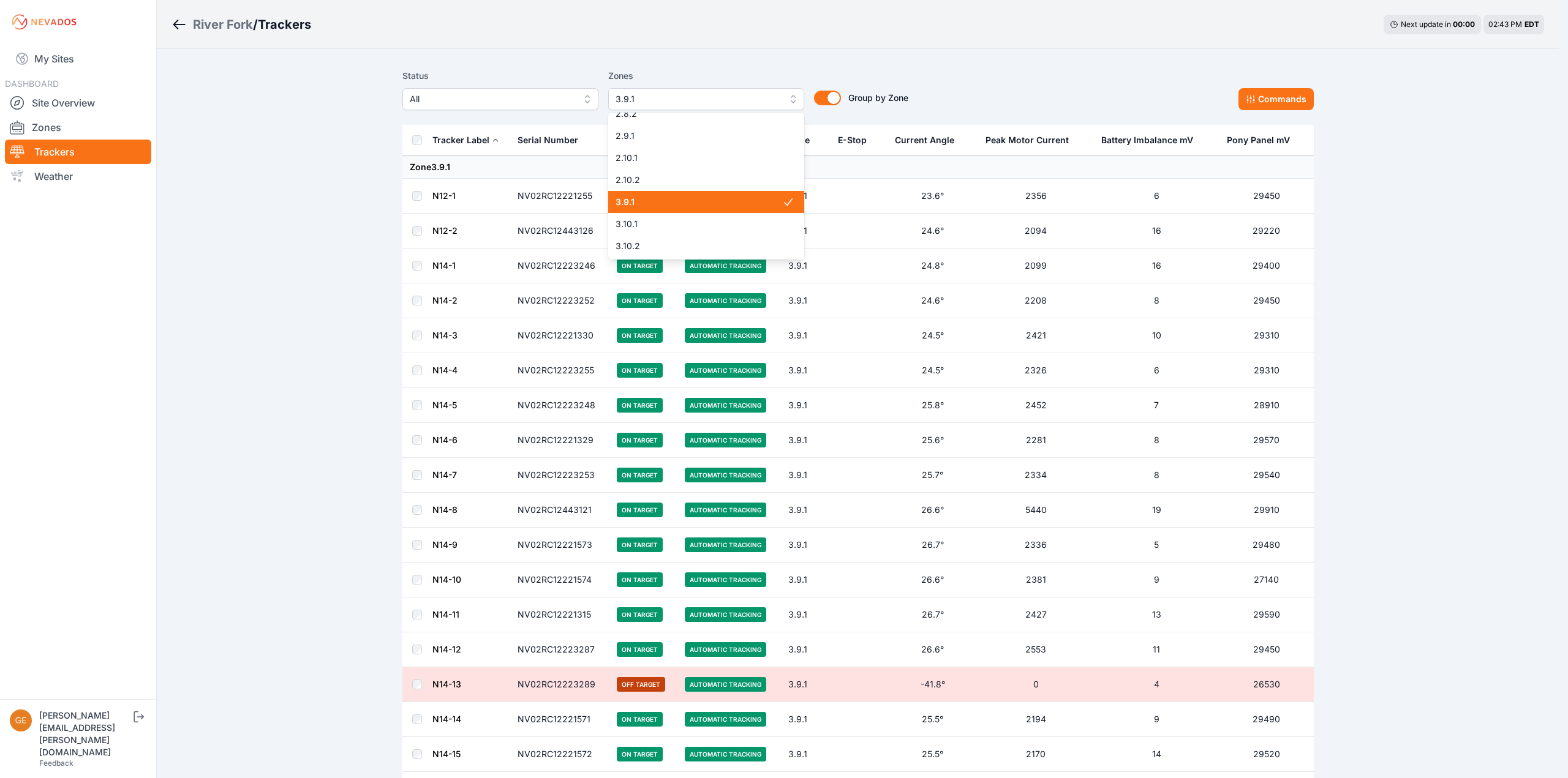
click at [698, 206] on span "3.9.1" at bounding box center [698, 202] width 166 height 12
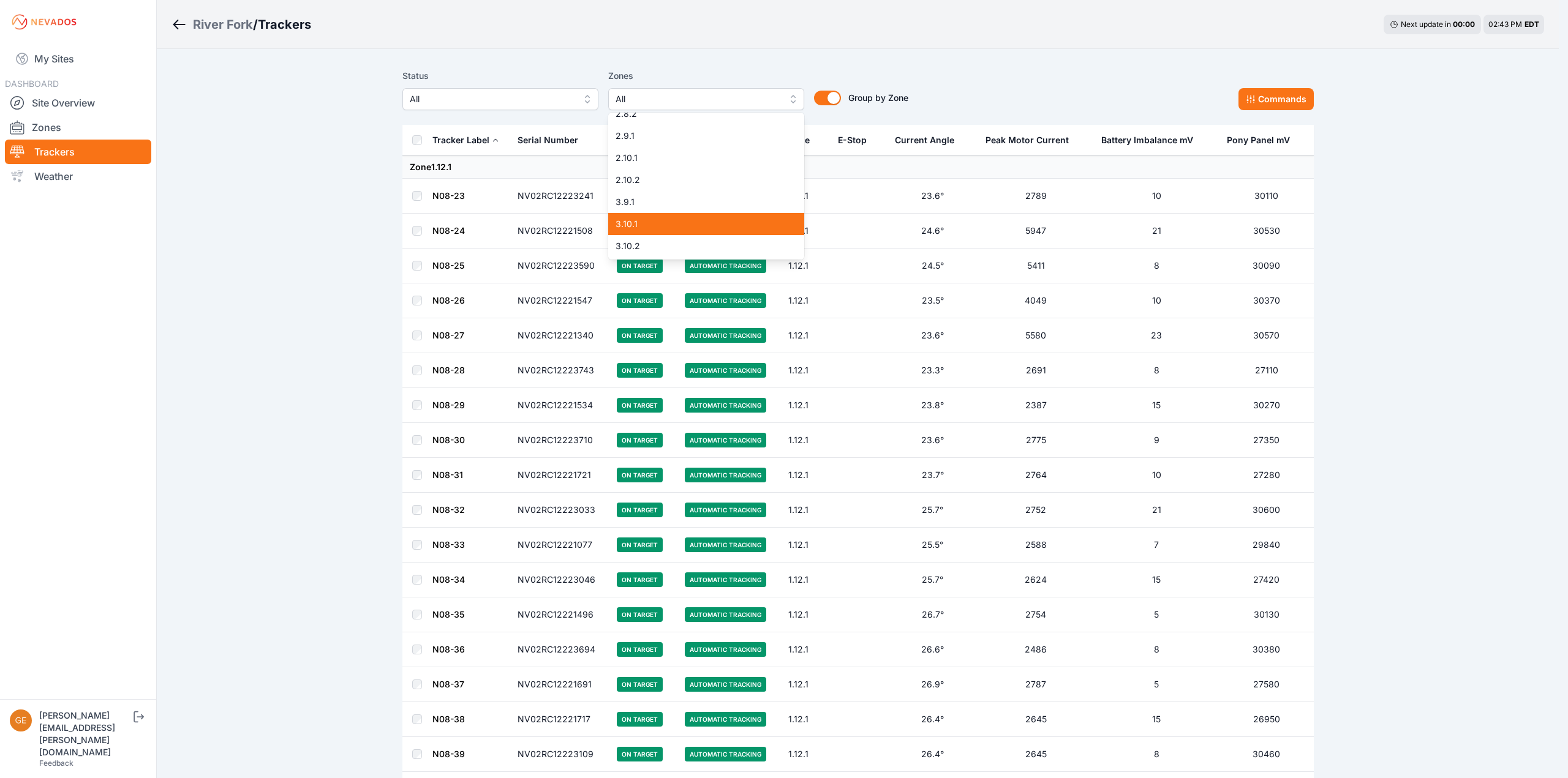
click at [698, 223] on span "3.10.1" at bounding box center [698, 224] width 166 height 12
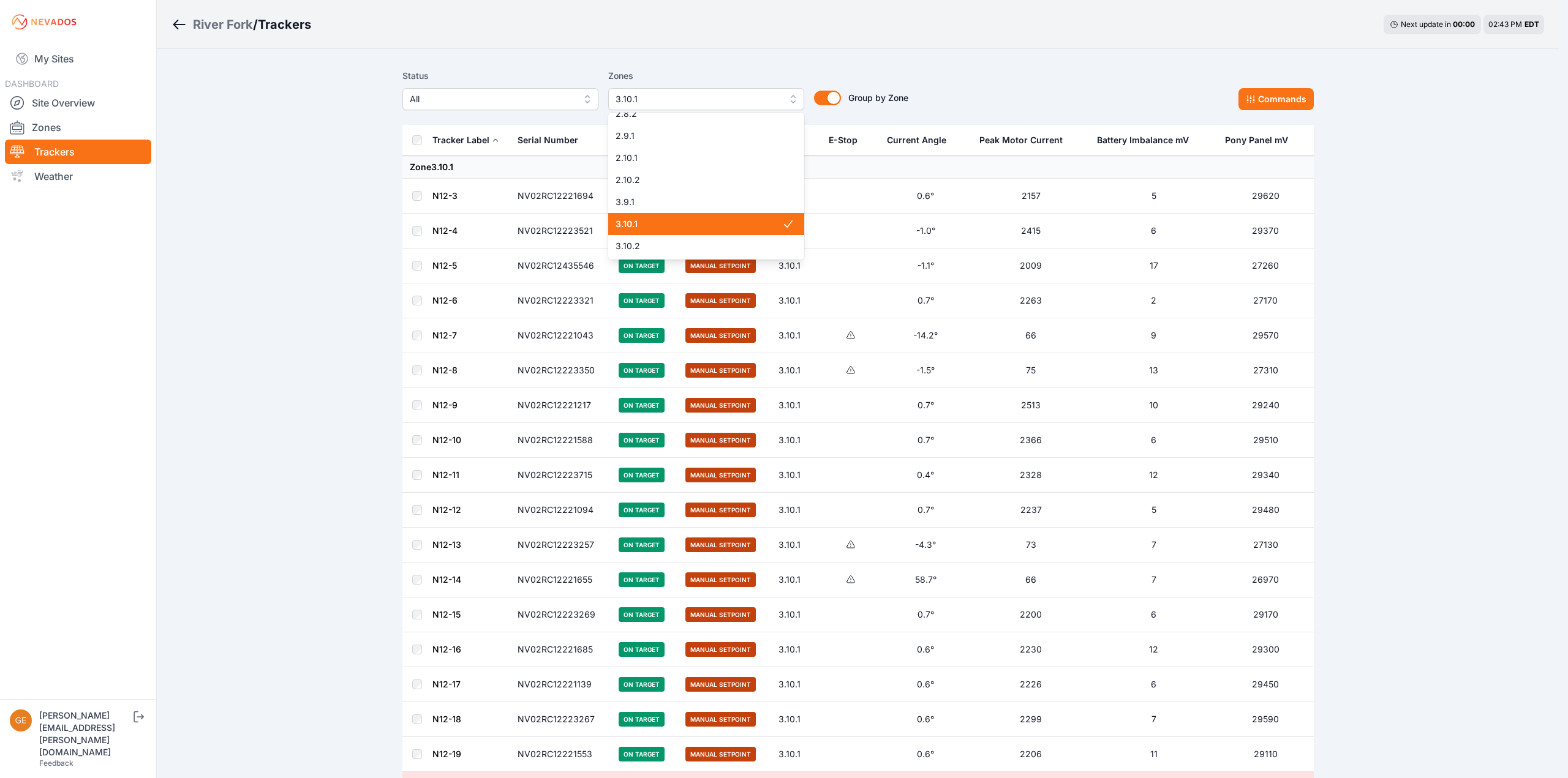
click at [698, 223] on span "3.10.1" at bounding box center [698, 224] width 166 height 12
